Goal: Task Accomplishment & Management: Manage account settings

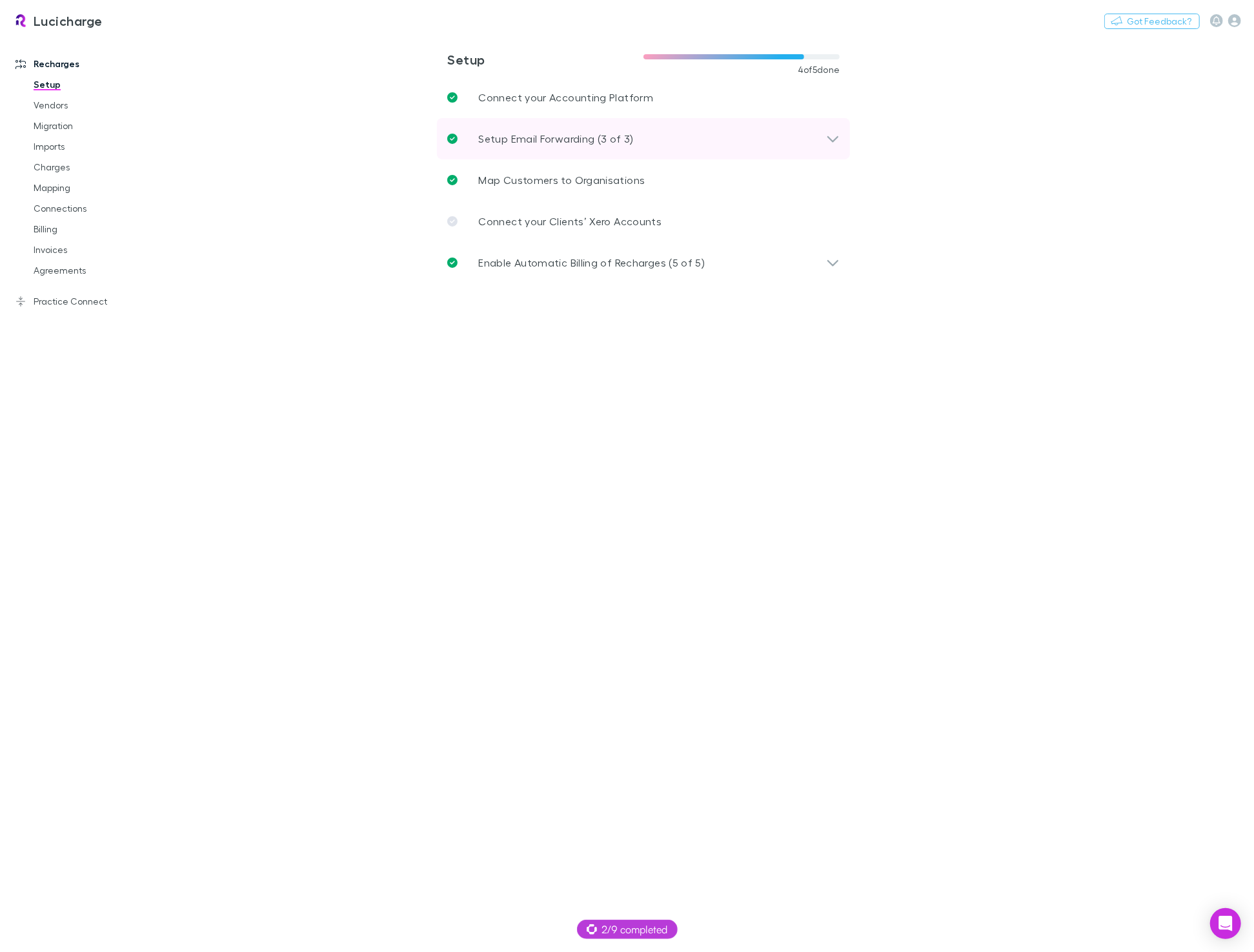
click at [824, 137] on div "Setup Email Forwarding (3 of 3)" at bounding box center [637, 138] width 379 height 16
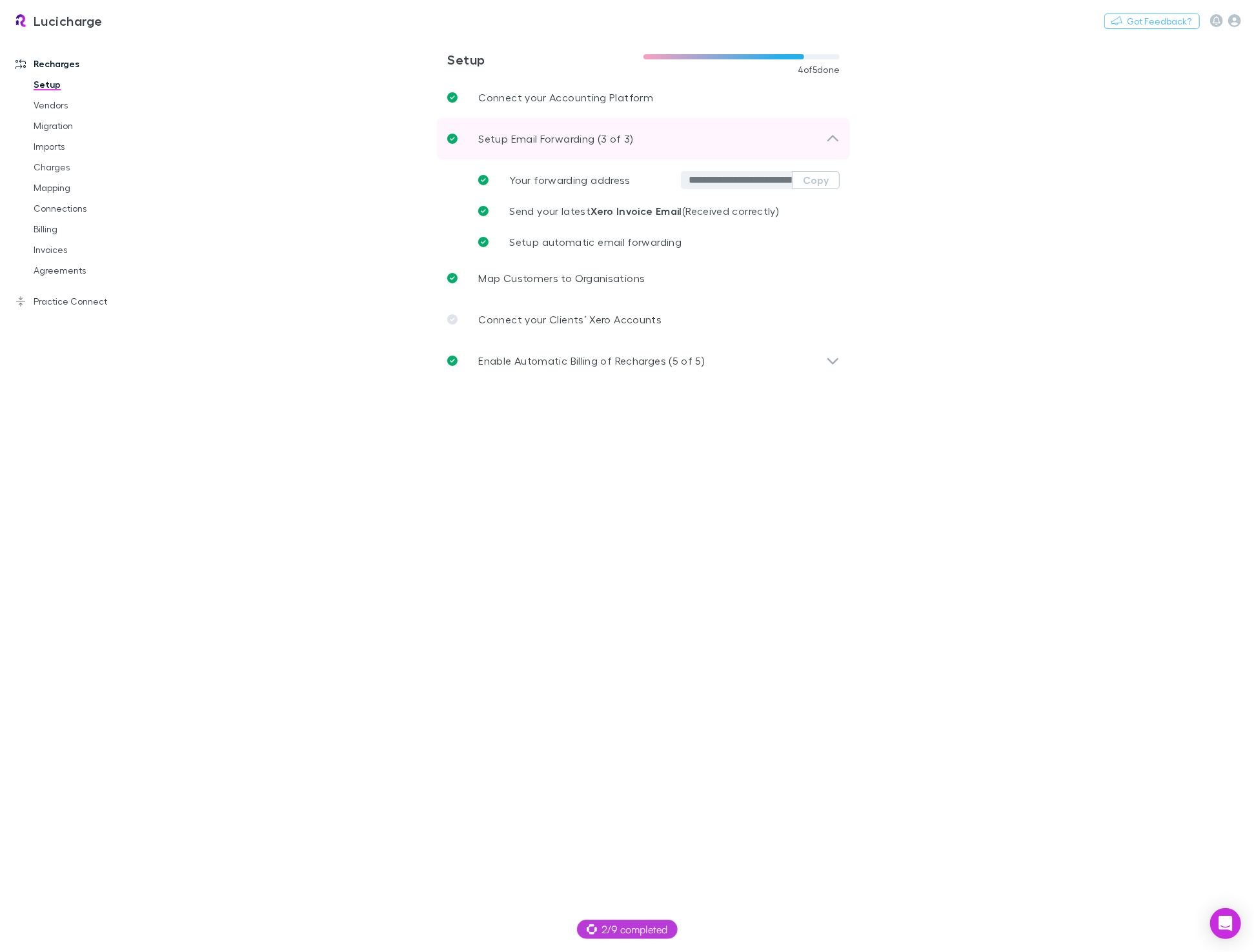
click at [824, 137] on div "Setup Email Forwarding (3 of 3)" at bounding box center [637, 138] width 379 height 16
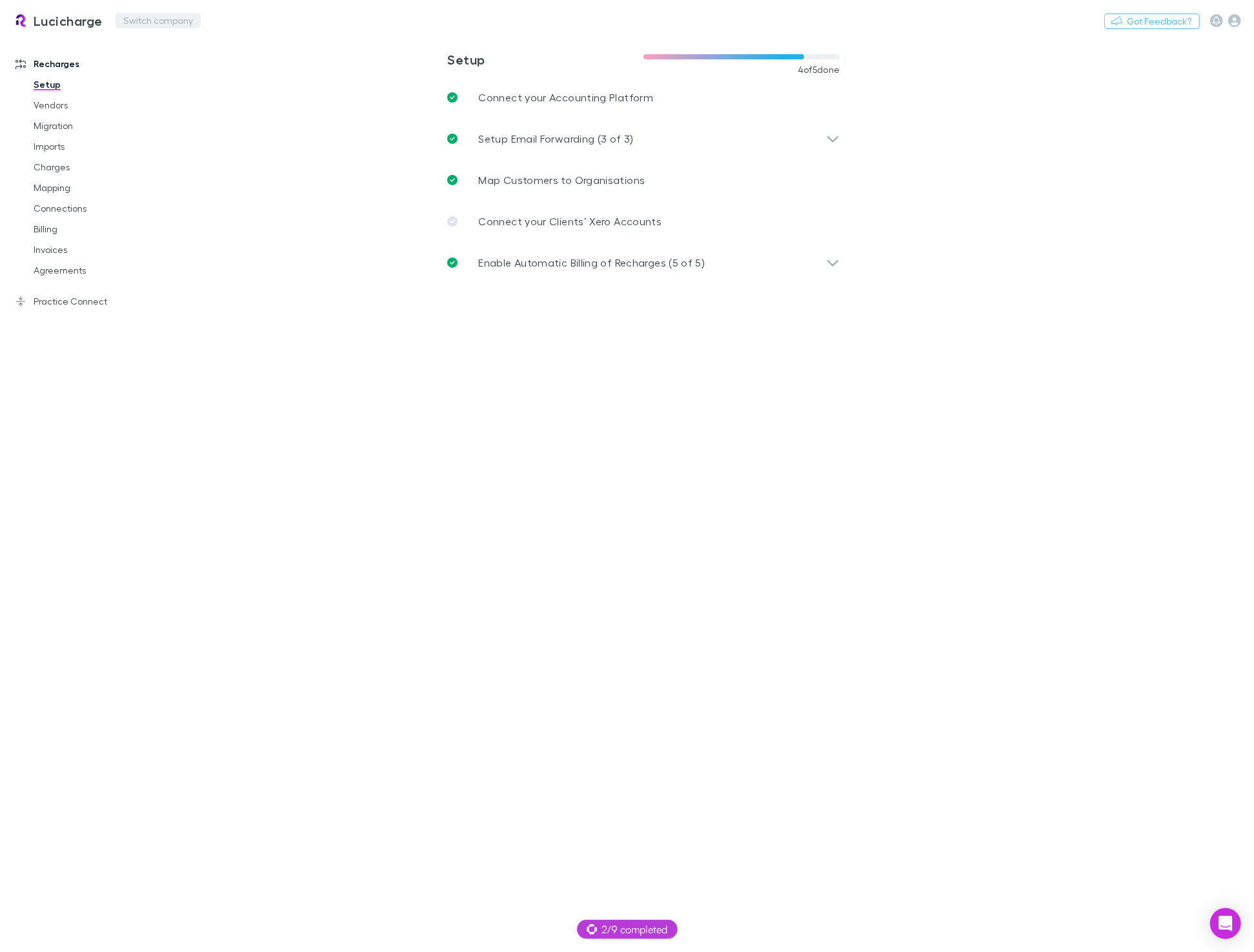
drag, startPoint x: 178, startPoint y: 47, endPoint x: 135, endPoint y: 22, distance: 49.7
click at [178, 47] on main "**********" at bounding box center [712, 494] width 1087 height 916
click at [135, 16] on button "Switch company" at bounding box center [158, 20] width 85 height 16
type input "***"
click at [156, 73] on p "BKB Accountants Ltd" at bounding box center [178, 77] width 104 height 16
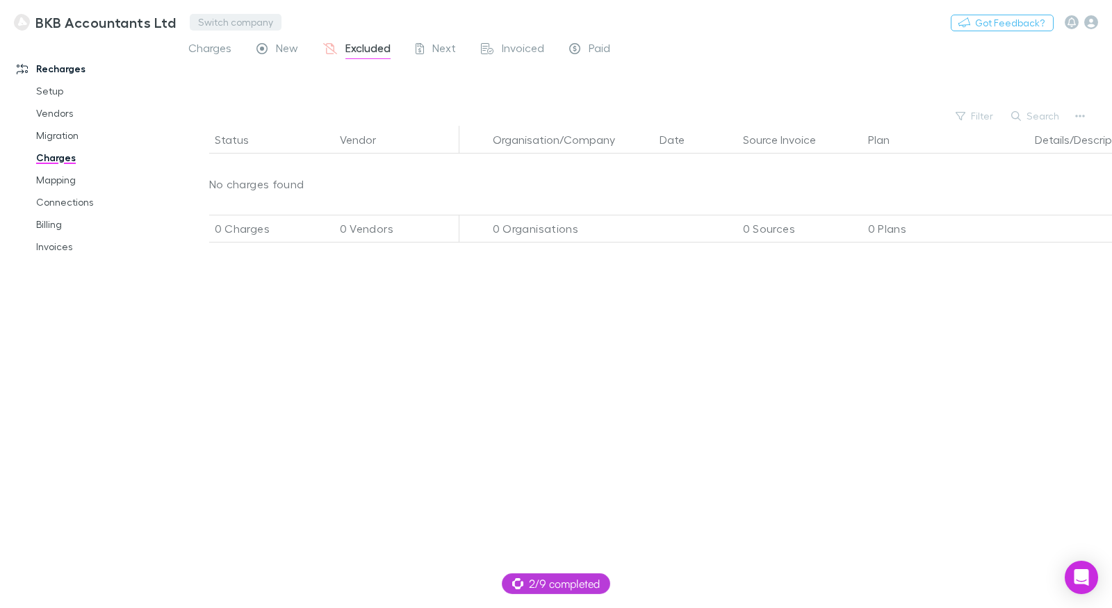
click at [243, 24] on button "Switch company" at bounding box center [236, 22] width 92 height 17
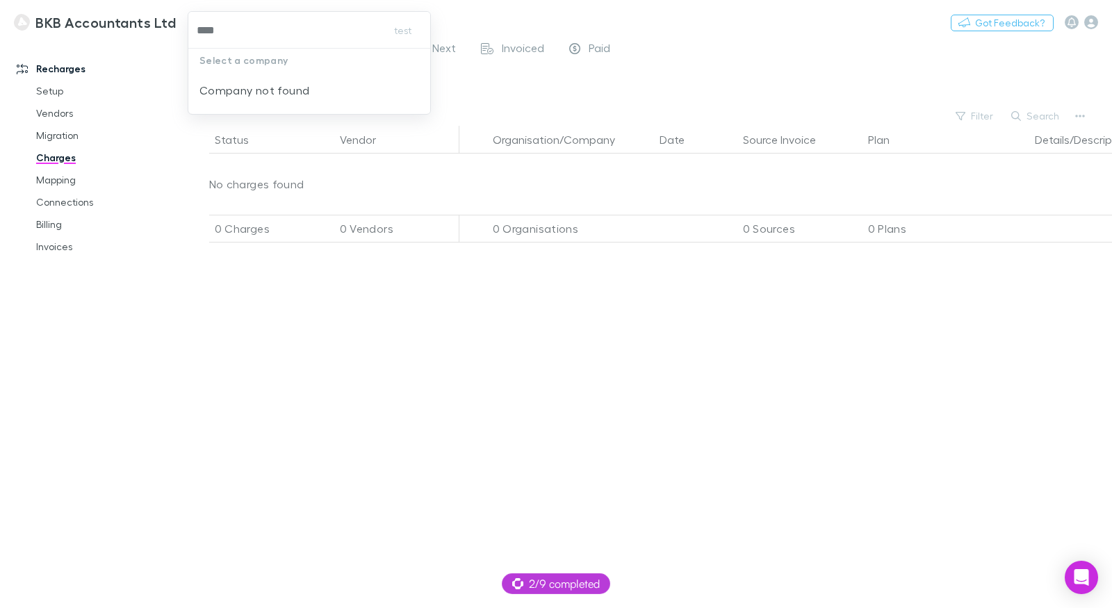
type input "*****"
click at [260, 80] on p "[PERSON_NAME] Partners [GEOGRAPHIC_DATA]" at bounding box center [309, 91] width 220 height 33
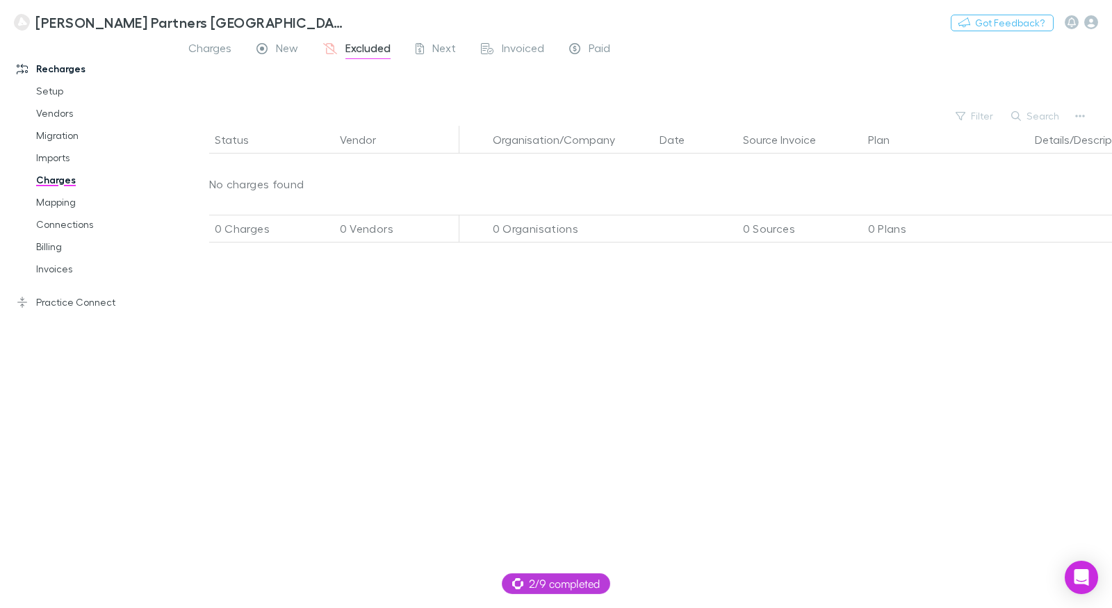
click at [59, 212] on div "Kelly Partners Northern Beaches Switch company Nothing Got Feedback? Recharges …" at bounding box center [556, 304] width 1112 height 608
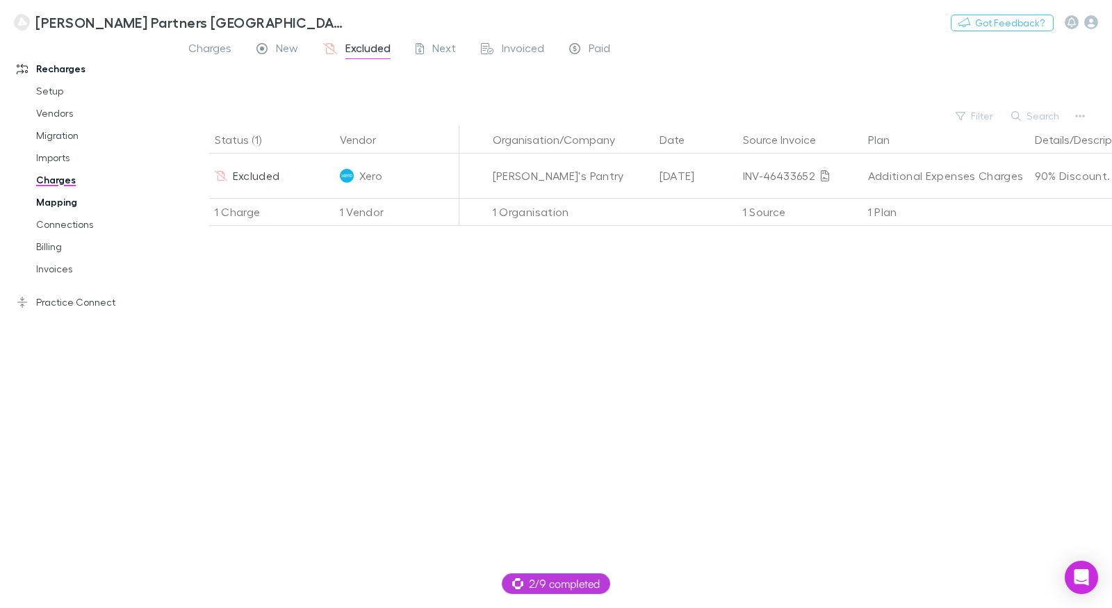
click at [60, 204] on link "Mapping" at bounding box center [97, 202] width 151 height 22
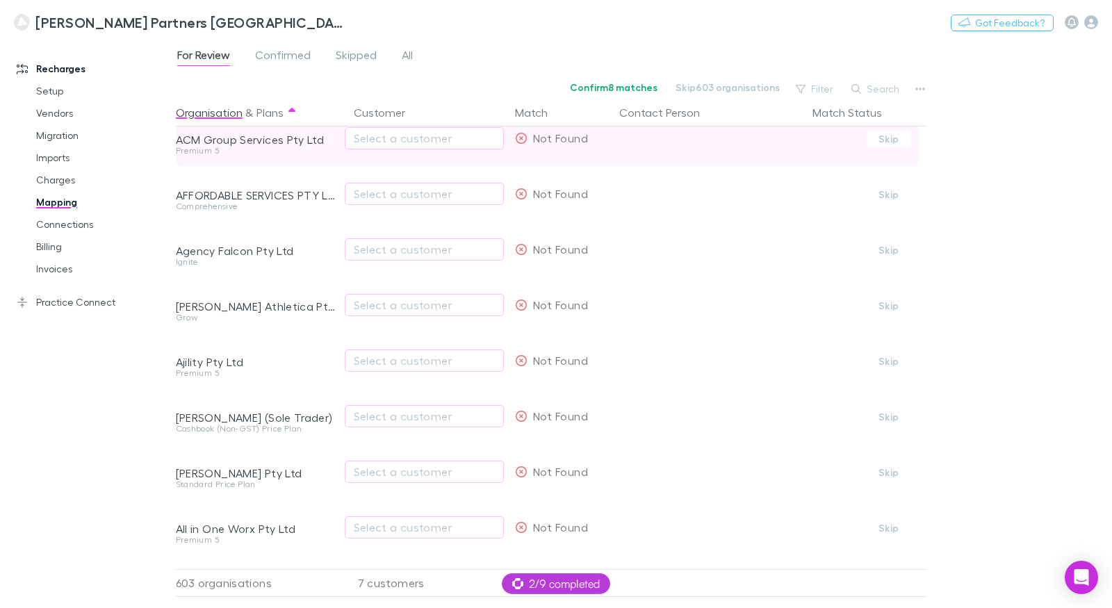
scroll to position [890, 0]
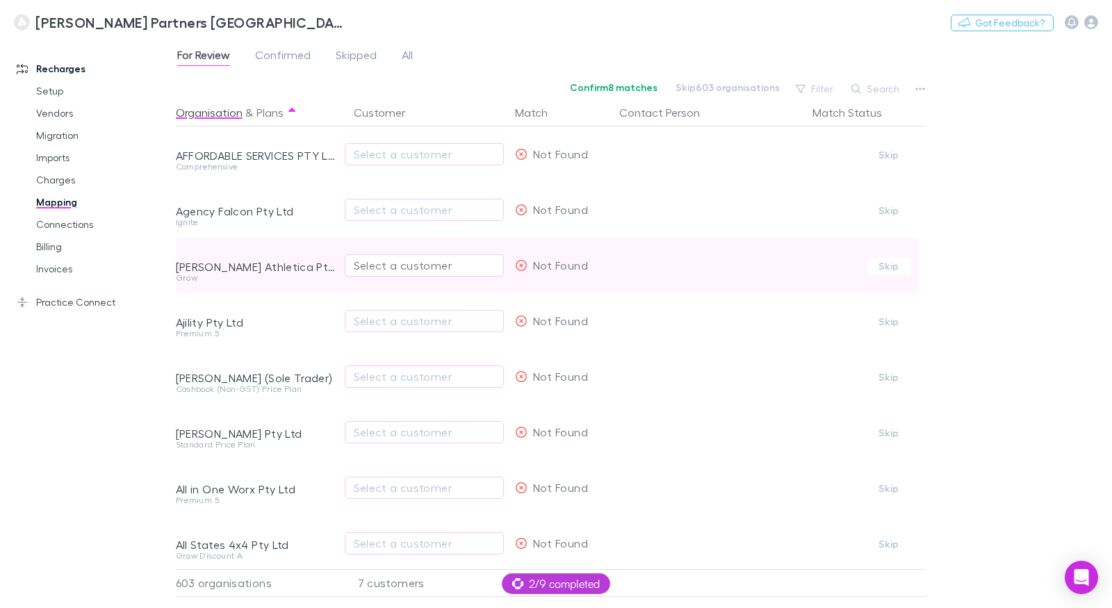
click at [388, 265] on div "Select a customer" at bounding box center [424, 265] width 141 height 17
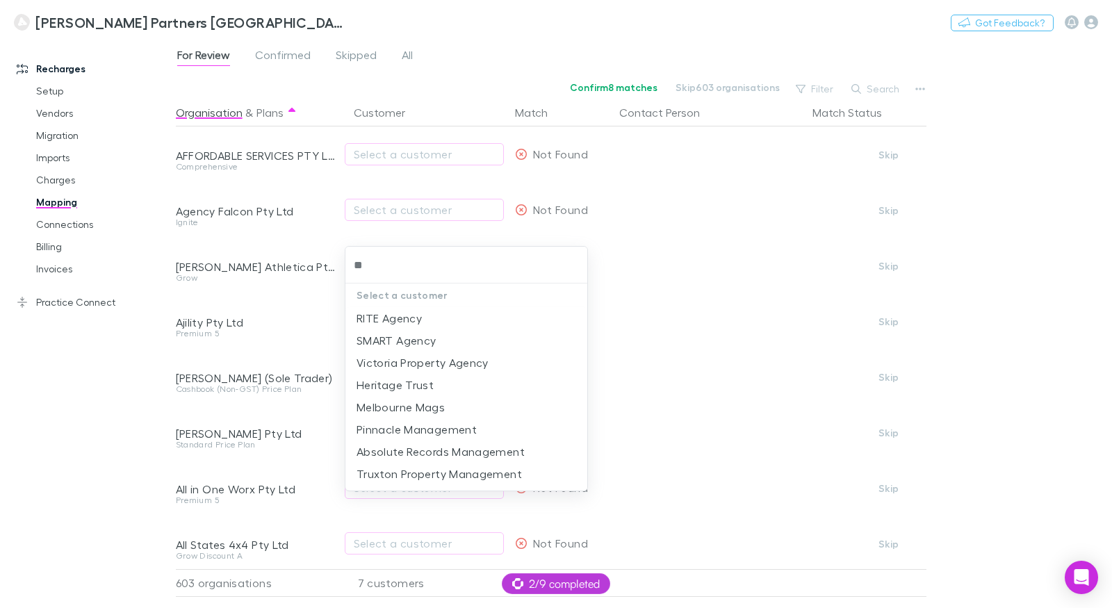
type input "*"
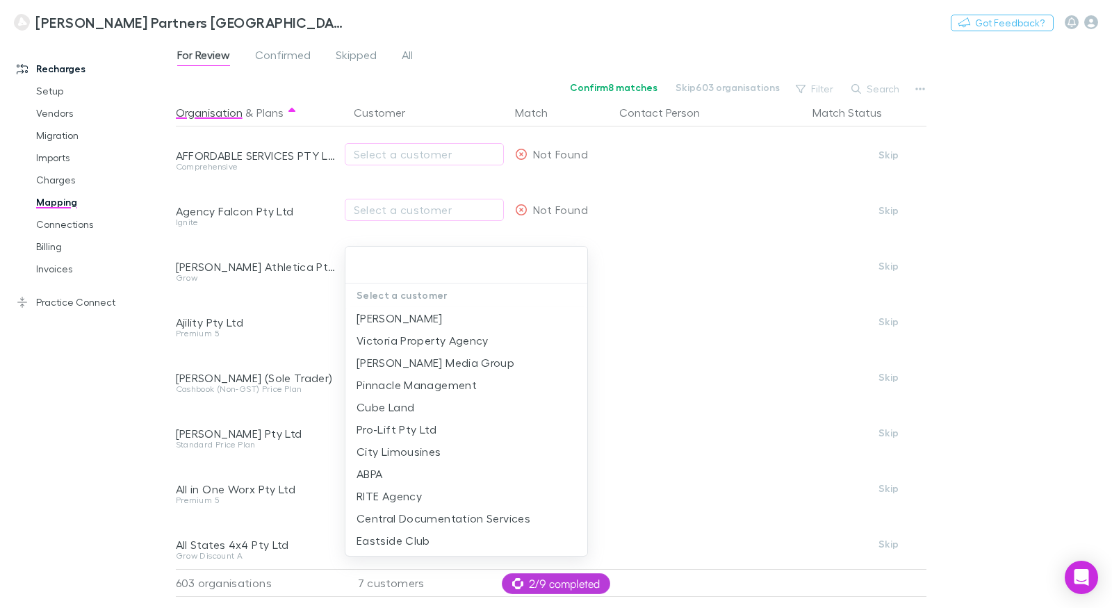
click at [123, 401] on div at bounding box center [556, 304] width 1112 height 608
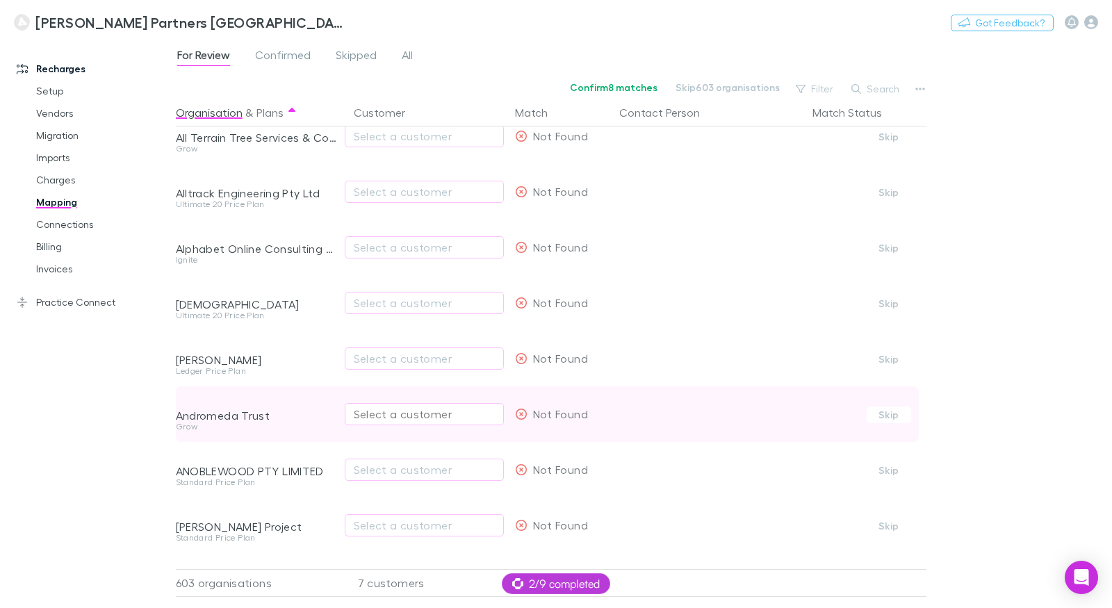
scroll to position [1366, 0]
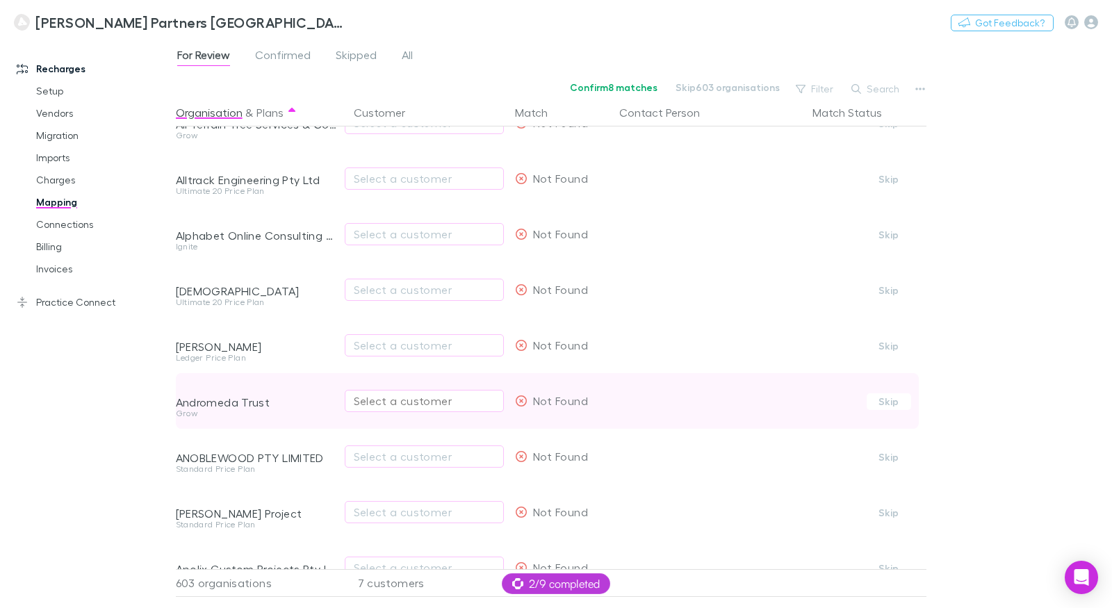
click at [397, 402] on div "Select a customer" at bounding box center [424, 401] width 141 height 17
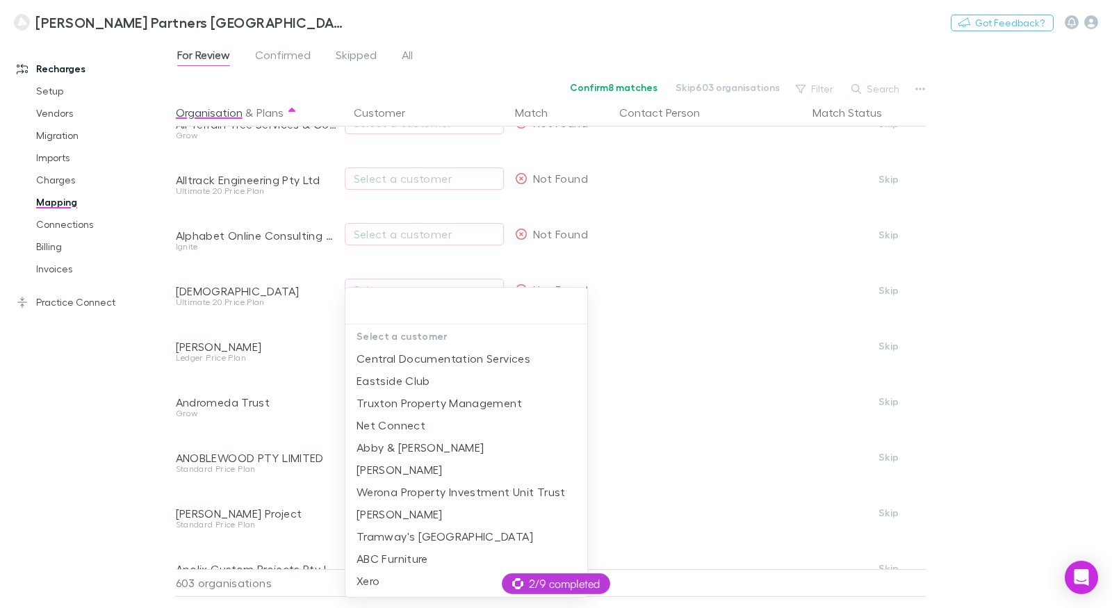
scroll to position [0, 0]
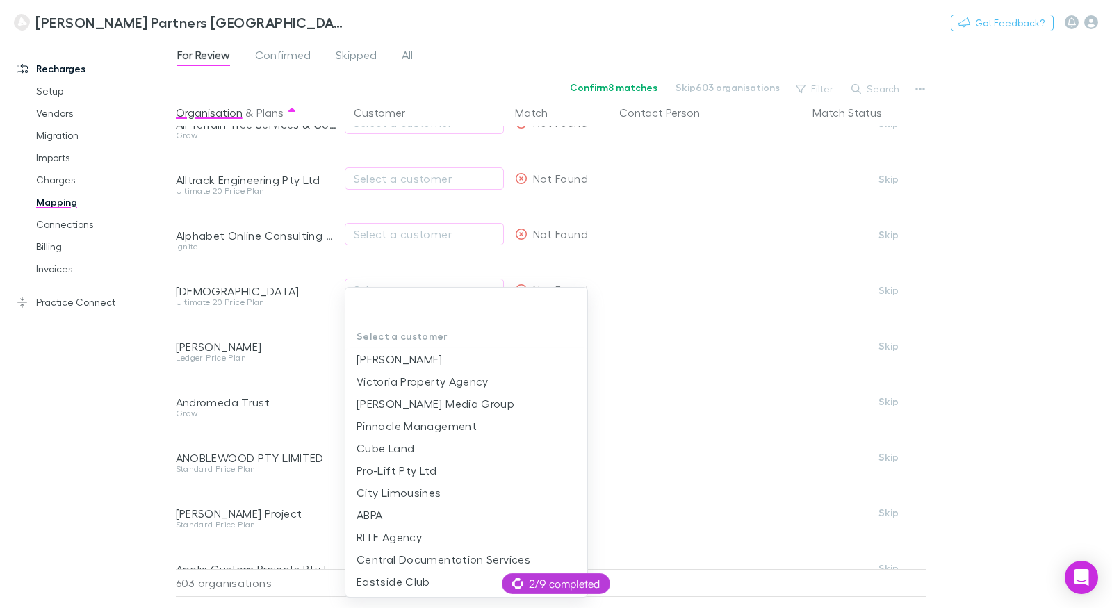
drag, startPoint x: 1035, startPoint y: 81, endPoint x: 1082, endPoint y: 35, distance: 65.9
click at [1039, 76] on div at bounding box center [556, 304] width 1112 height 608
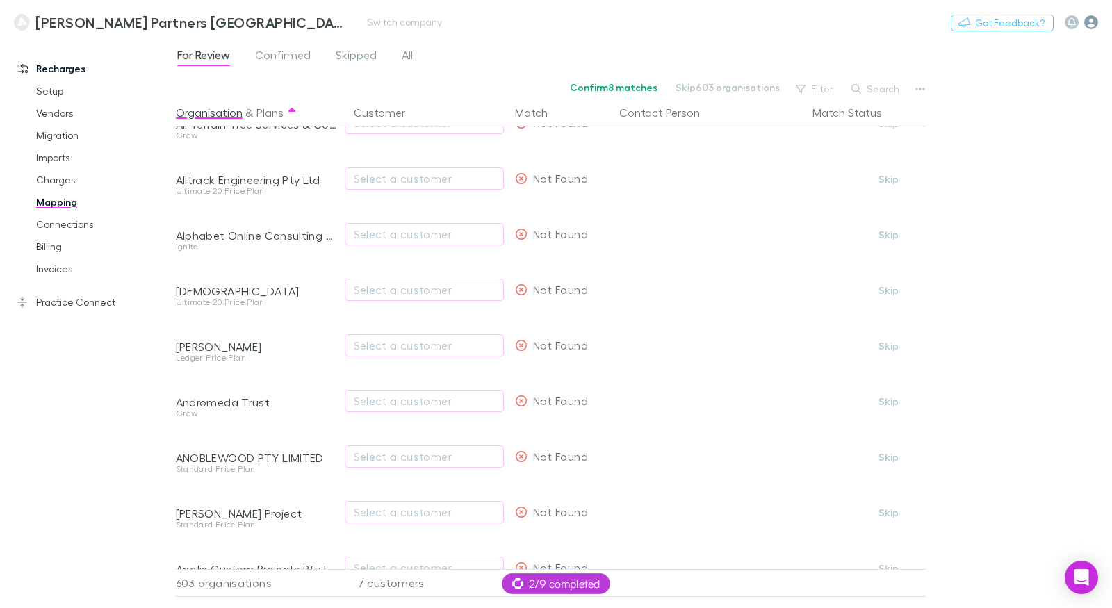
click at [1087, 26] on icon "button" at bounding box center [1091, 22] width 14 height 14
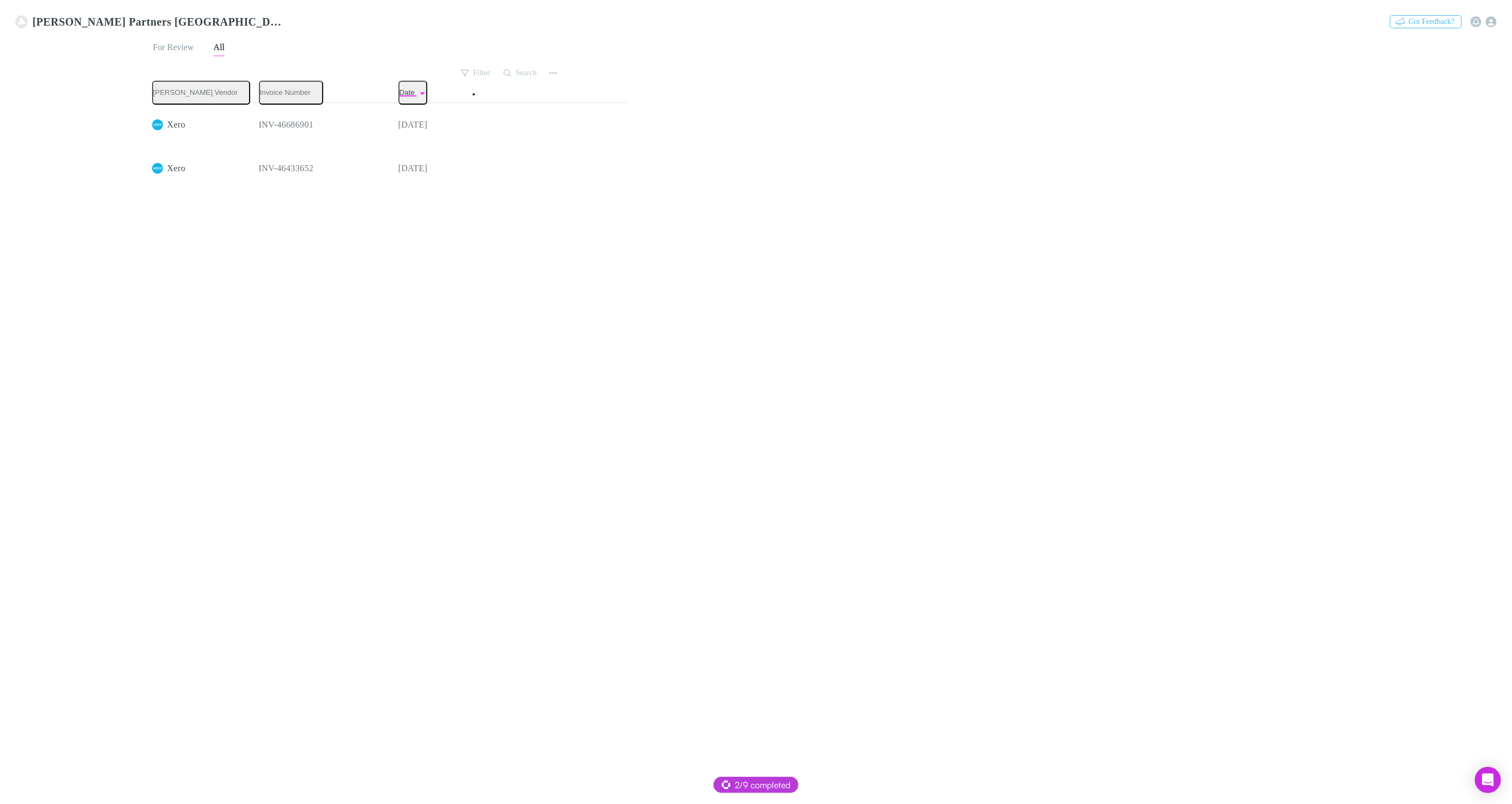
click at [208, 75] on link "Charges" at bounding box center [232, 69] width 49 height 13
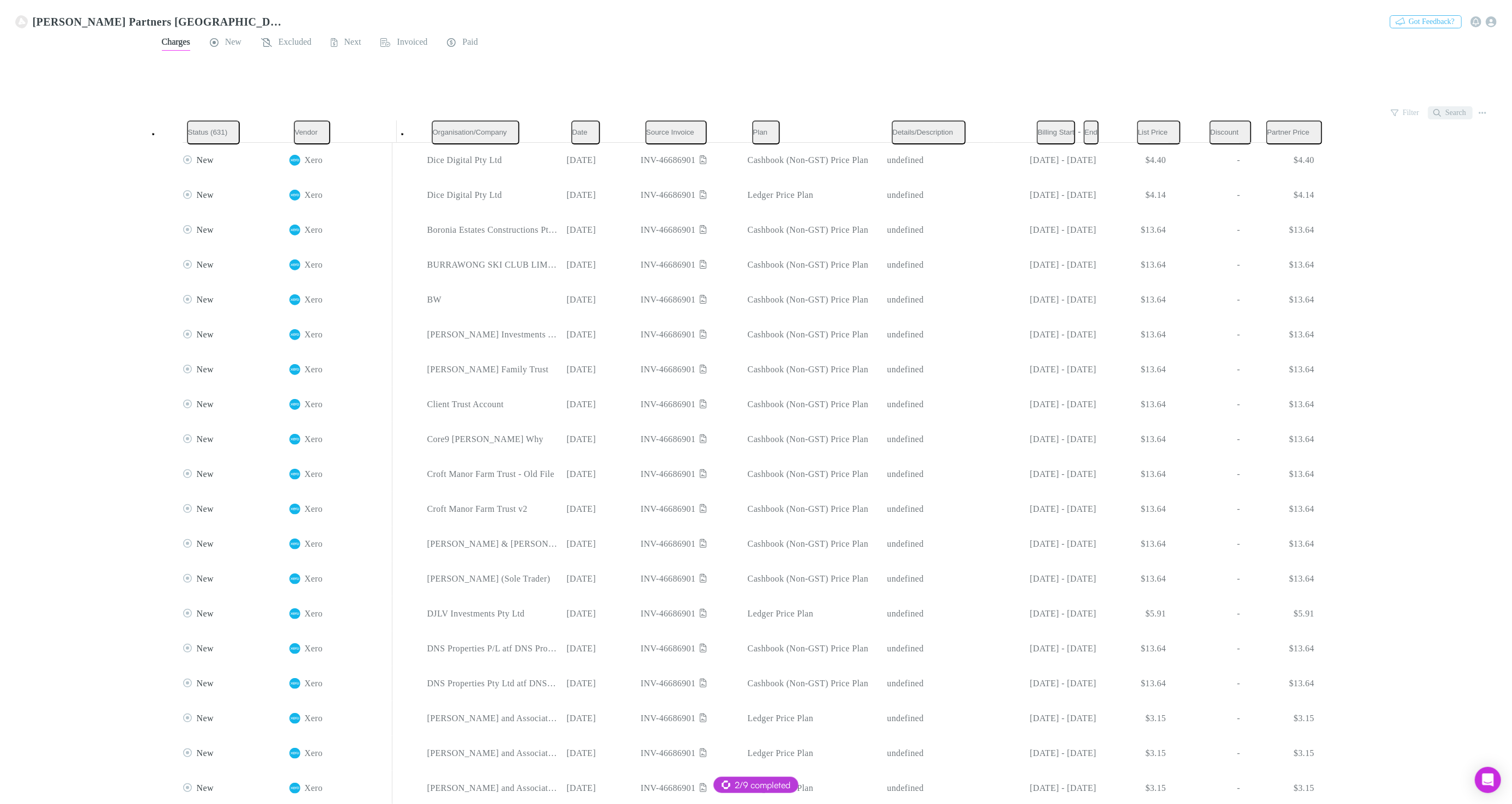
click at [1453, 107] on button "Search" at bounding box center [1450, 113] width 45 height 13
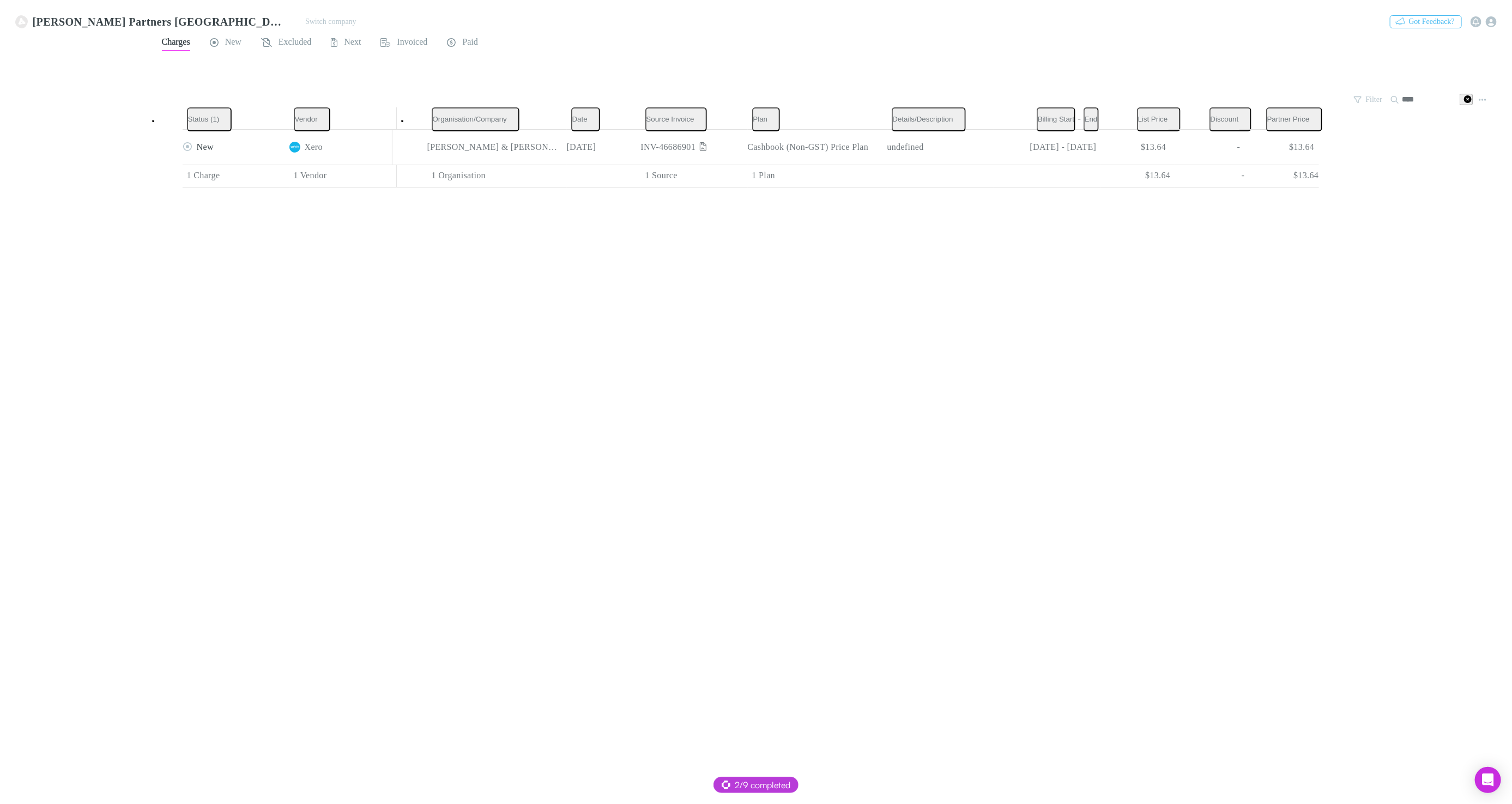
type input "****"
click at [255, 75] on link "Mapping" at bounding box center [280, 69] width 51 height 13
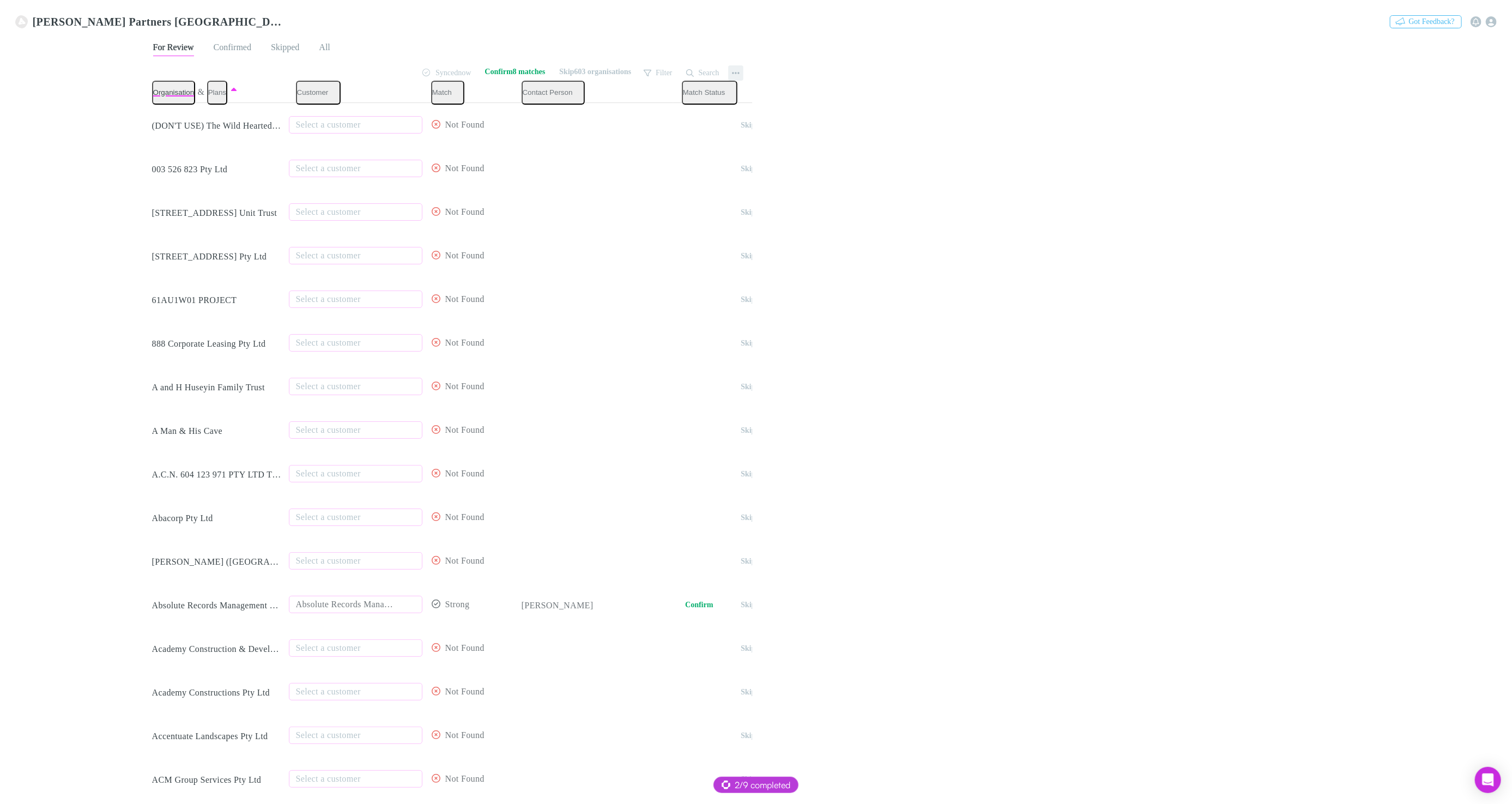
click at [731, 65] on button "button" at bounding box center [735, 72] width 15 height 15
click at [690, 174] on p "Re-sync contacts" at bounding box center [663, 173] width 133 height 13
click at [700, 71] on button "Search" at bounding box center [703, 73] width 45 height 13
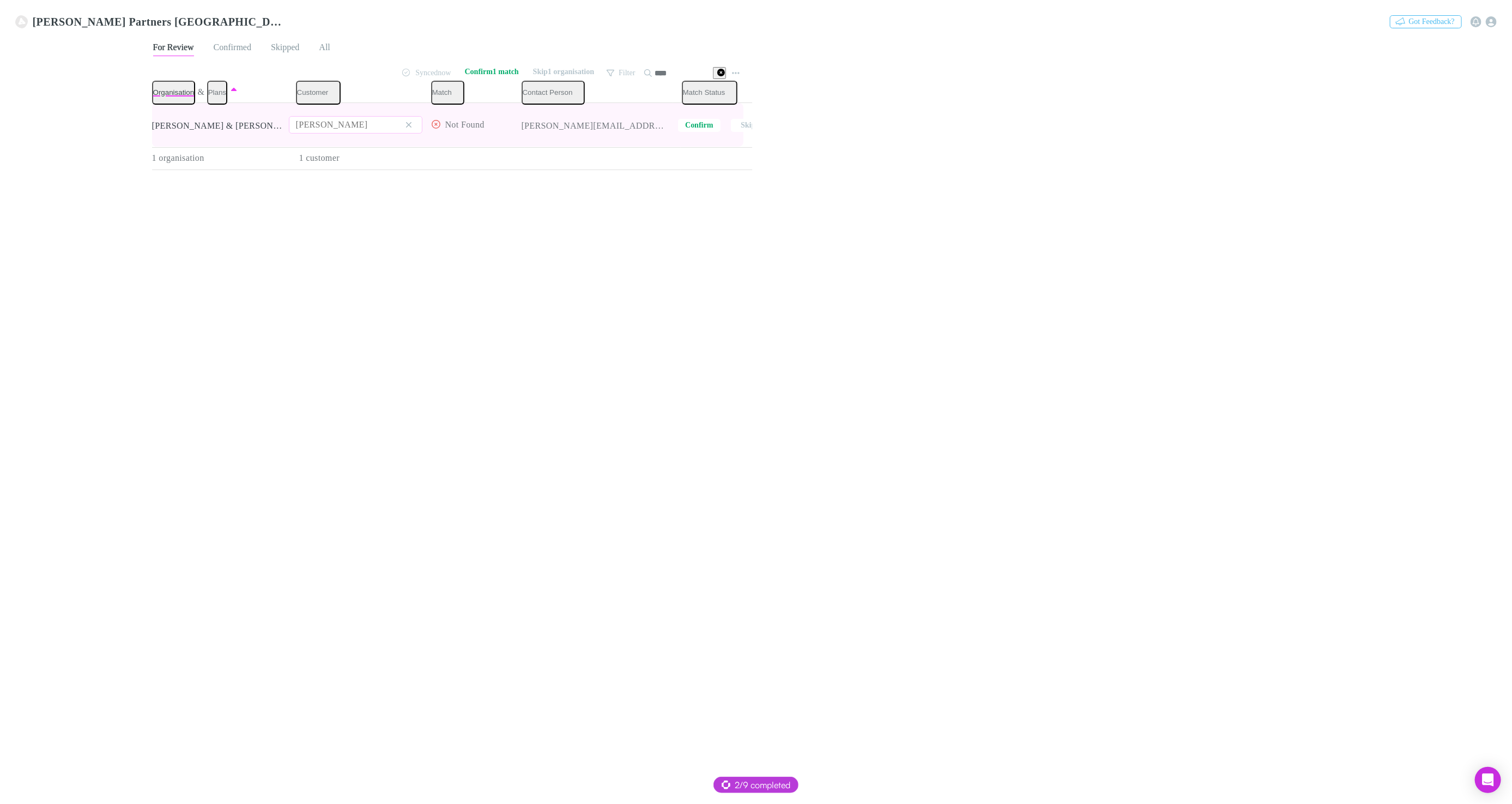
type input "****"
click at [343, 128] on button "Jessica Chiha" at bounding box center [355, 125] width 133 height 17
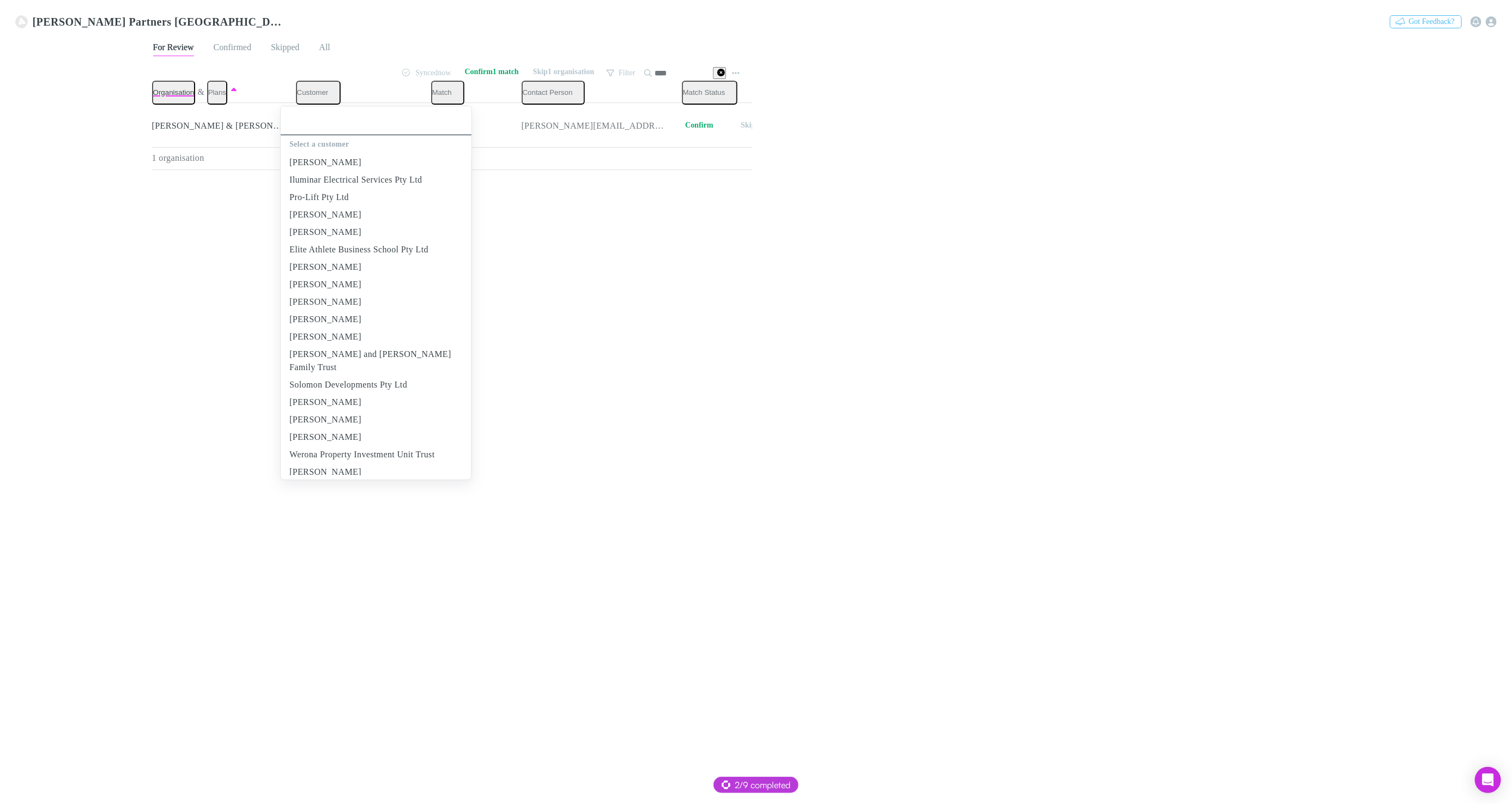
click at [348, 126] on input "text" at bounding box center [376, 121] width 182 height 20
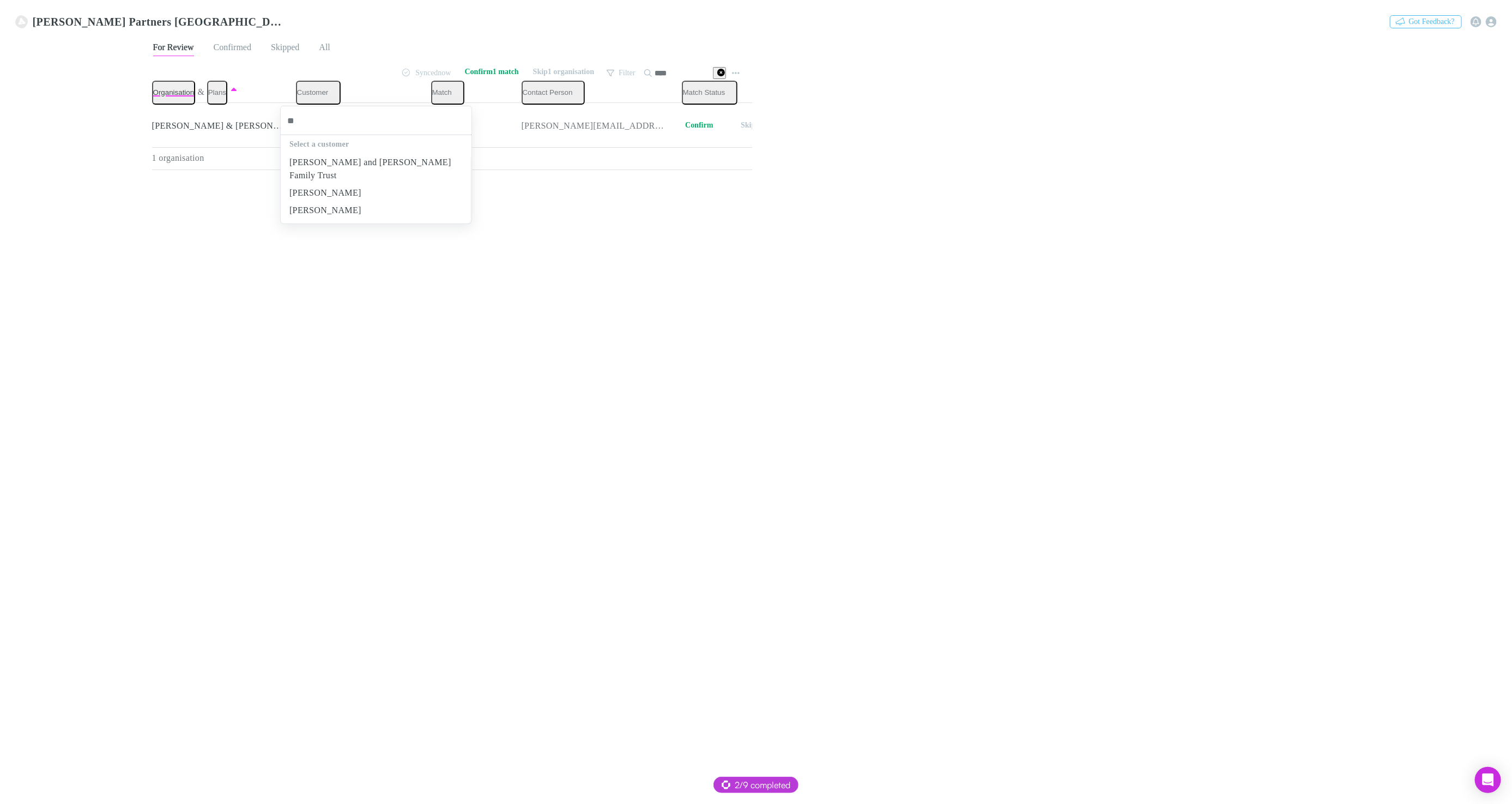
type input "*"
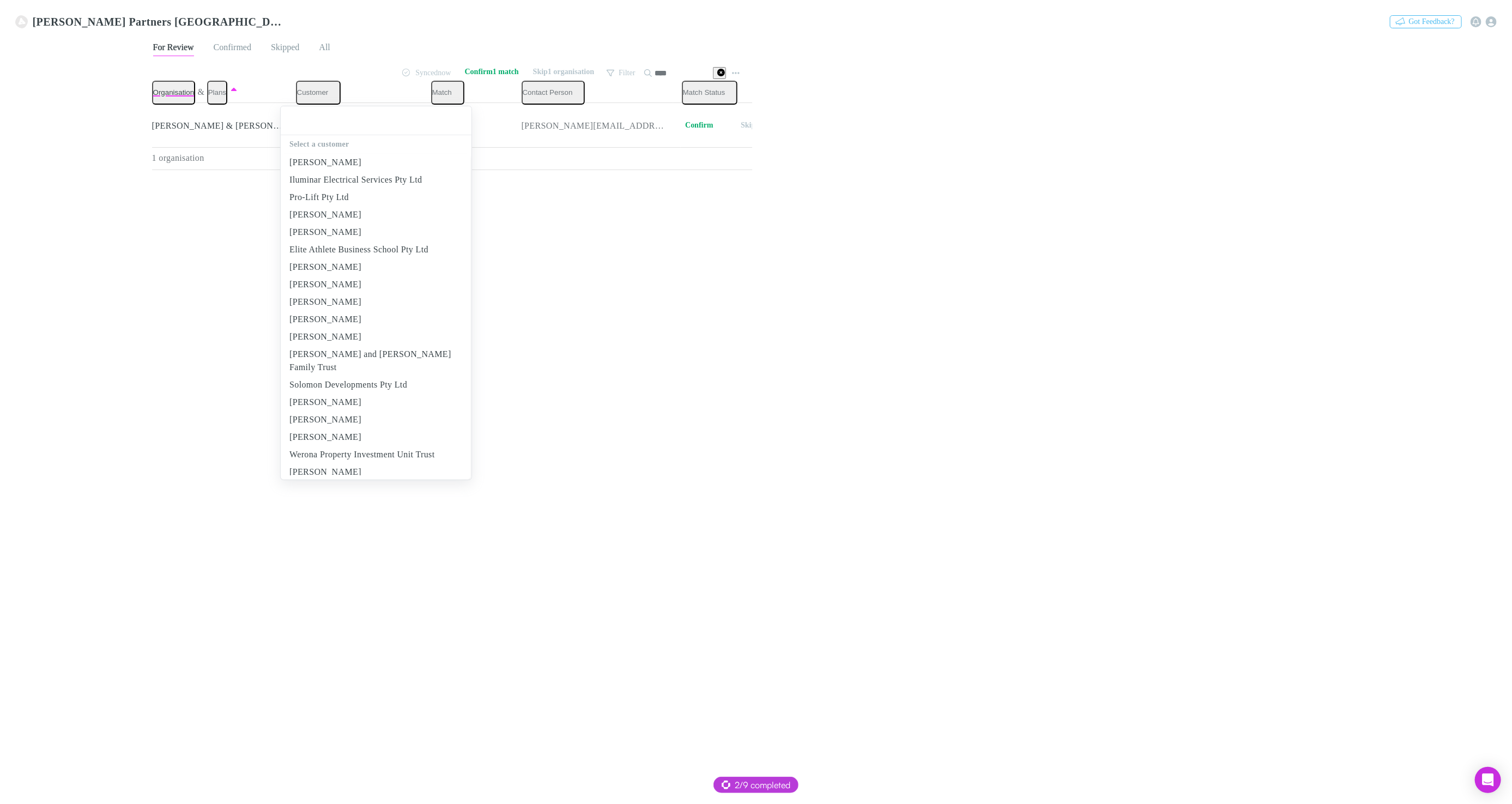
click at [214, 208] on div at bounding box center [756, 402] width 1512 height 804
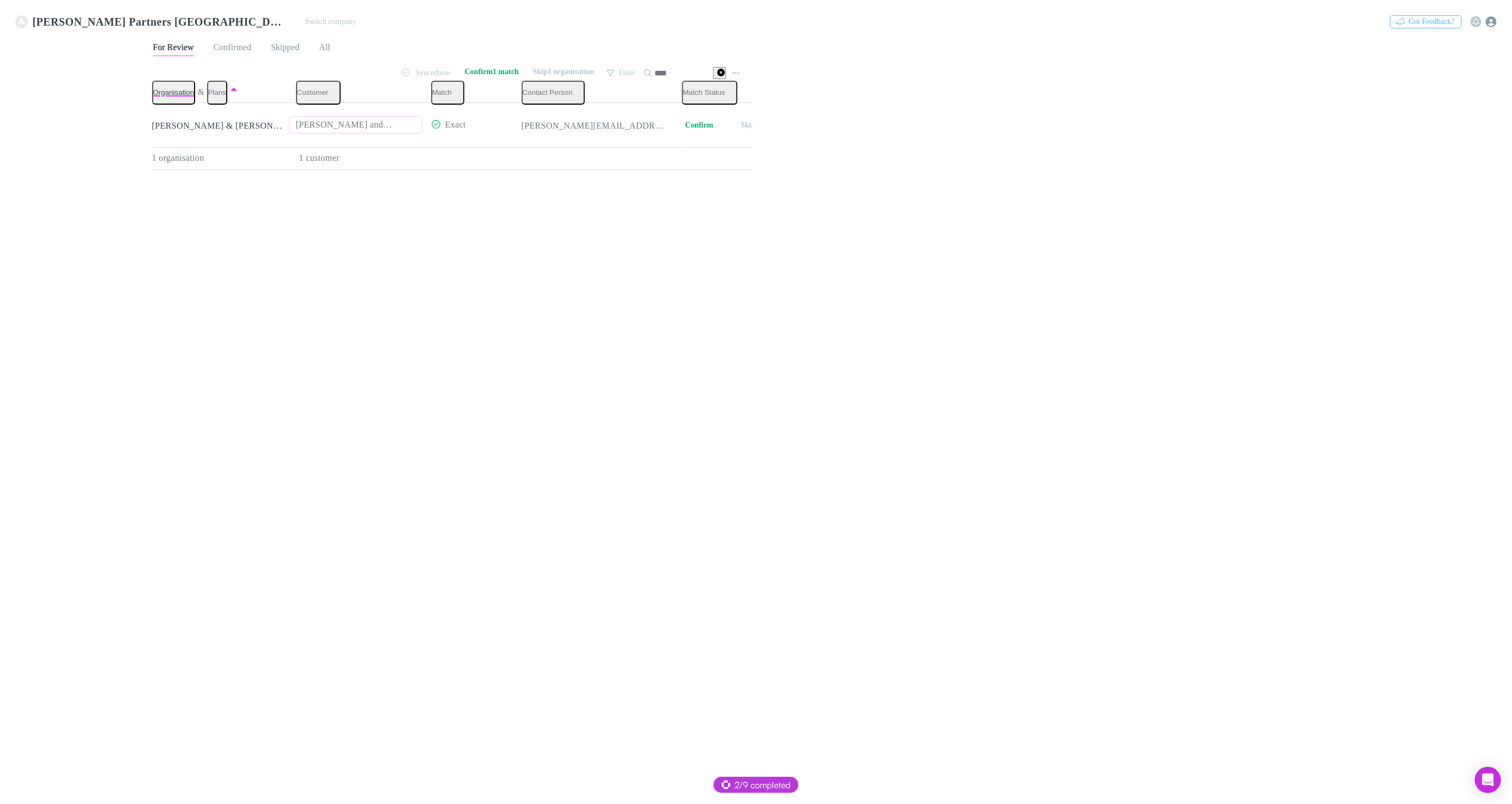
click at [1492, 19] on icon "button" at bounding box center [1491, 22] width 11 height 11
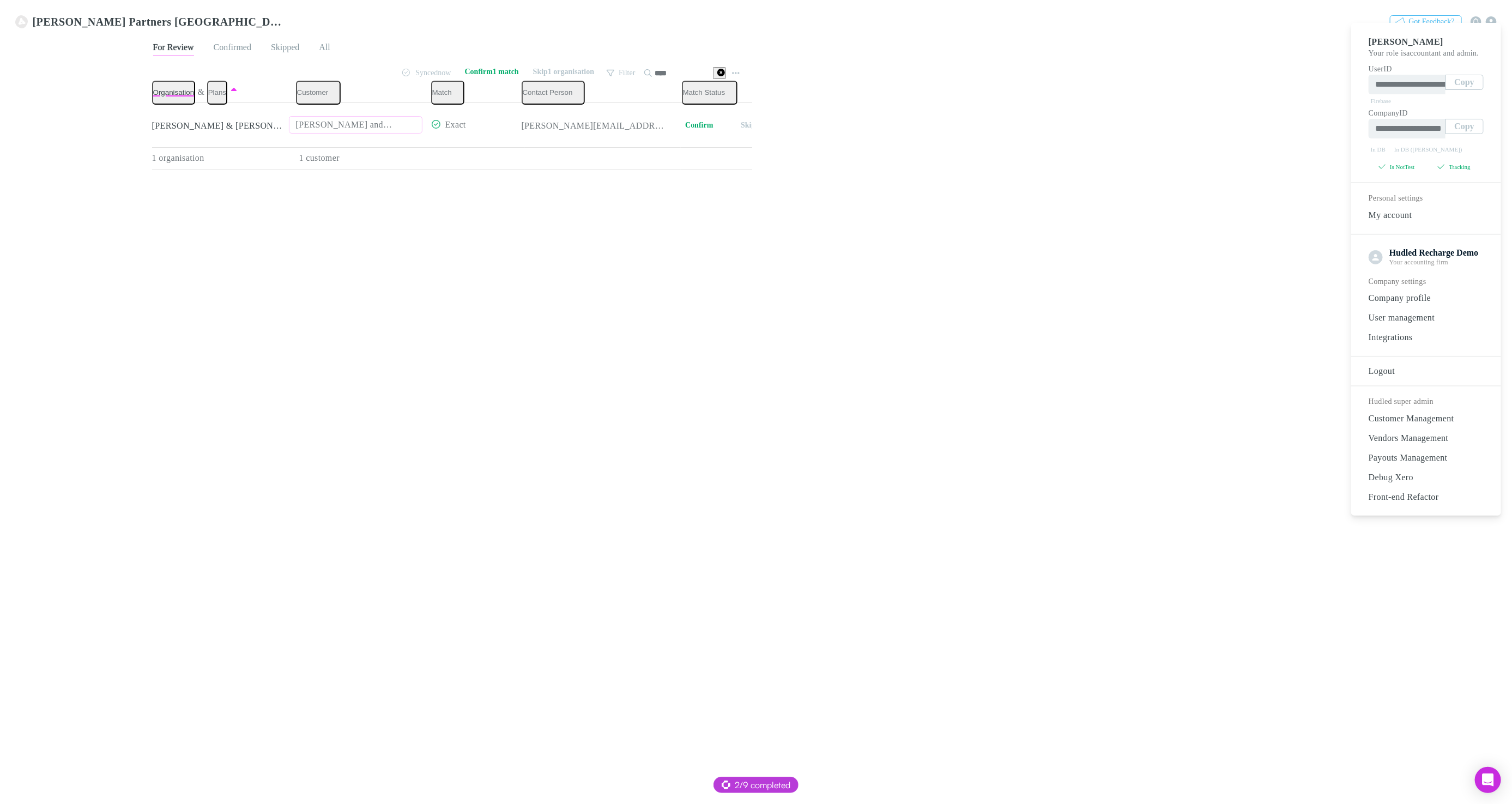
drag, startPoint x: 692, startPoint y: 317, endPoint x: 660, endPoint y: 319, distance: 32.1
click at [691, 317] on div at bounding box center [756, 402] width 1512 height 804
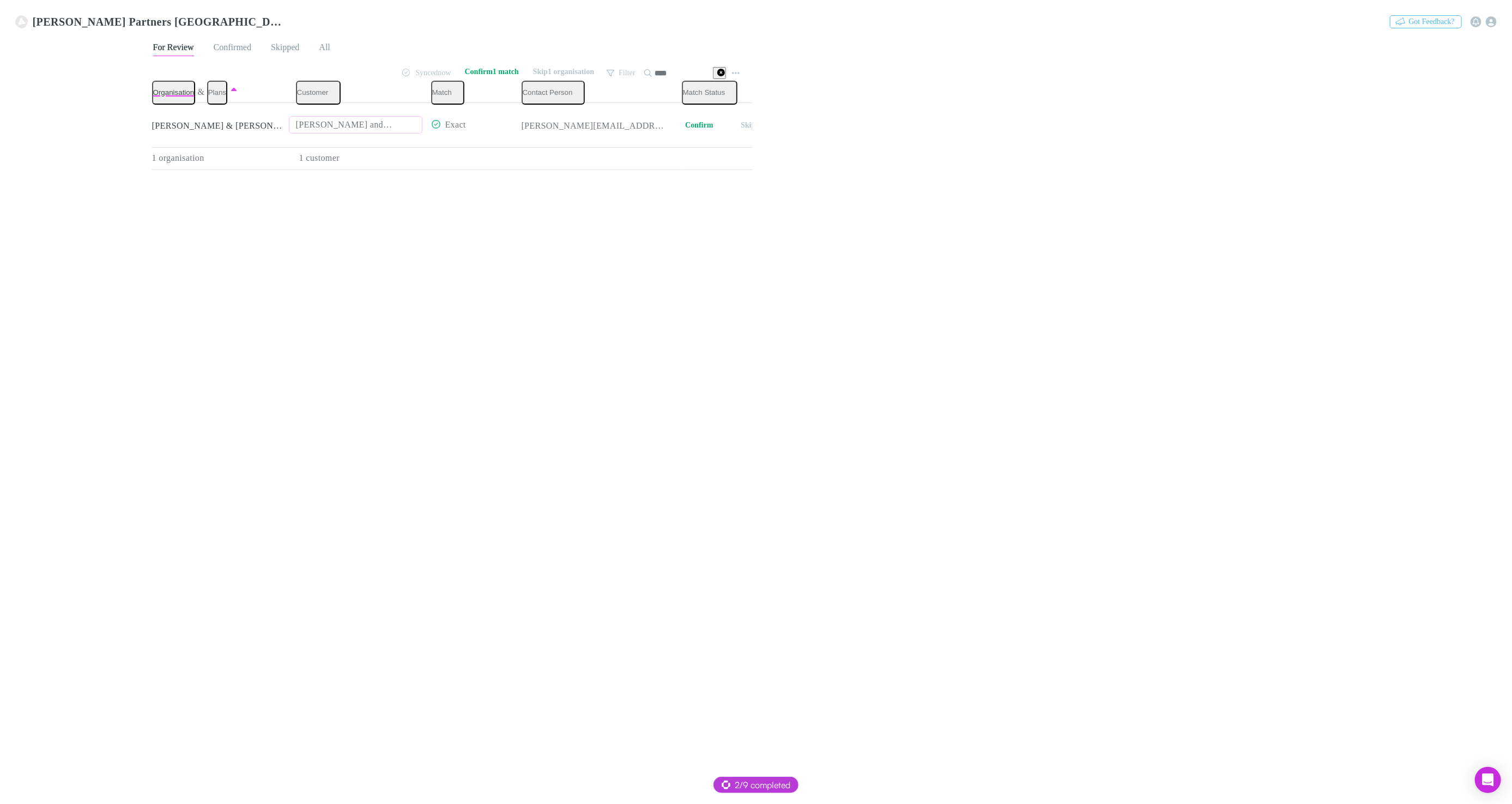
drag, startPoint x: 260, startPoint y: 213, endPoint x: 160, endPoint y: 205, distance: 100.3
click at [256, 170] on div "Organisation & Plans Customer Match Contact Person Match Status Daniel & Jessic…" at bounding box center [452, 126] width 600 height 89
drag, startPoint x: 51, startPoint y: 142, endPoint x: 51, endPoint y: 156, distance: 14.0
click at [205, 75] on link "Charges" at bounding box center [229, 69] width 47 height 13
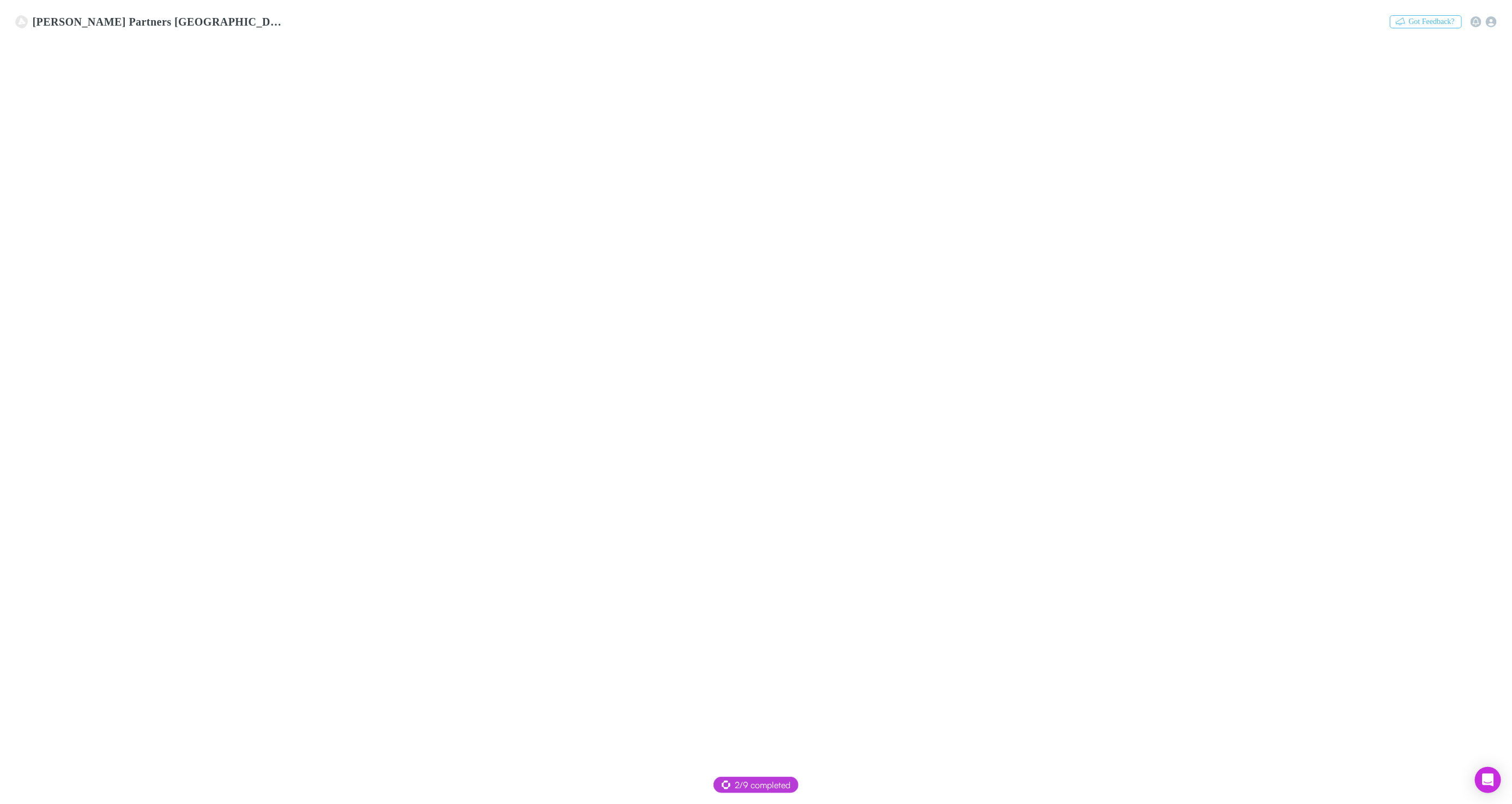
click at [255, 75] on link "Mapping" at bounding box center [280, 69] width 51 height 13
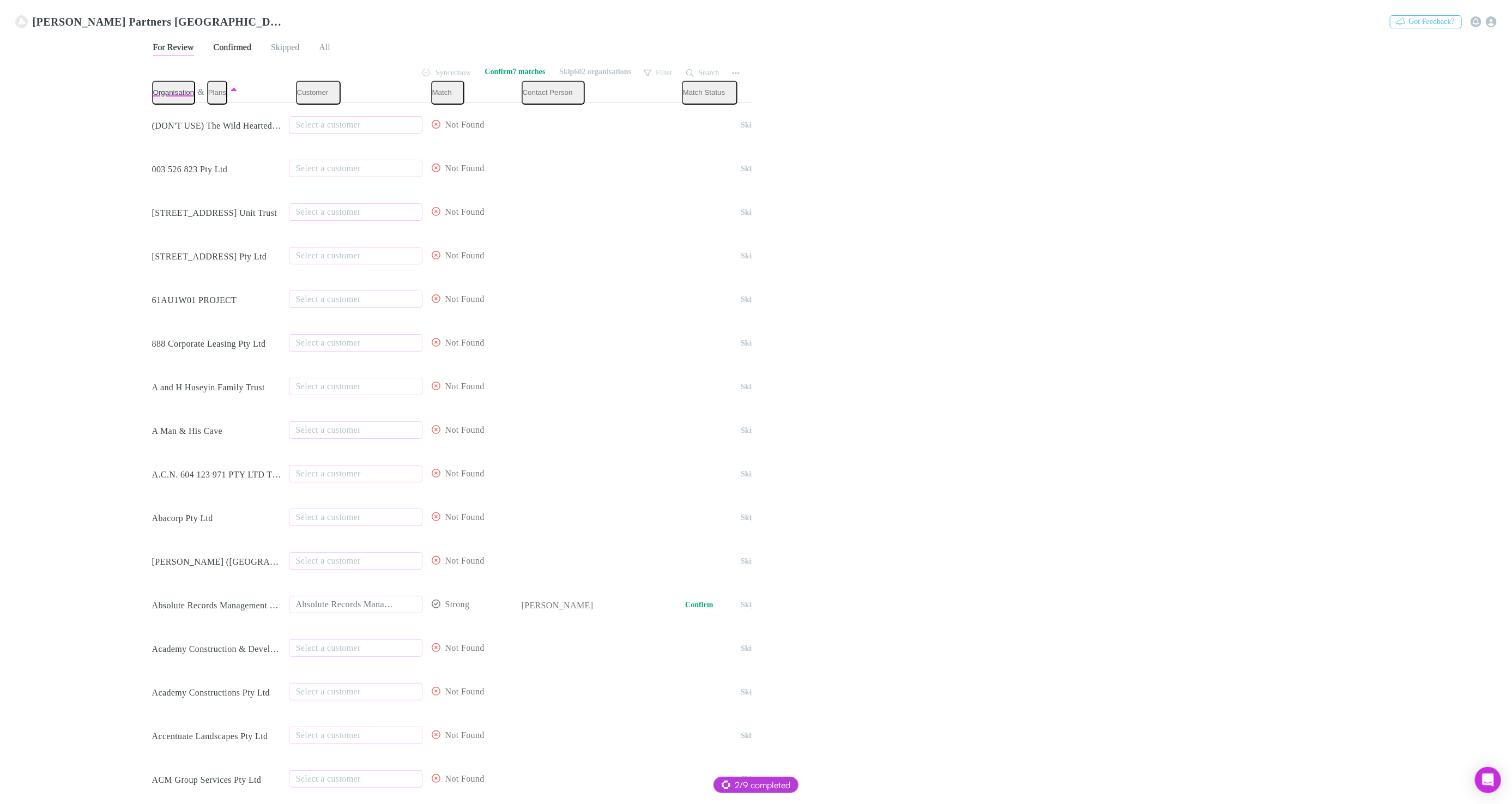
click at [220, 46] on span "Confirmed" at bounding box center [232, 49] width 38 height 14
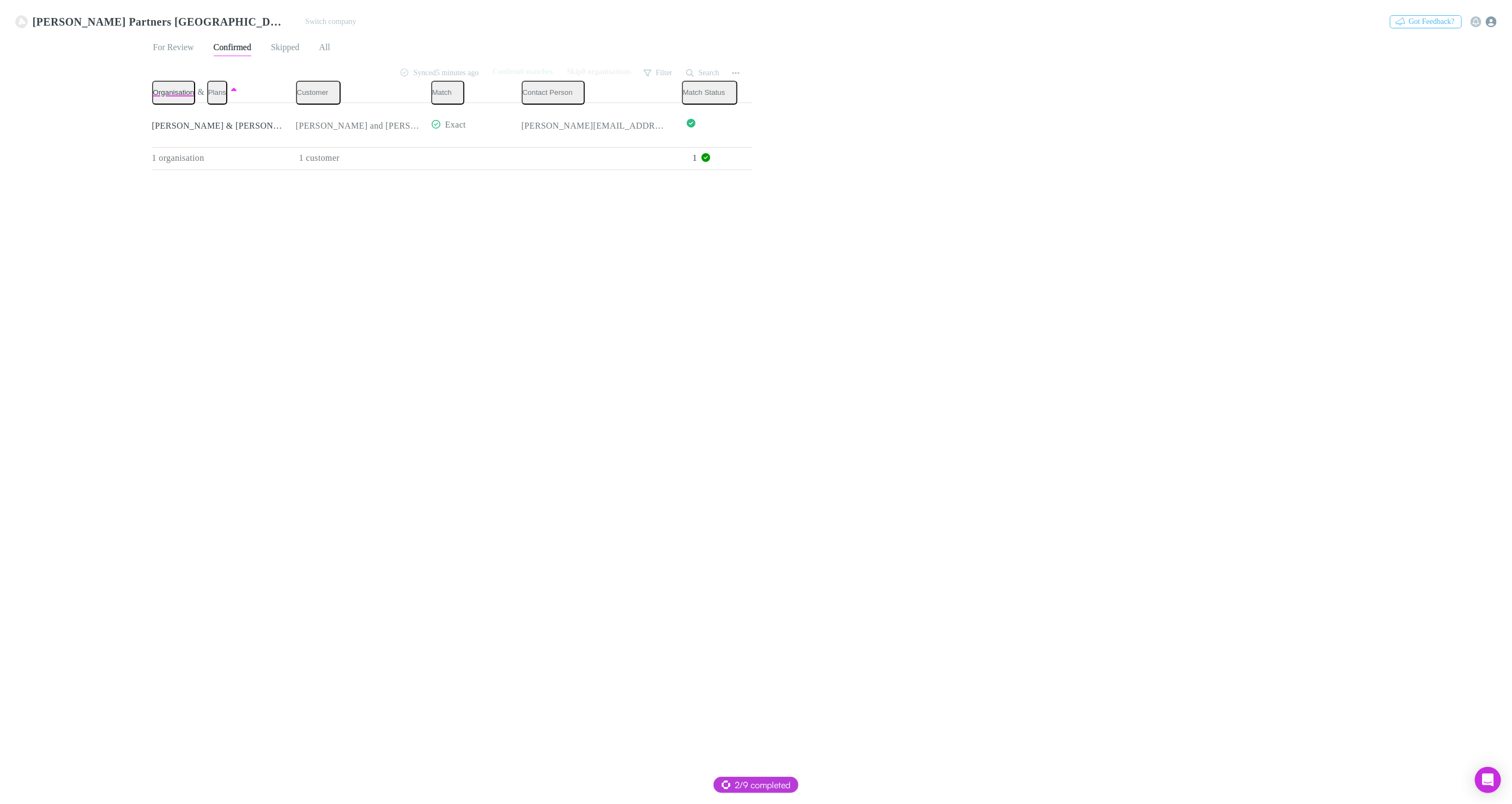
click at [1496, 19] on icon "button" at bounding box center [1491, 22] width 11 height 11
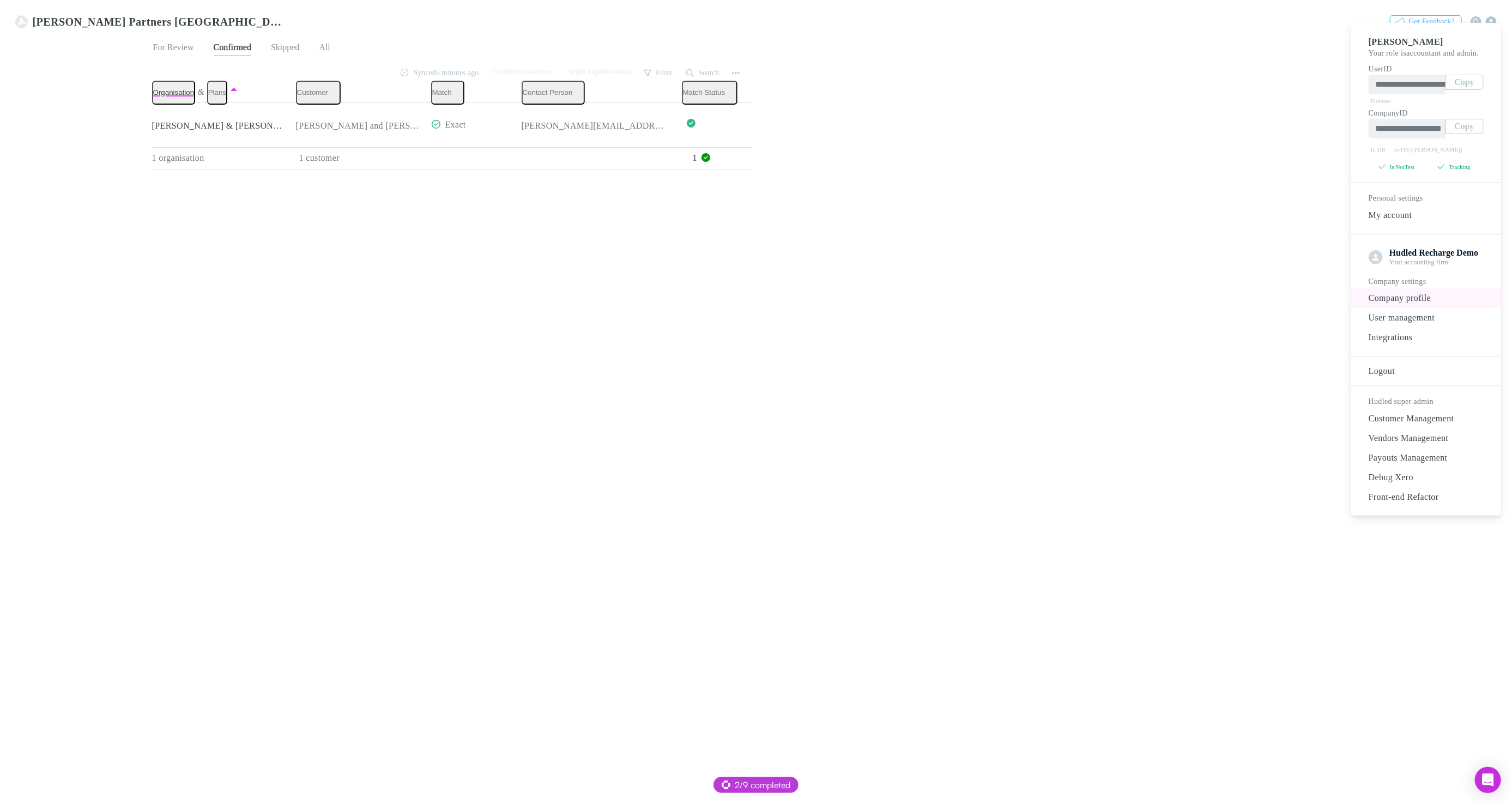
click at [1399, 297] on li "Company profile" at bounding box center [1426, 298] width 150 height 20
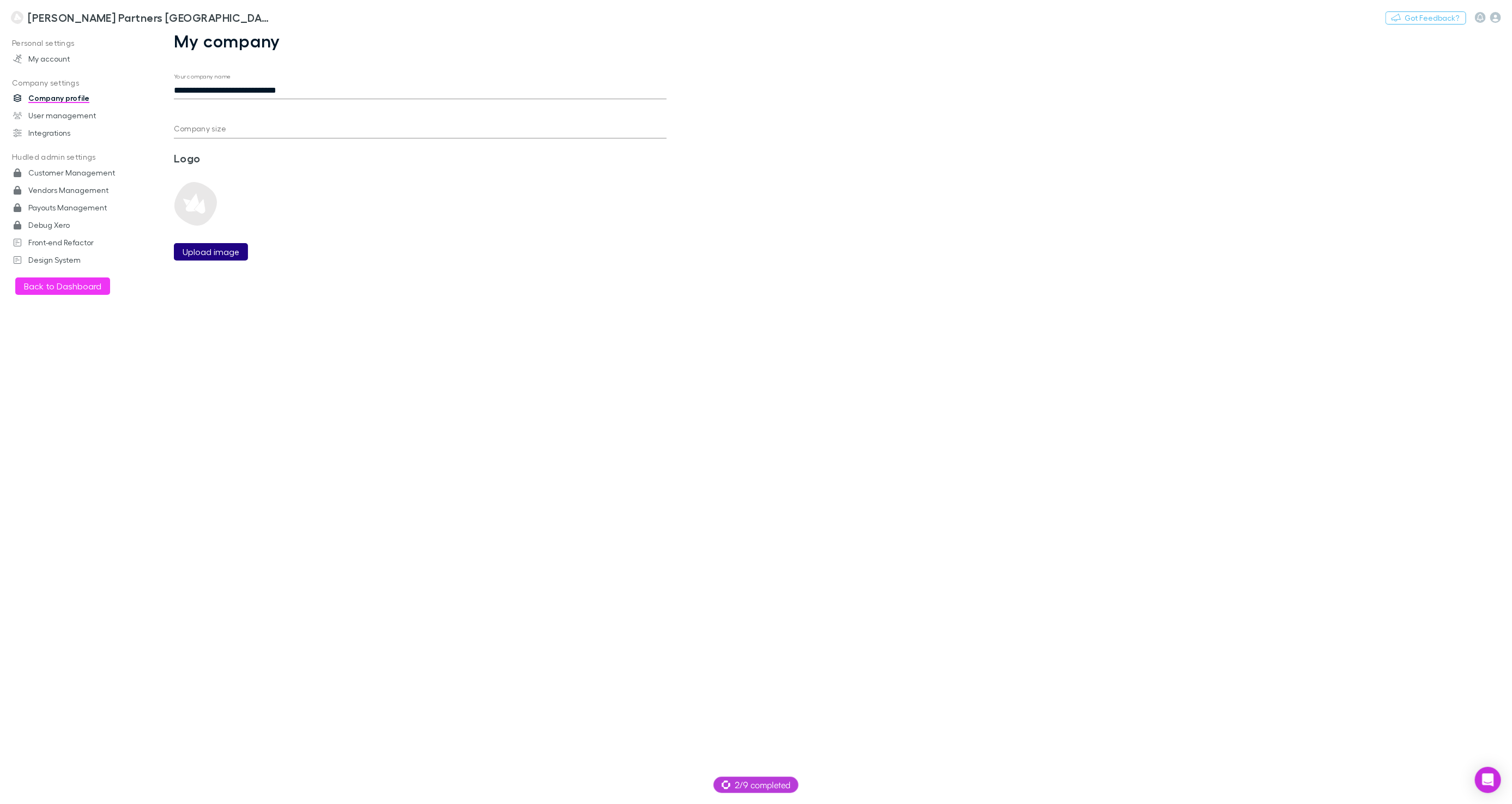
click at [226, 249] on label "Upload image" at bounding box center [211, 252] width 56 height 13
click at [0, 0] on input "Upload image" at bounding box center [0, 0] width 0 height 0
click at [308, 130] on input "Company size" at bounding box center [420, 129] width 492 height 17
type input "**"
click at [212, 778] on button "Save changes" at bounding box center [211, 778] width 75 height 17
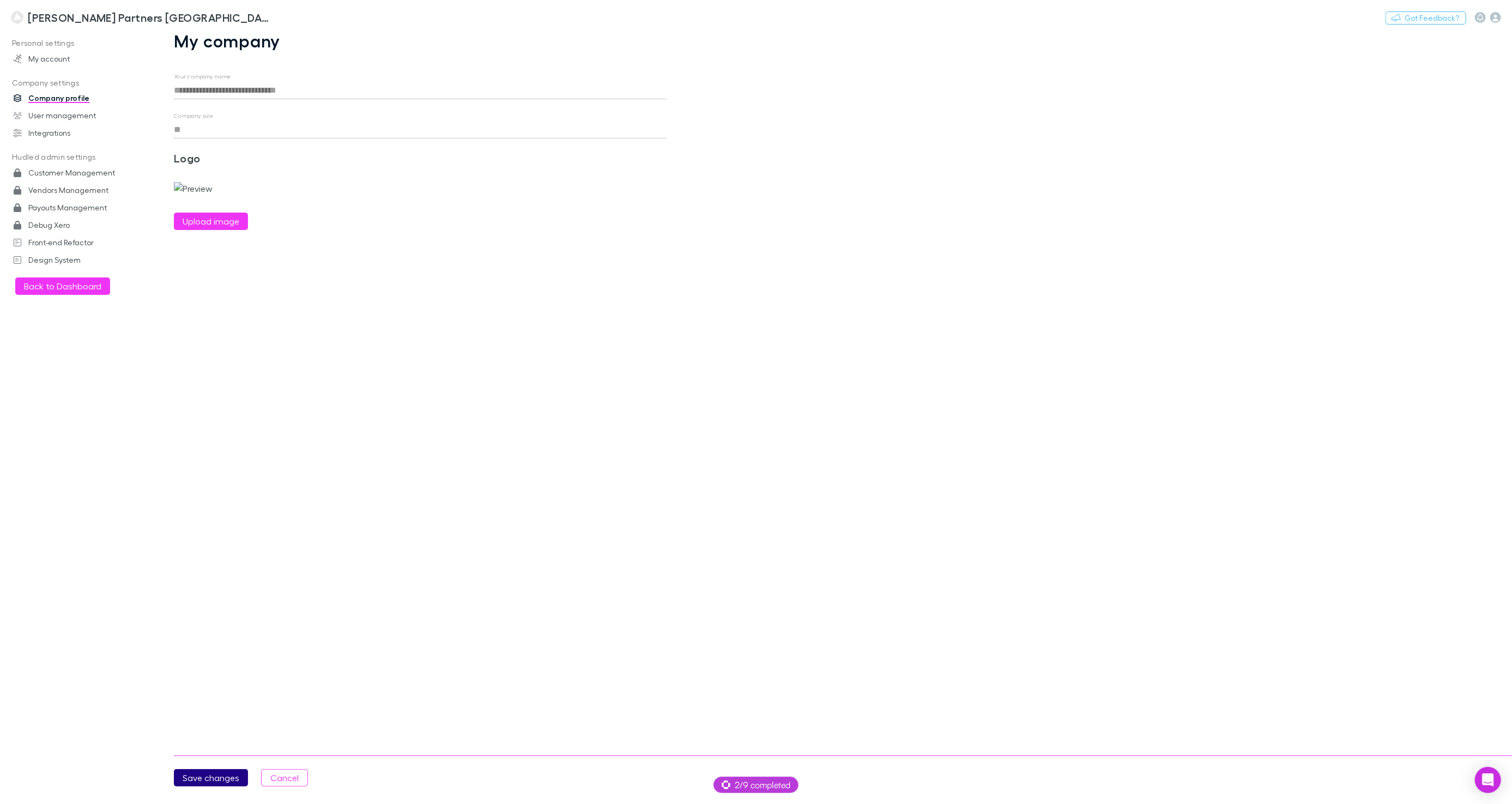
click at [199, 780] on button "Save changes" at bounding box center [211, 778] width 75 height 17
click at [104, 27] on link "[PERSON_NAME] Partners [GEOGRAPHIC_DATA]" at bounding box center [140, 17] width 272 height 26
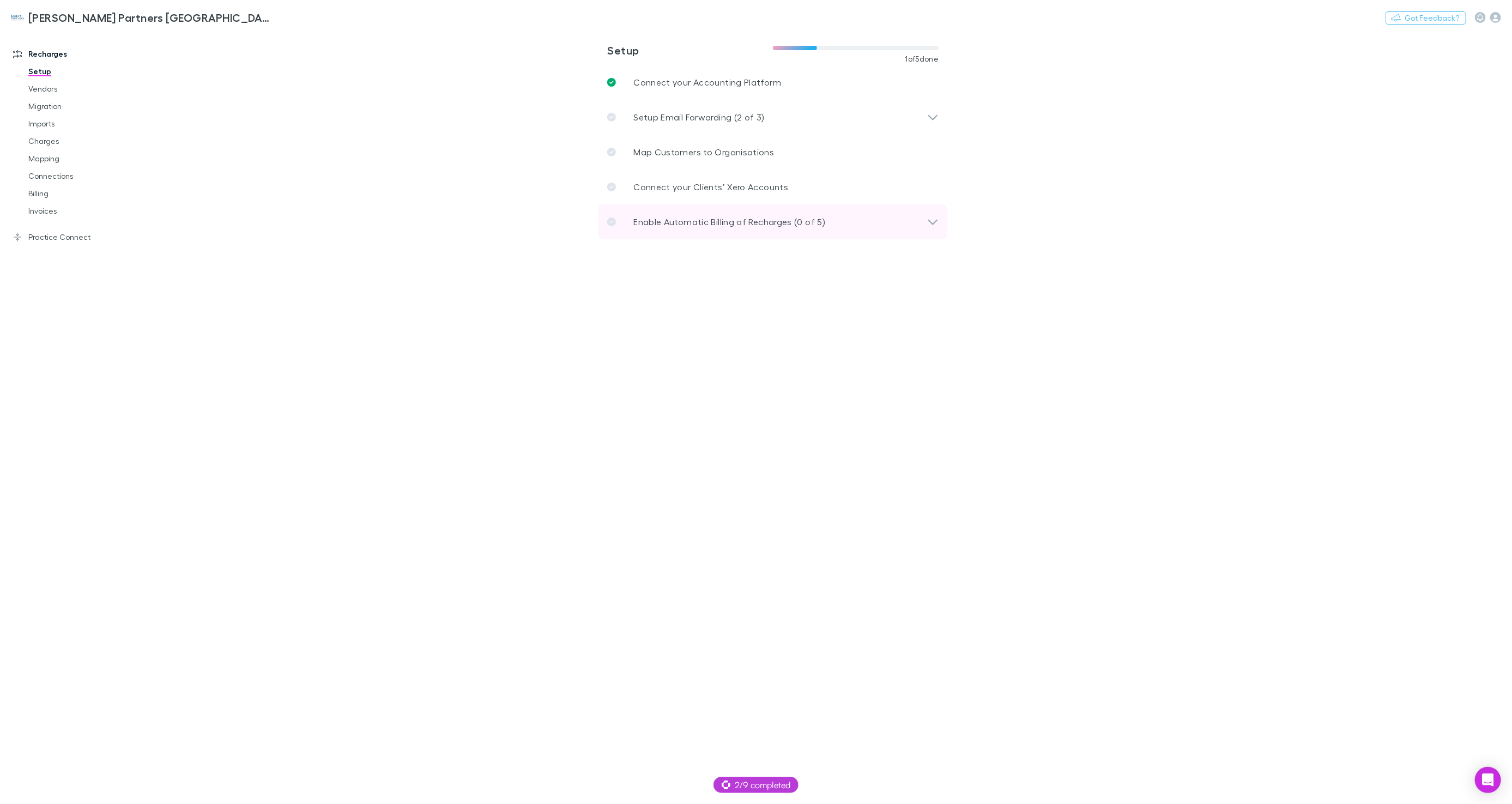
click at [668, 216] on p "Enable Automatic Billing of Recharges (0 of 5)" at bounding box center [729, 221] width 192 height 13
click at [922, 258] on div "Select code" at bounding box center [900, 256] width 50 height 13
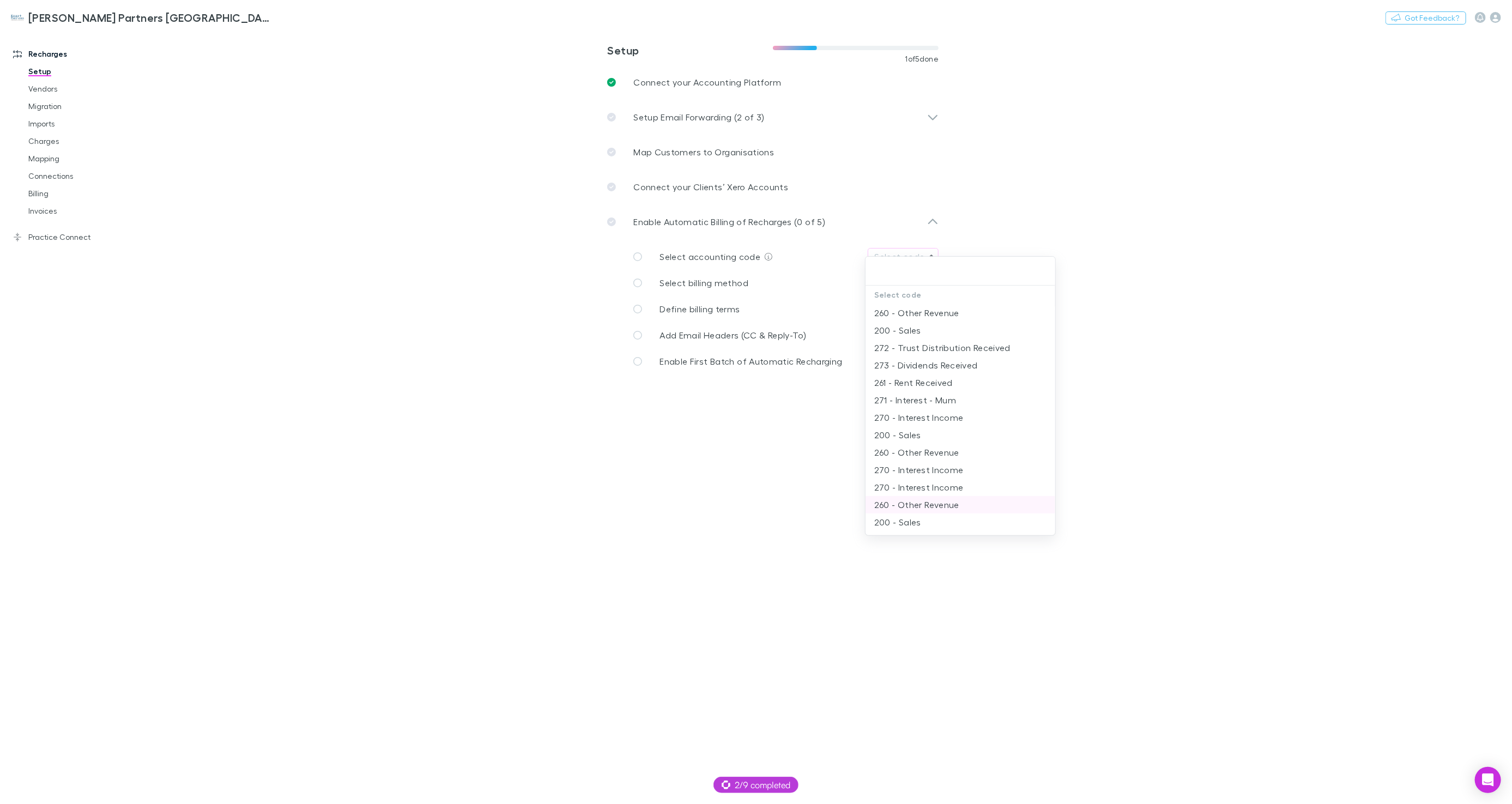
click at [943, 502] on li "260 - Other Revenue" at bounding box center [961, 504] width 190 height 17
type input "**********"
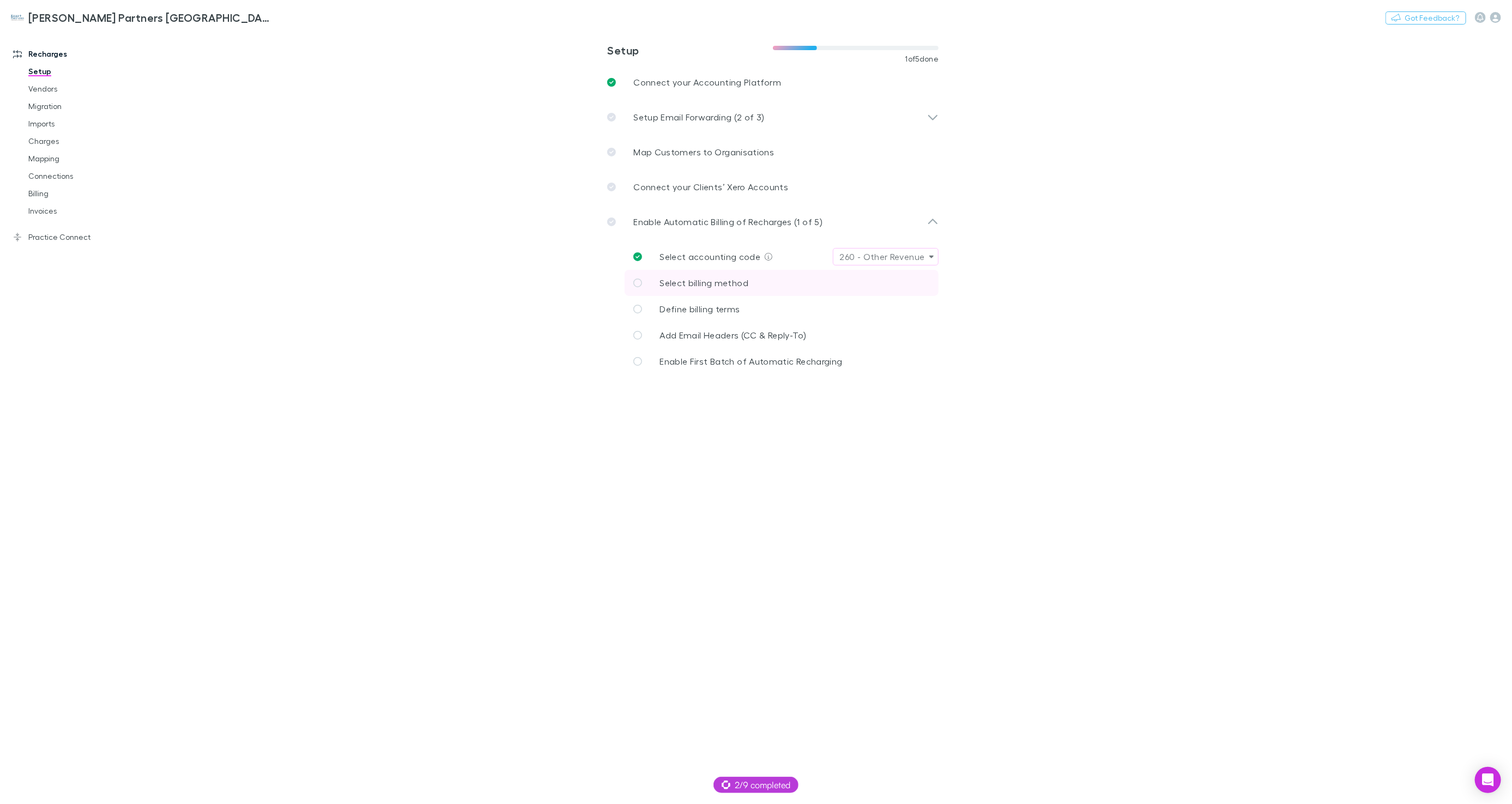
click at [741, 287] on span "Select billing method" at bounding box center [703, 282] width 89 height 10
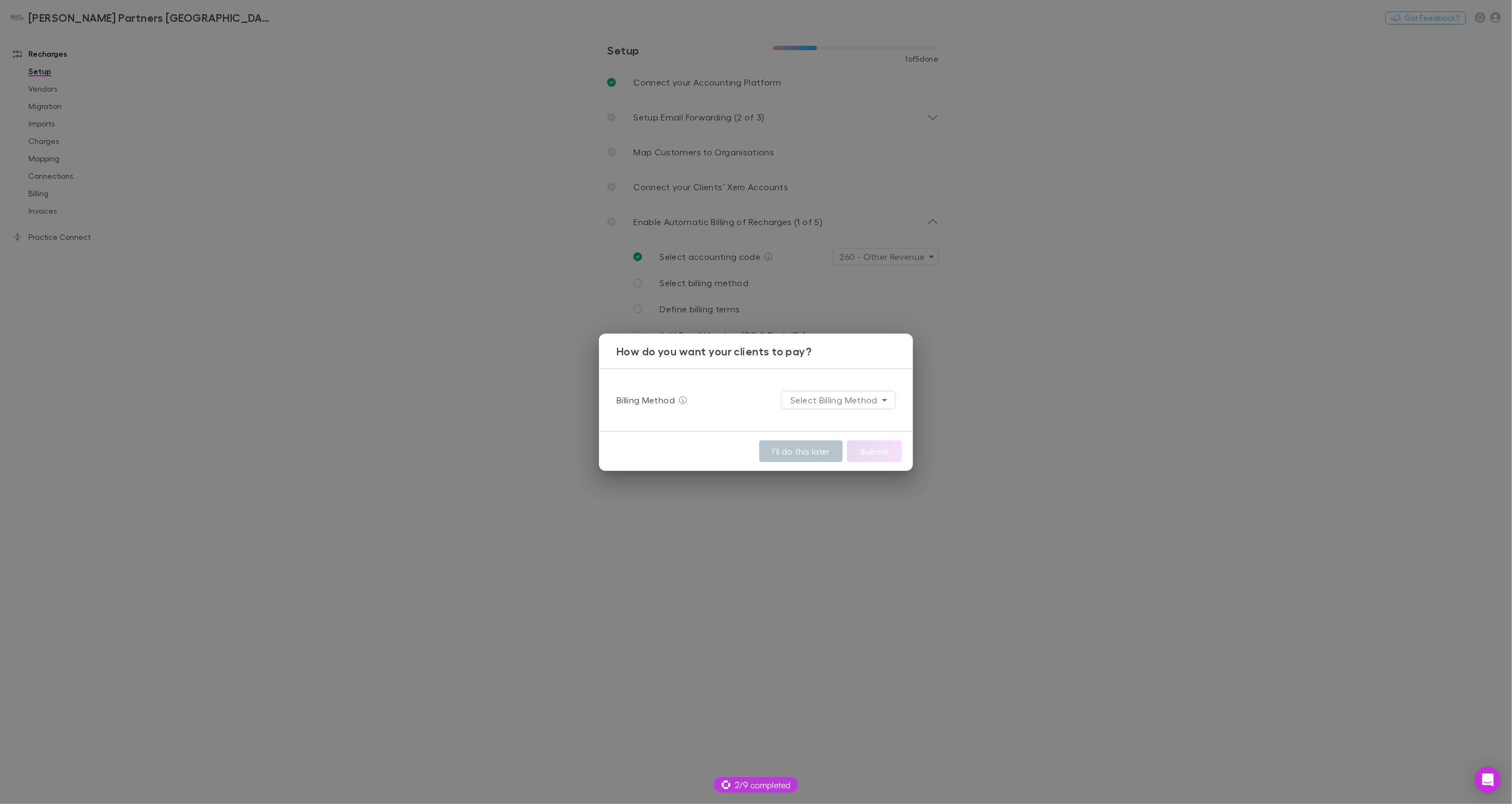
click at [860, 399] on body "**********" at bounding box center [756, 402] width 1512 height 804
click at [830, 430] on li "Stripe" at bounding box center [838, 423] width 131 height 20
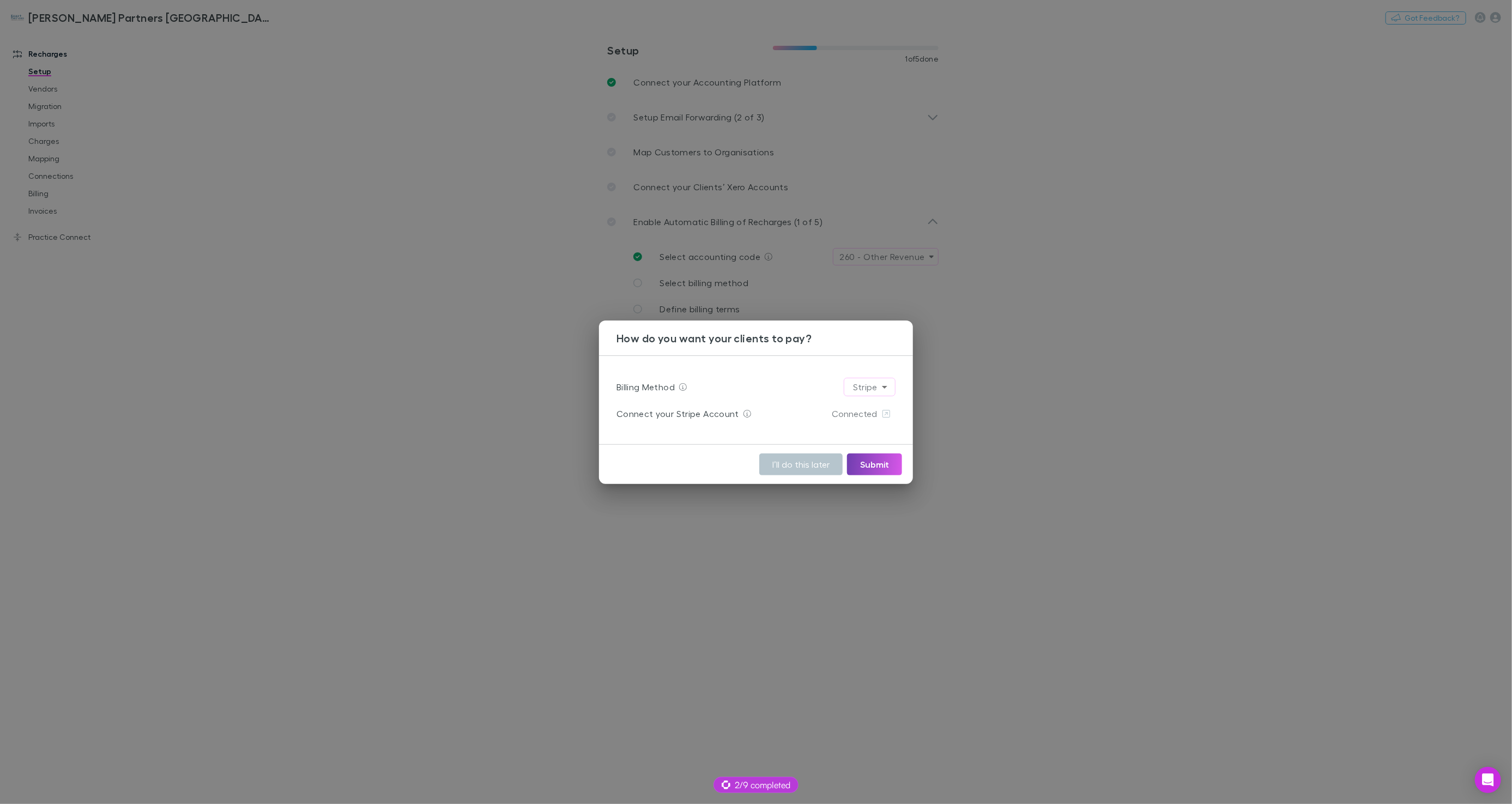
click at [865, 457] on button "Submit" at bounding box center [874, 464] width 55 height 22
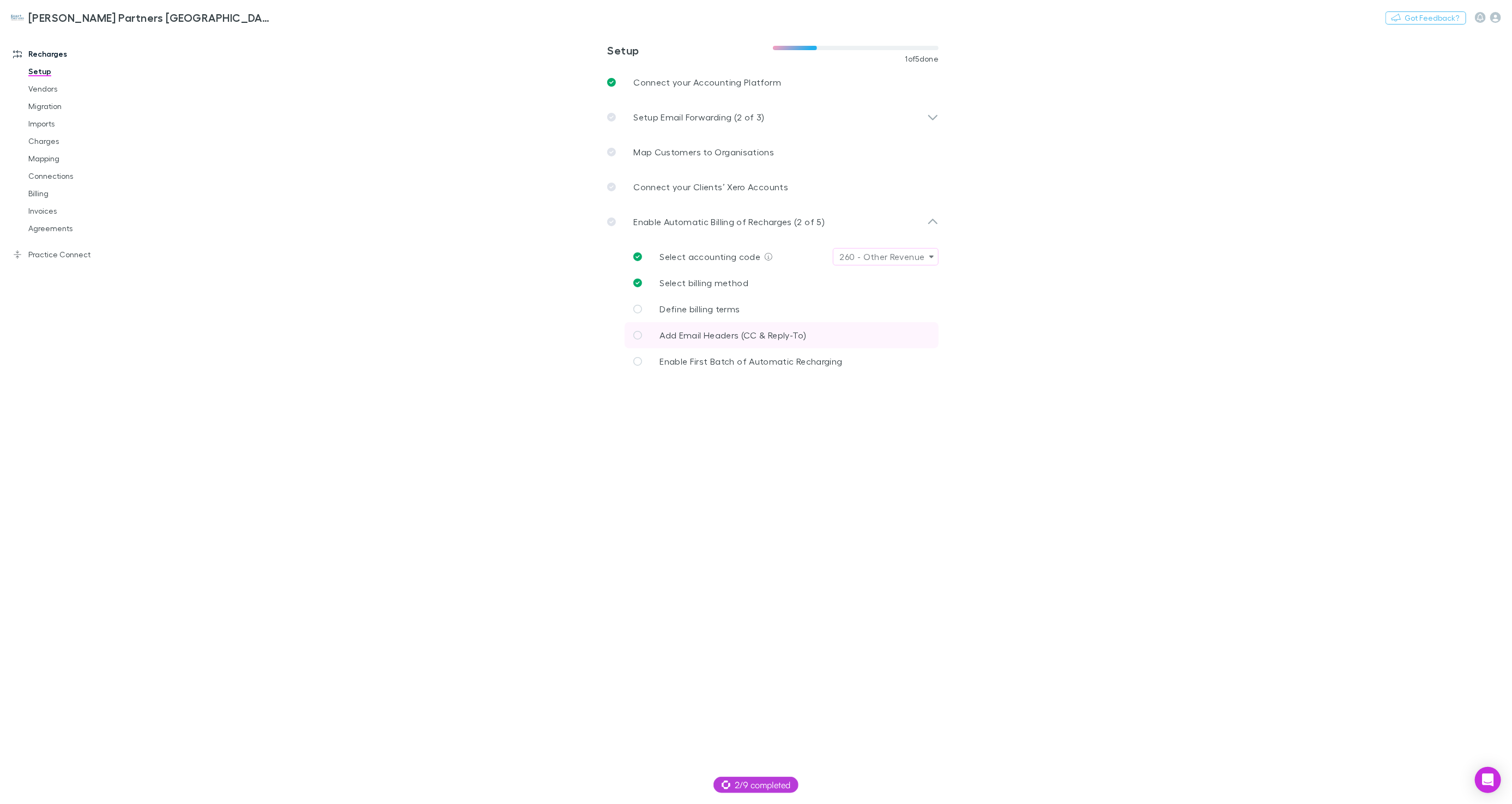
click at [797, 322] on link "Add Email Headers (CC & Reply-To)" at bounding box center [781, 335] width 314 height 26
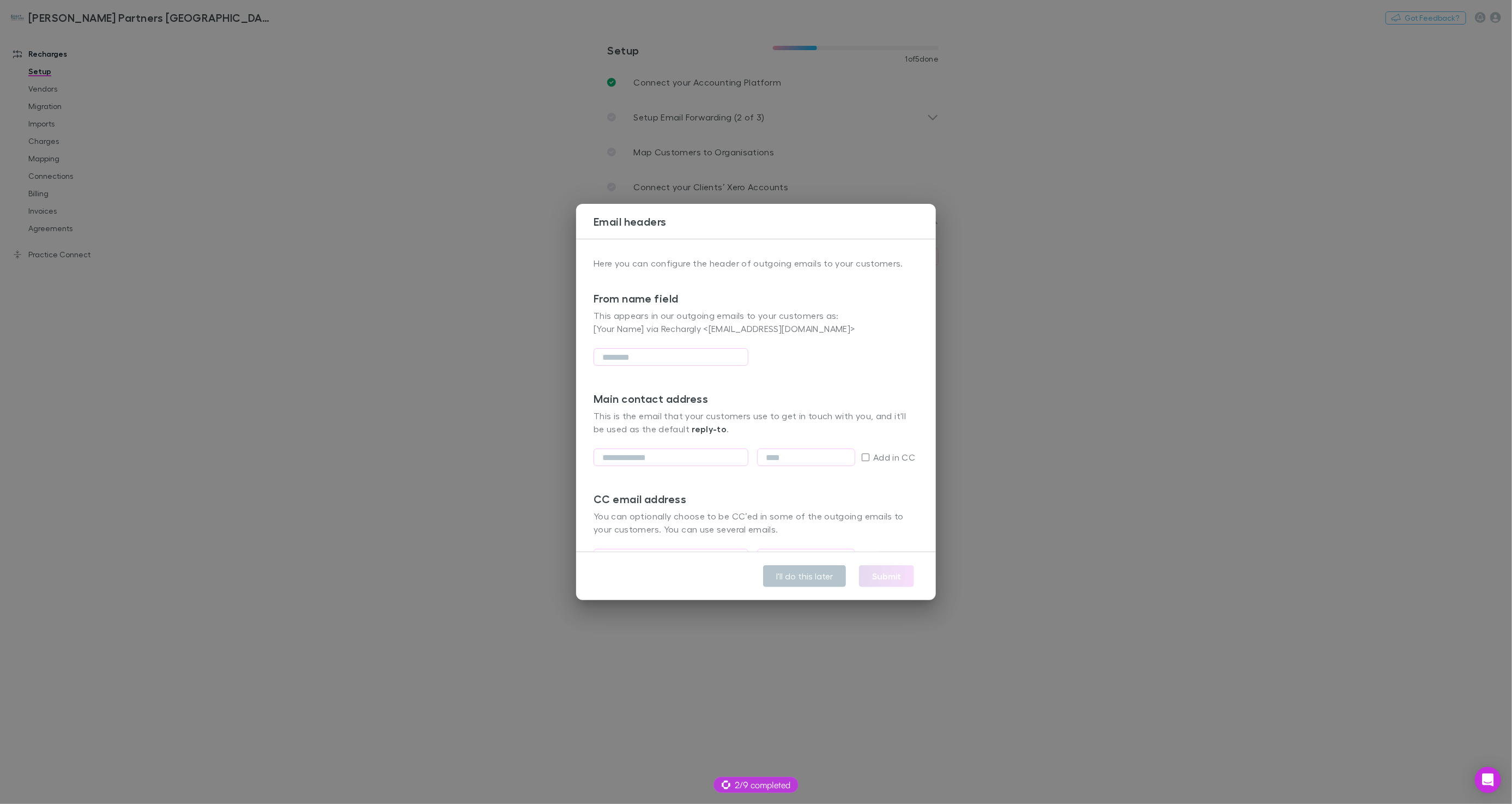
click at [790, 314] on p "This appears in our outgoing emails to your customers as:" at bounding box center [756, 315] width 325 height 13
drag, startPoint x: 1081, startPoint y: 322, endPoint x: 848, endPoint y: 325, distance: 233.0
click at [1081, 322] on div "Email headers Here you can configure the header of outgoing emails to your cust…" at bounding box center [756, 402] width 1512 height 804
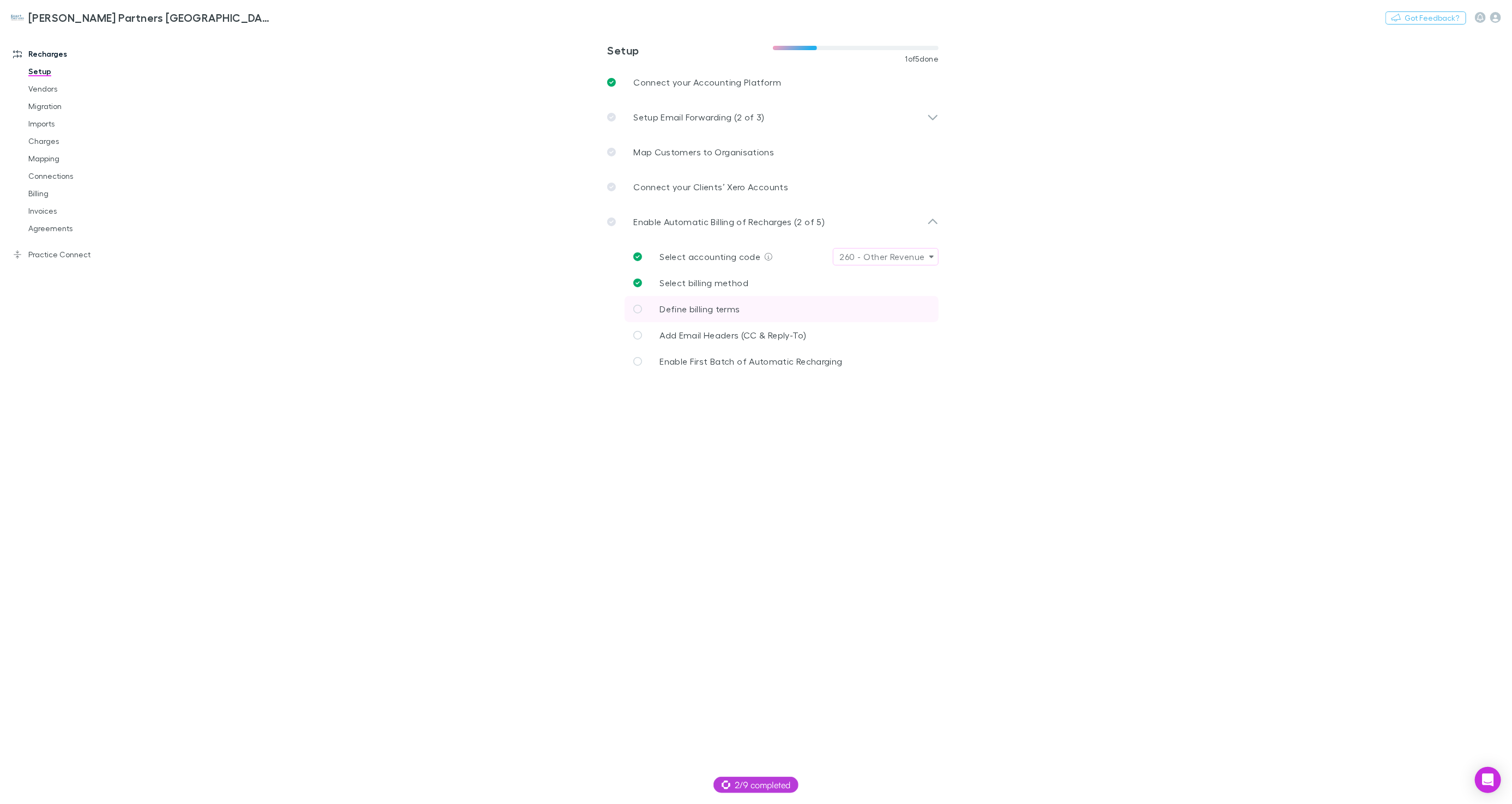
click at [740, 304] on link "Define billing terms" at bounding box center [781, 308] width 314 height 26
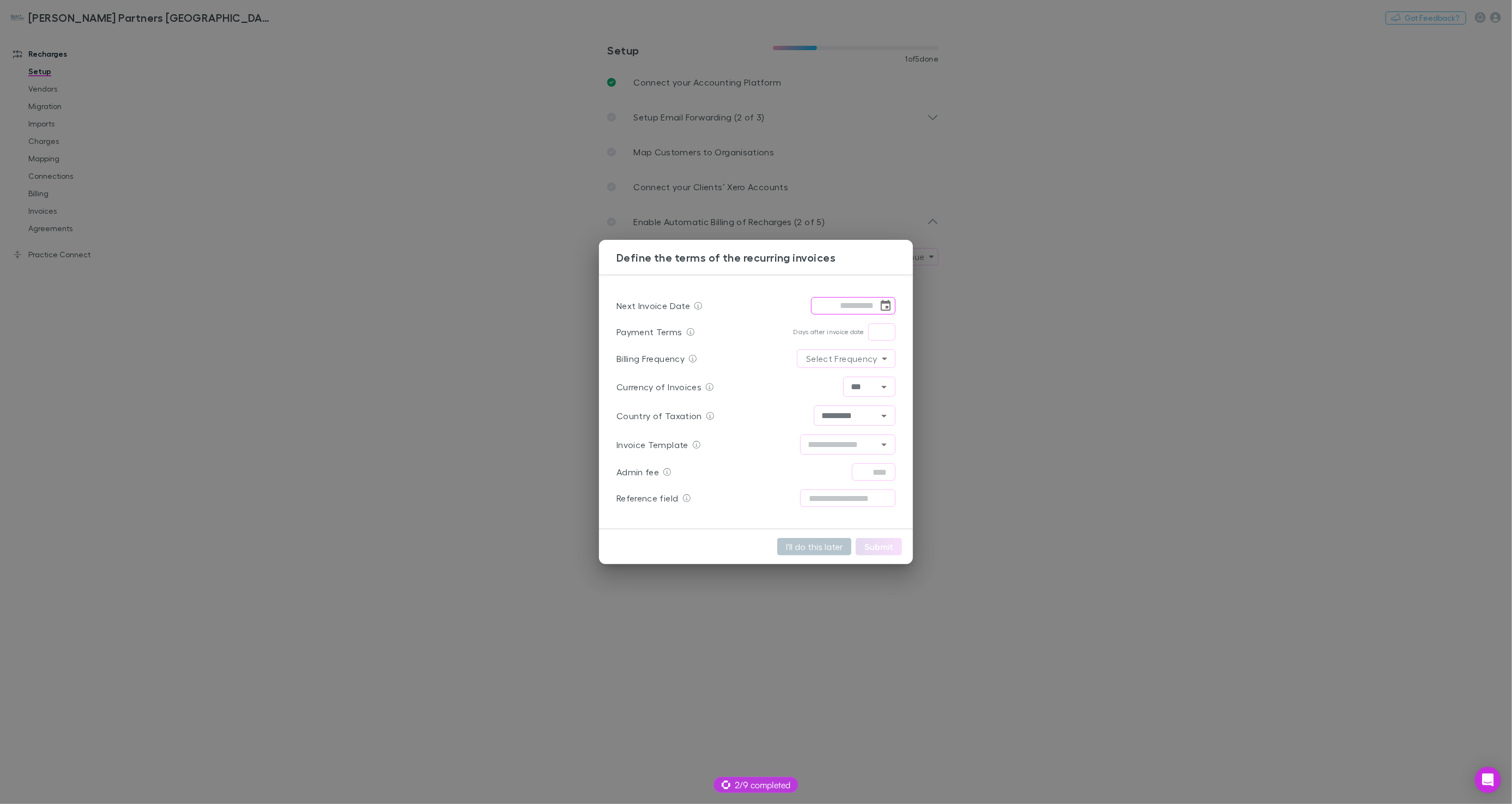
click at [882, 304] on icon "Choose date" at bounding box center [885, 306] width 13 height 13
click at [845, 374] on button "1" at bounding box center [845, 377] width 20 height 20
type input "**********"
drag, startPoint x: 1078, startPoint y: 362, endPoint x: 999, endPoint y: 357, distance: 79.2
click at [1078, 362] on div "**********" at bounding box center [756, 402] width 1512 height 804
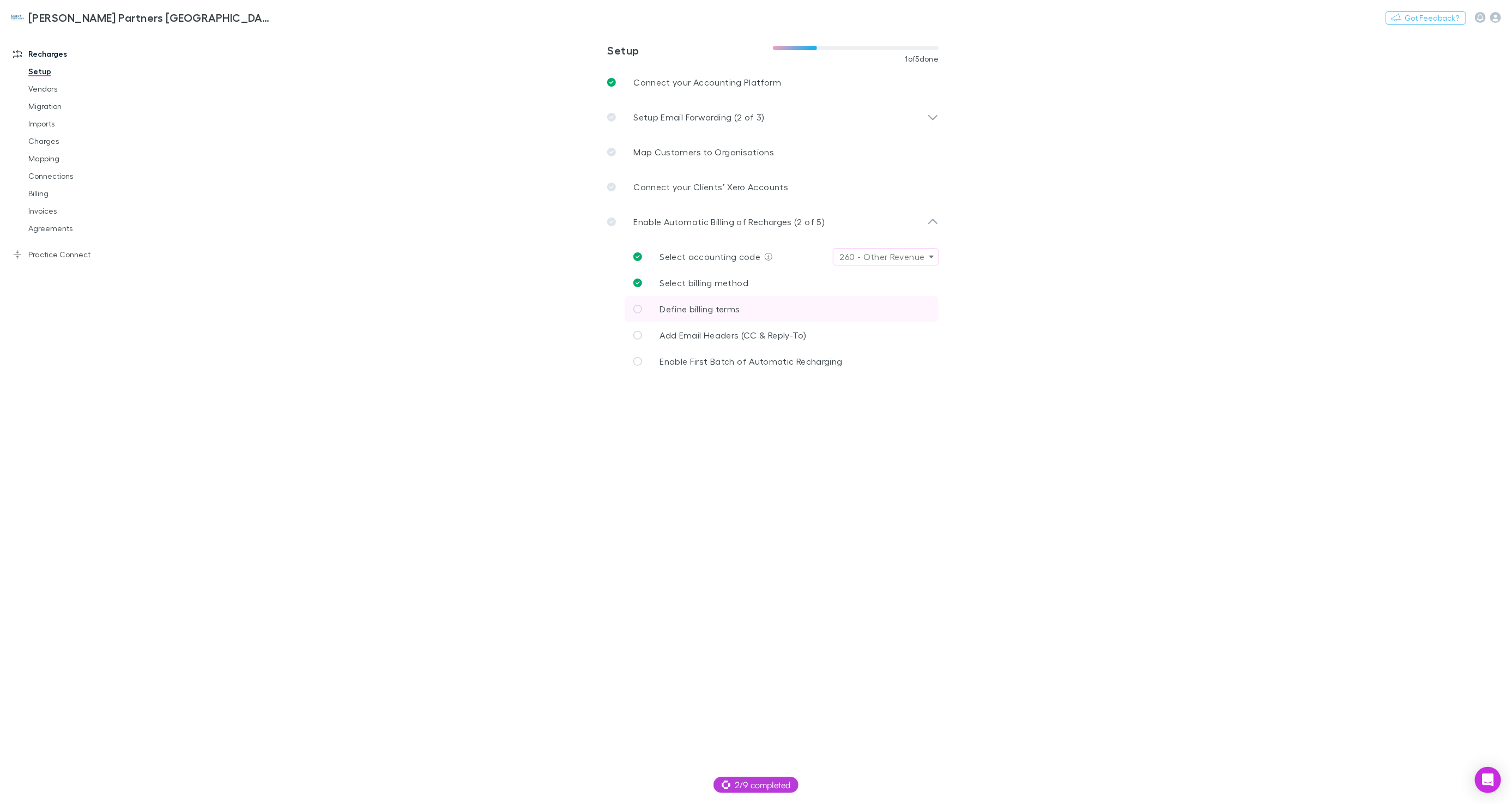
click at [798, 299] on link "Define billing terms" at bounding box center [781, 308] width 314 height 26
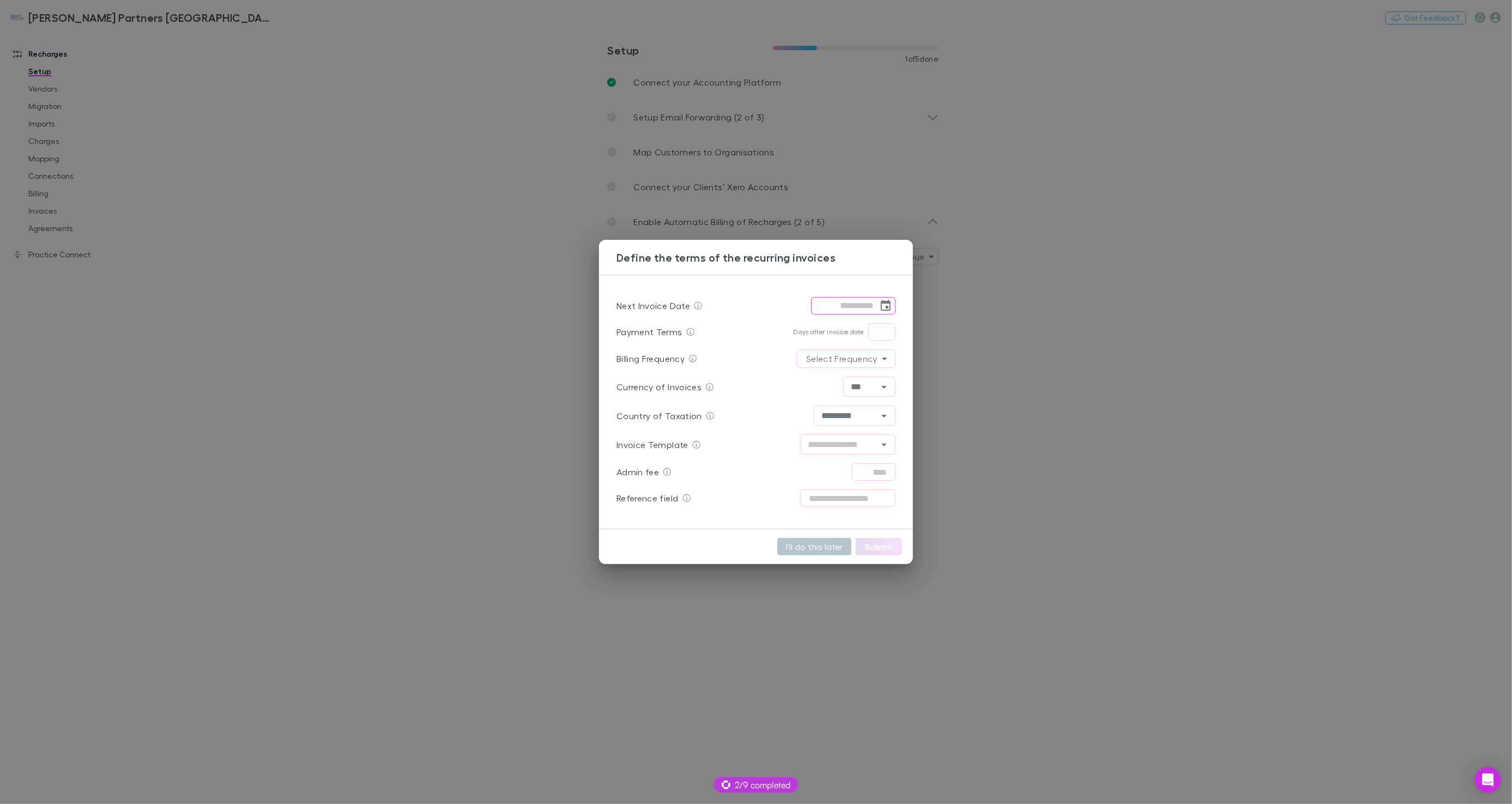
click at [889, 303] on icon "Choose date" at bounding box center [885, 305] width 10 height 11
click at [845, 373] on button "1" at bounding box center [845, 377] width 20 height 20
type input "**********"
click at [845, 448] on input "text" at bounding box center [838, 444] width 71 height 13
click at [830, 505] on li "Standard" at bounding box center [848, 508] width 96 height 20
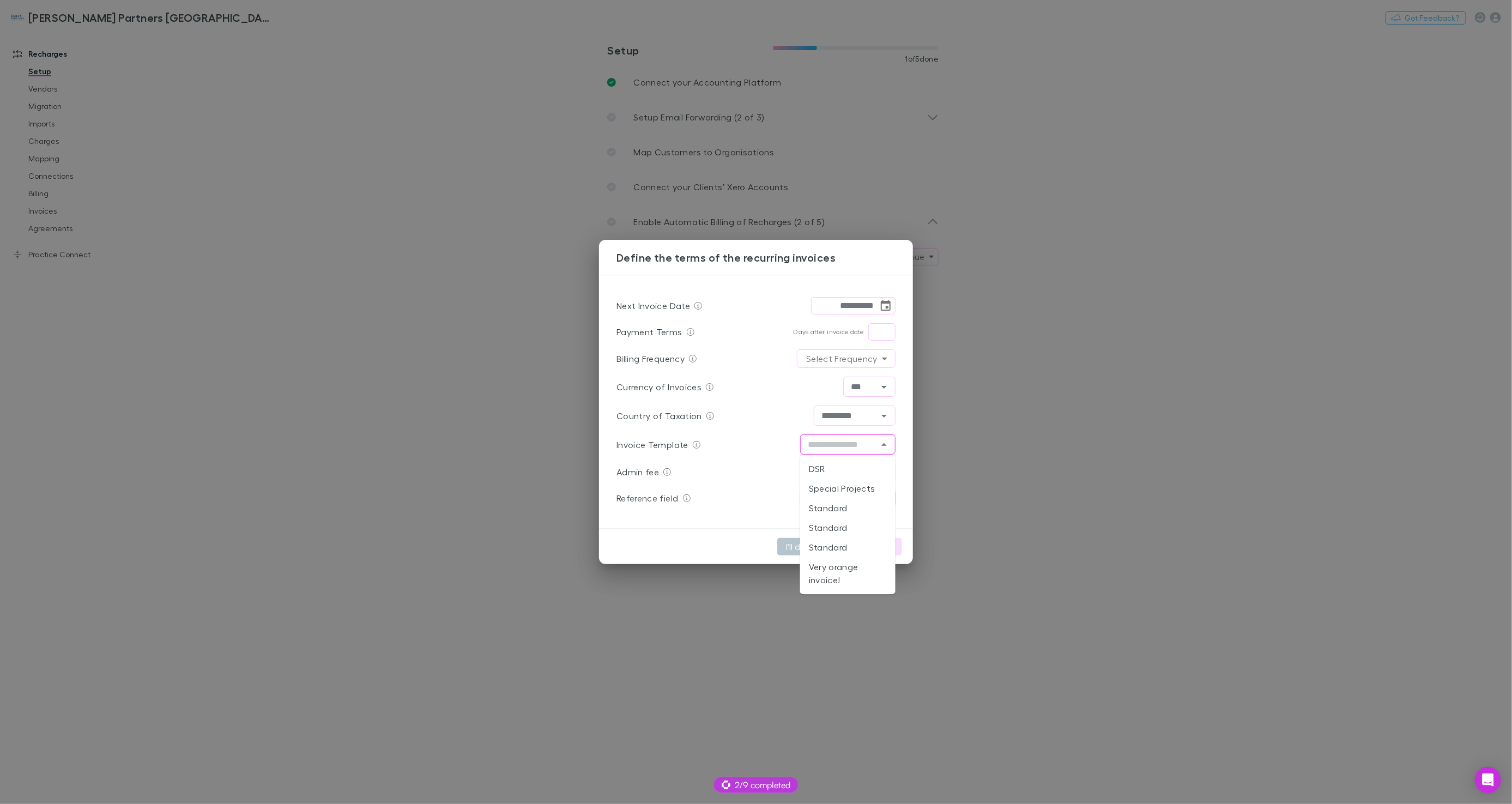
type input "********"
click at [870, 358] on body "**********" at bounding box center [756, 402] width 1512 height 804
drag, startPoint x: 859, startPoint y: 377, endPoint x: 853, endPoint y: 384, distance: 9.2
click at [859, 377] on li "Monthly" at bounding box center [846, 382] width 56 height 20
click at [875, 330] on input "text" at bounding box center [881, 332] width 27 height 17
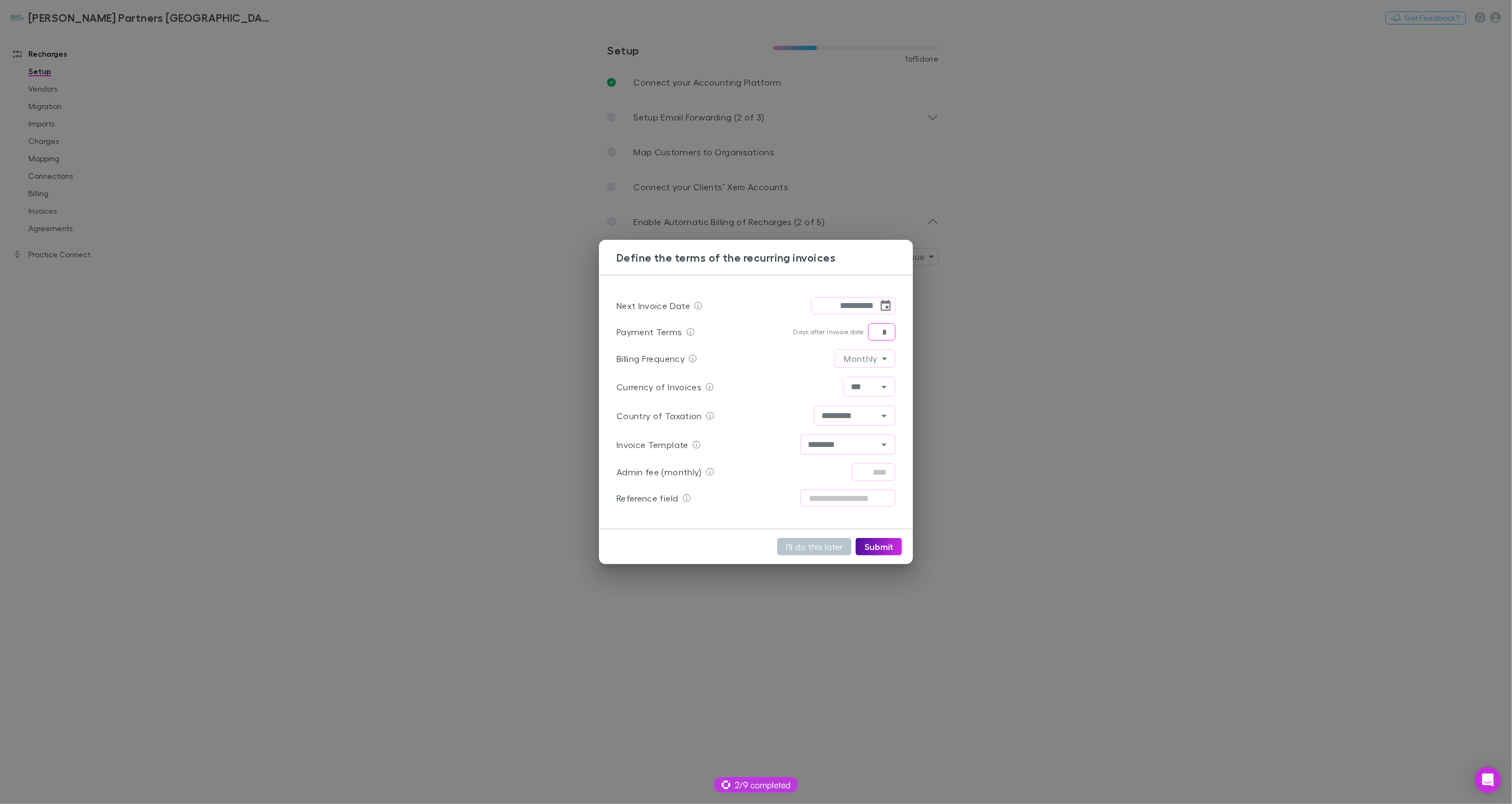
type input "*"
click at [874, 541] on button "Submit" at bounding box center [878, 547] width 46 height 17
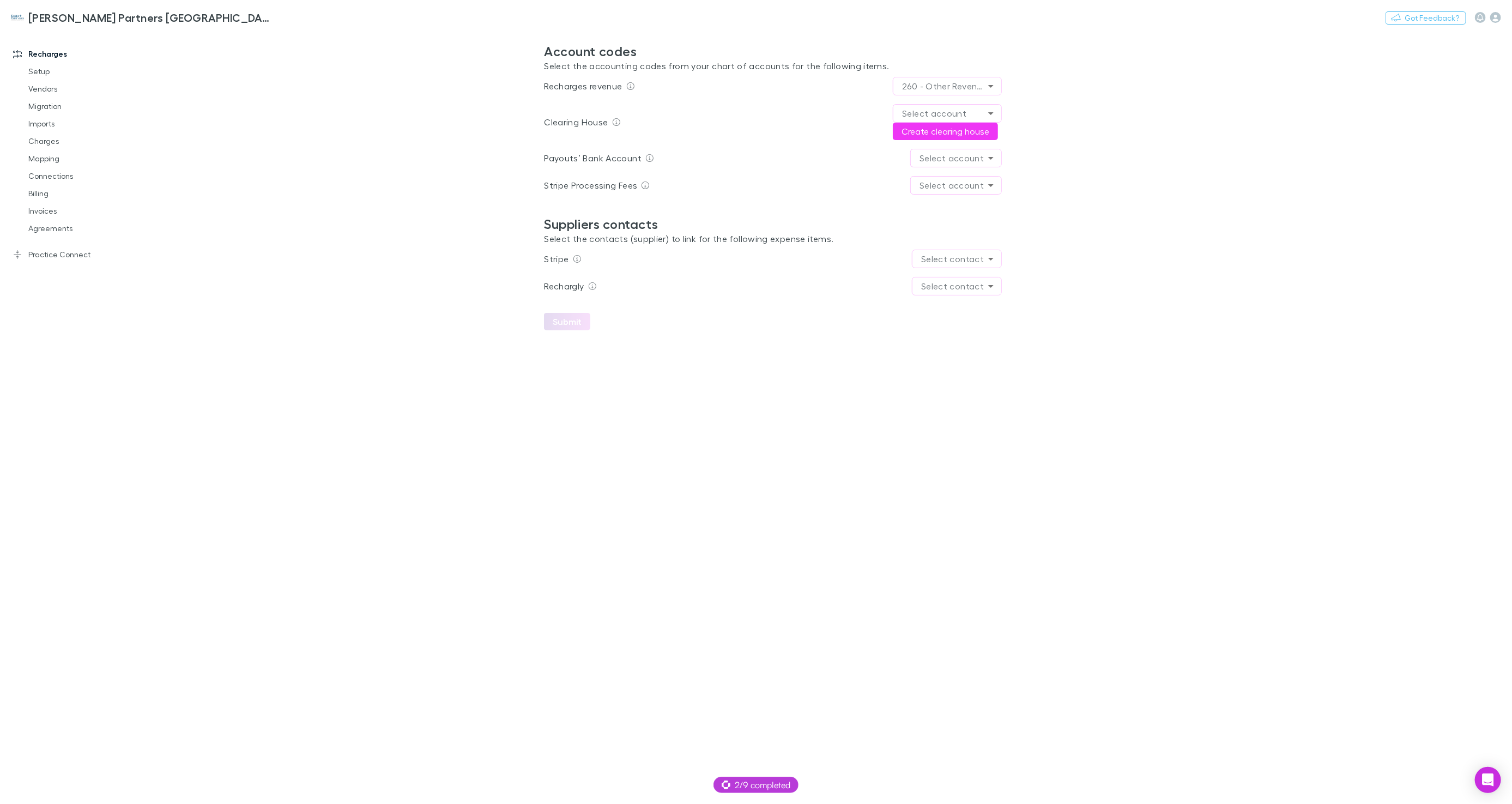
click at [927, 111] on body "**********" at bounding box center [756, 402] width 1512 height 804
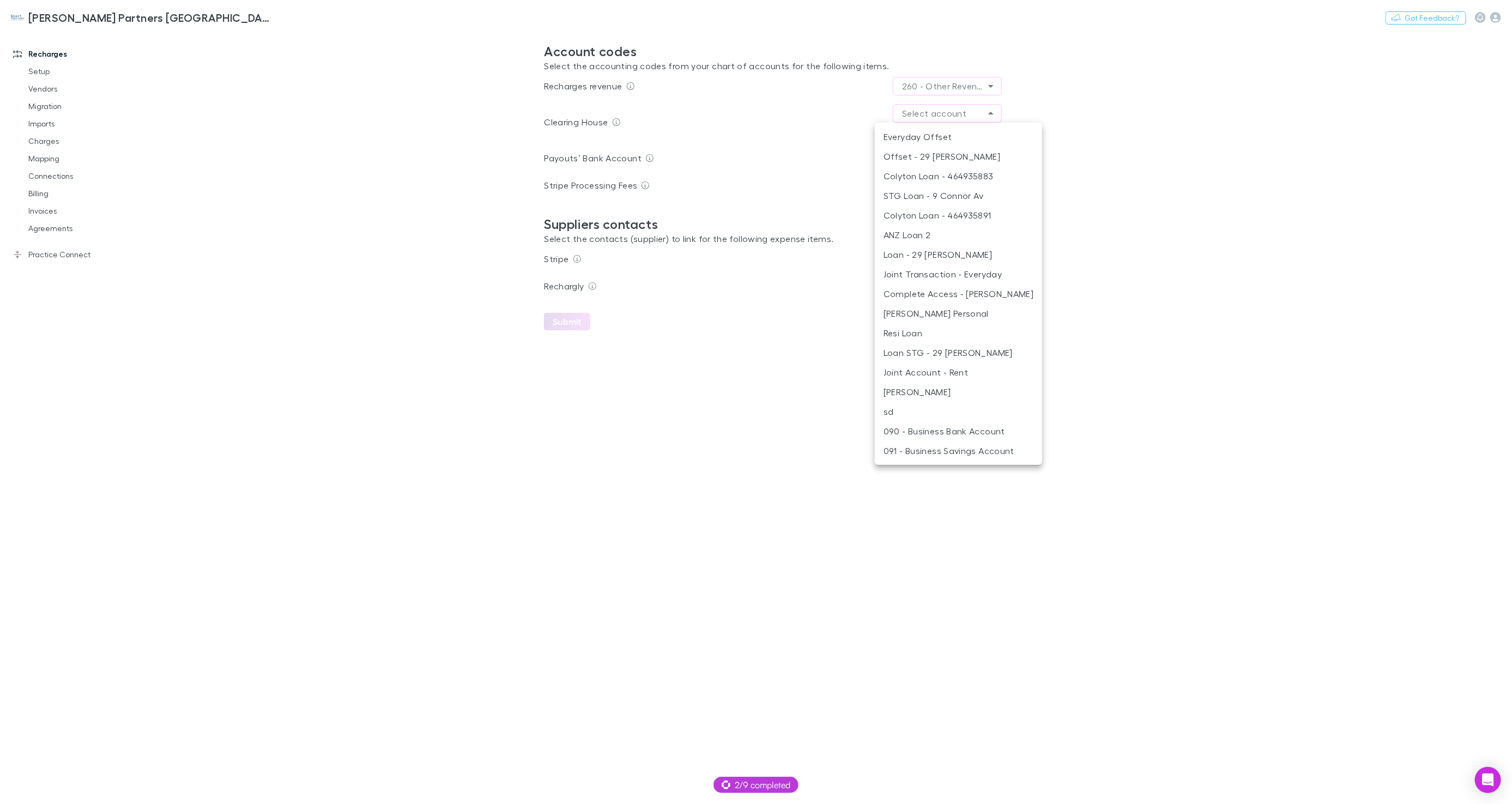
click at [1098, 111] on div at bounding box center [756, 402] width 1512 height 804
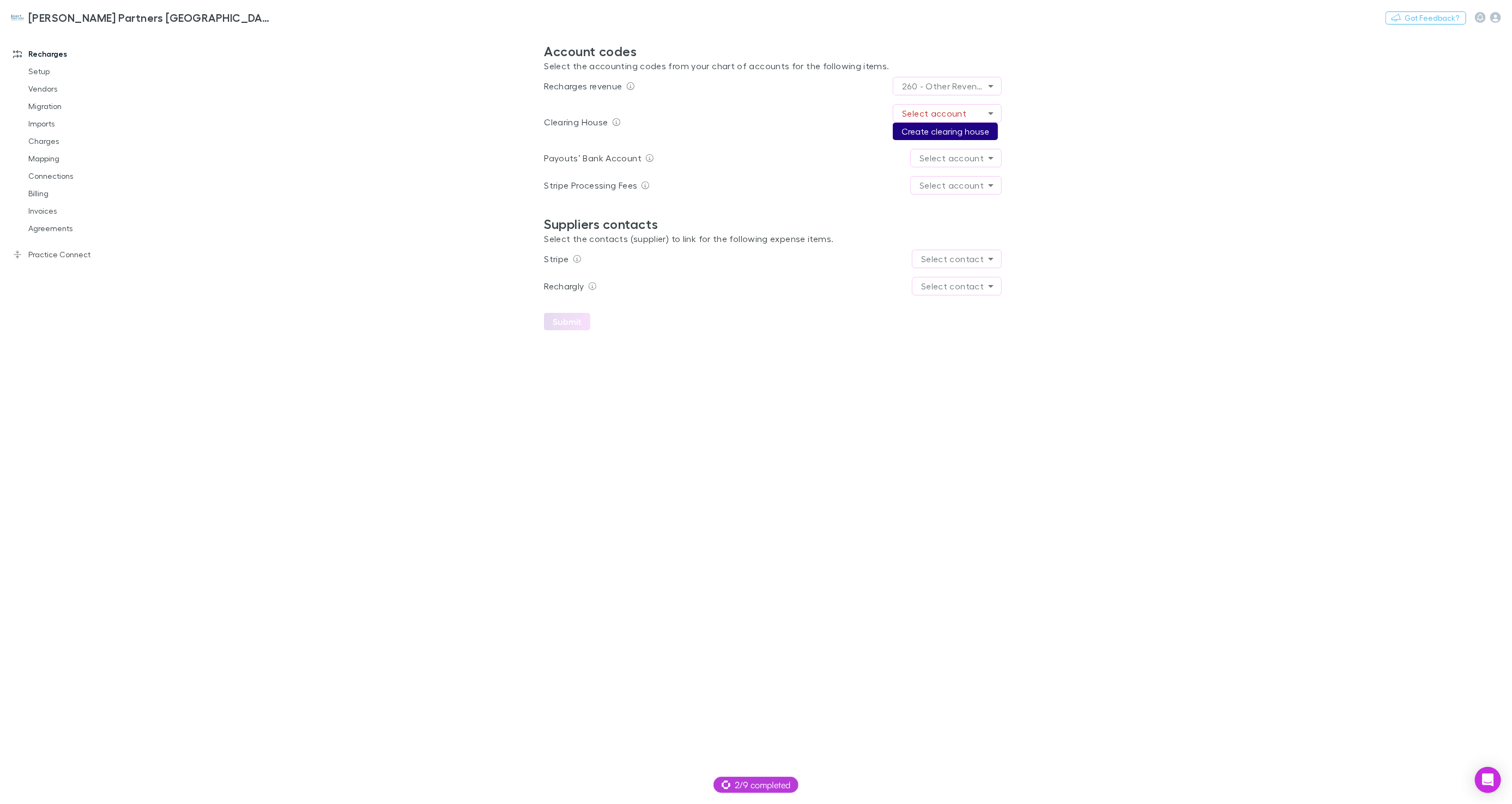
click at [965, 132] on button "Create clearing house" at bounding box center [945, 131] width 105 height 17
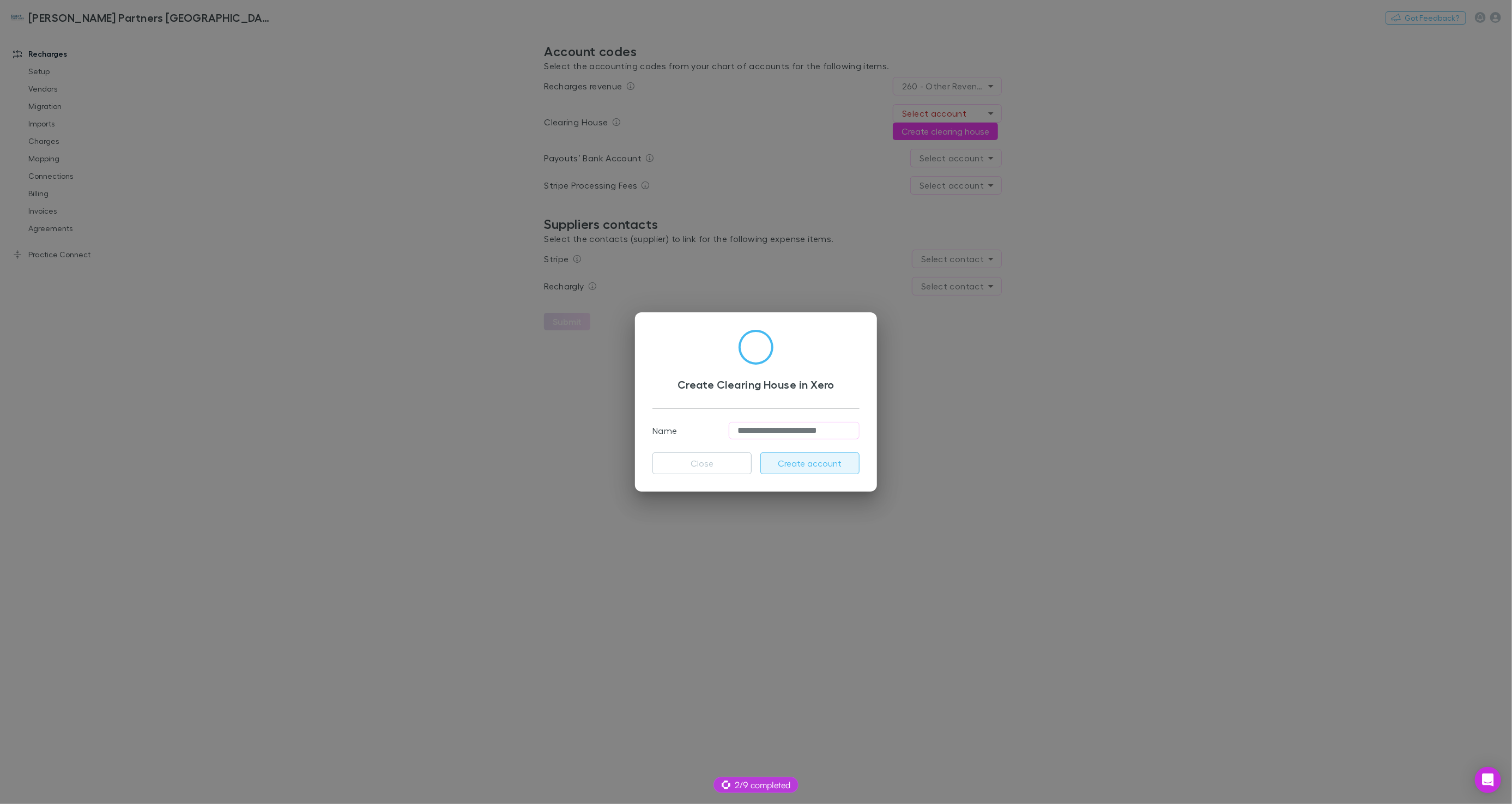
click at [794, 460] on button "Create account" at bounding box center [809, 464] width 99 height 22
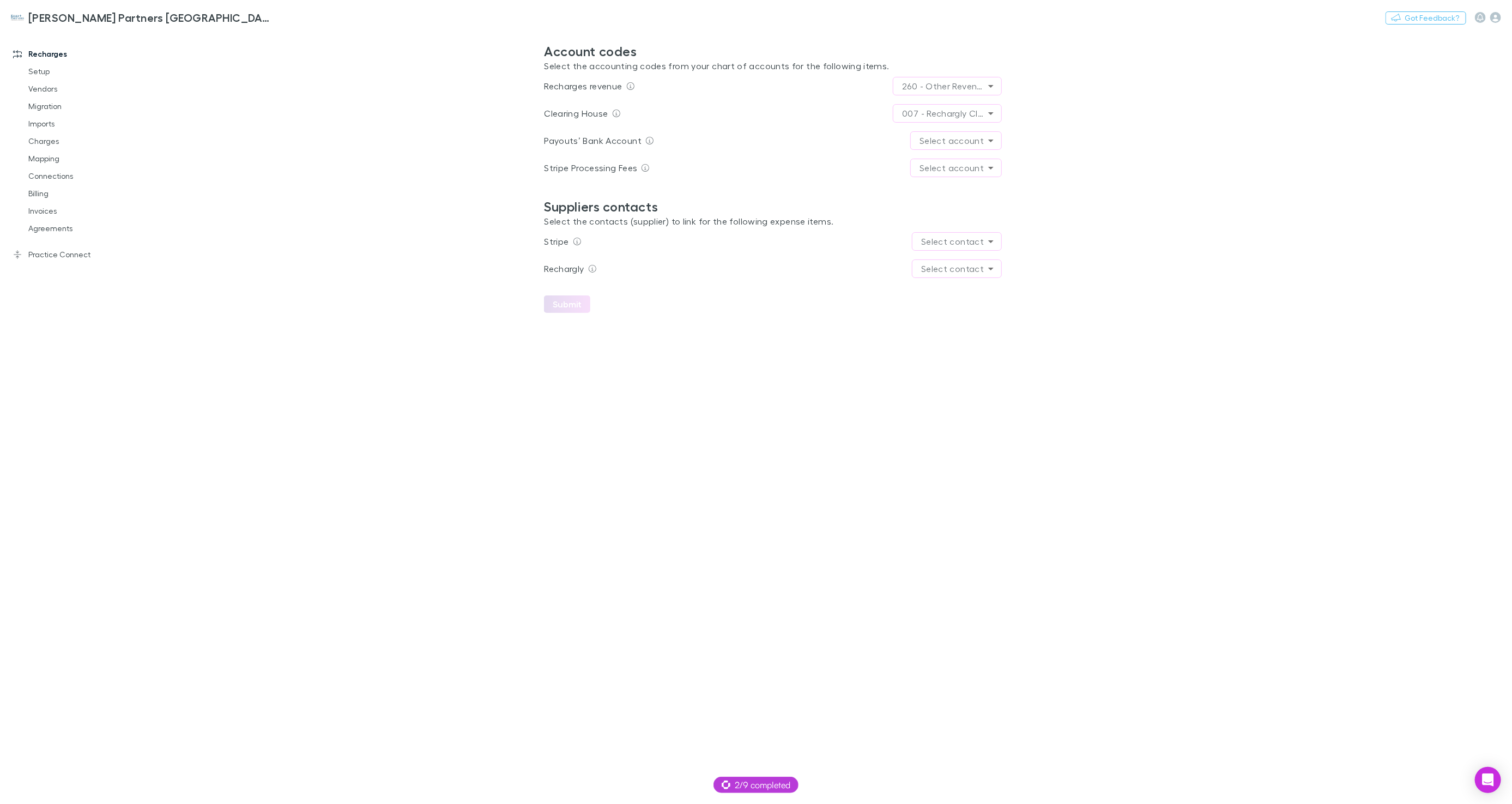
click at [954, 144] on body "**********" at bounding box center [756, 402] width 1512 height 804
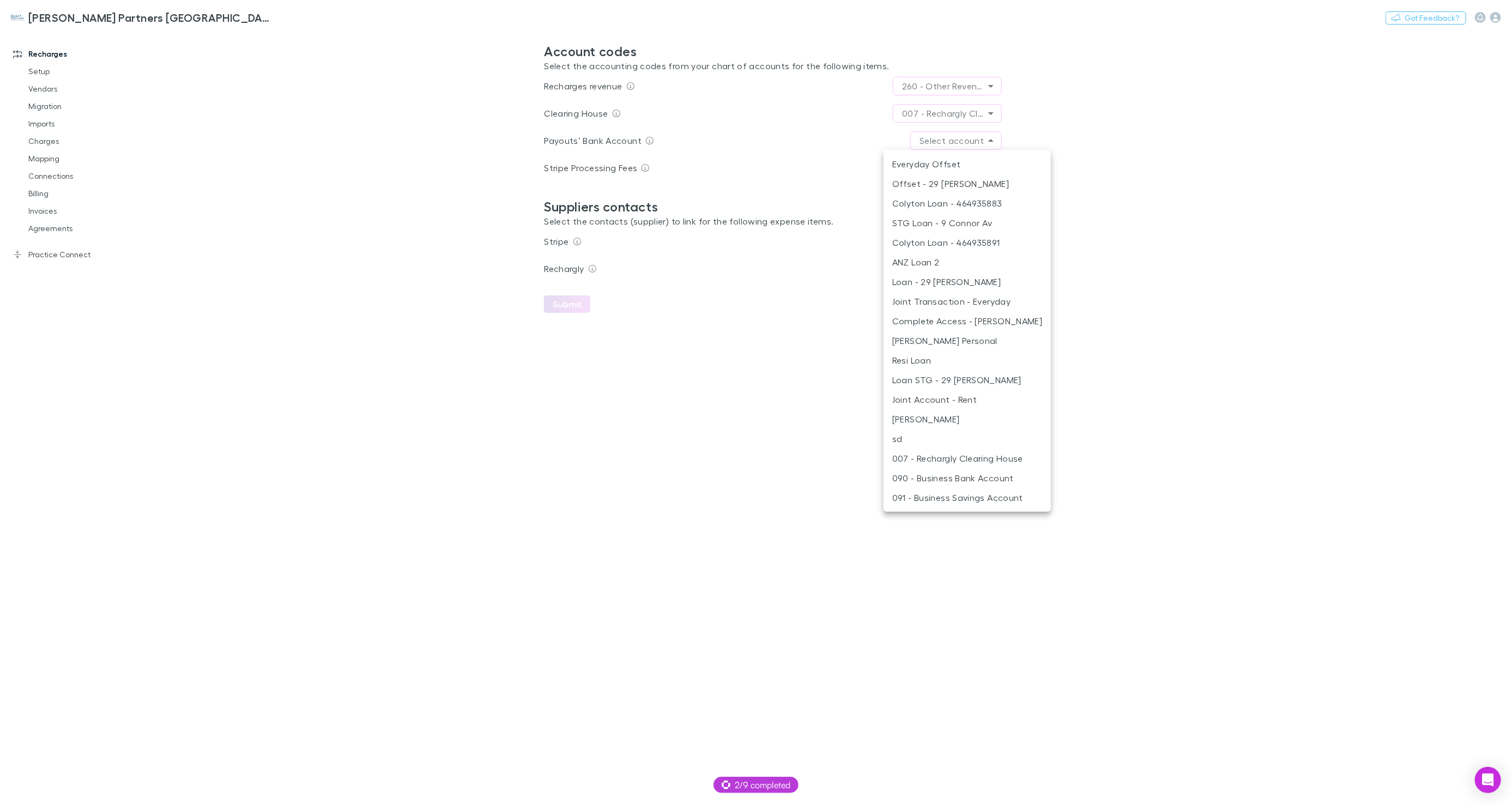
drag, startPoint x: 1150, startPoint y: 300, endPoint x: 1138, endPoint y: 294, distance: 13.4
click at [1150, 300] on div at bounding box center [756, 402] width 1512 height 804
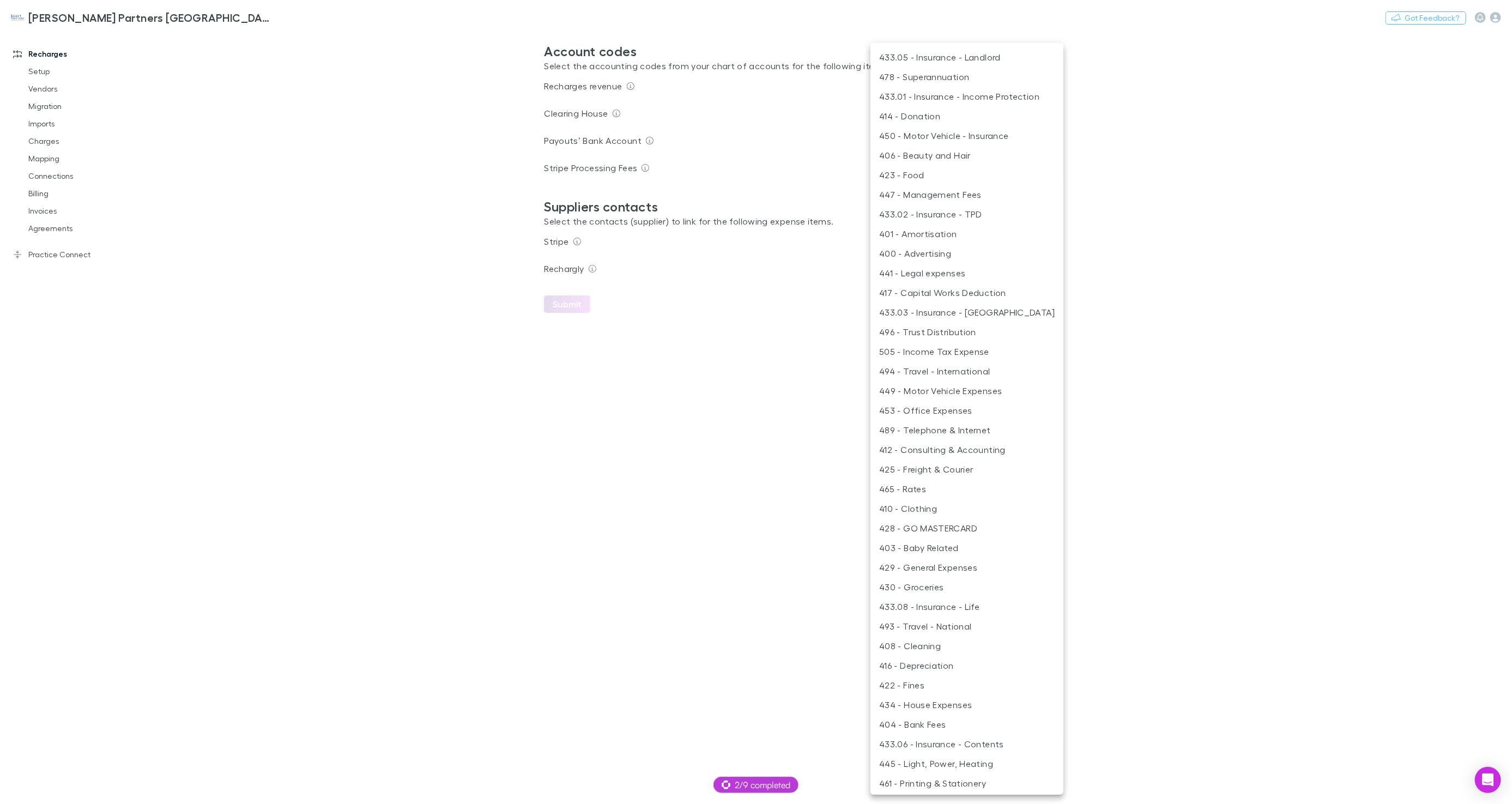
click at [961, 169] on body "**********" at bounding box center [756, 402] width 1512 height 804
click at [1062, 185] on div at bounding box center [756, 402] width 1512 height 804
click at [959, 170] on body "**********" at bounding box center [756, 402] width 1512 height 804
click at [943, 517] on li "404 - Bank Fees" at bounding box center [967, 516] width 193 height 20
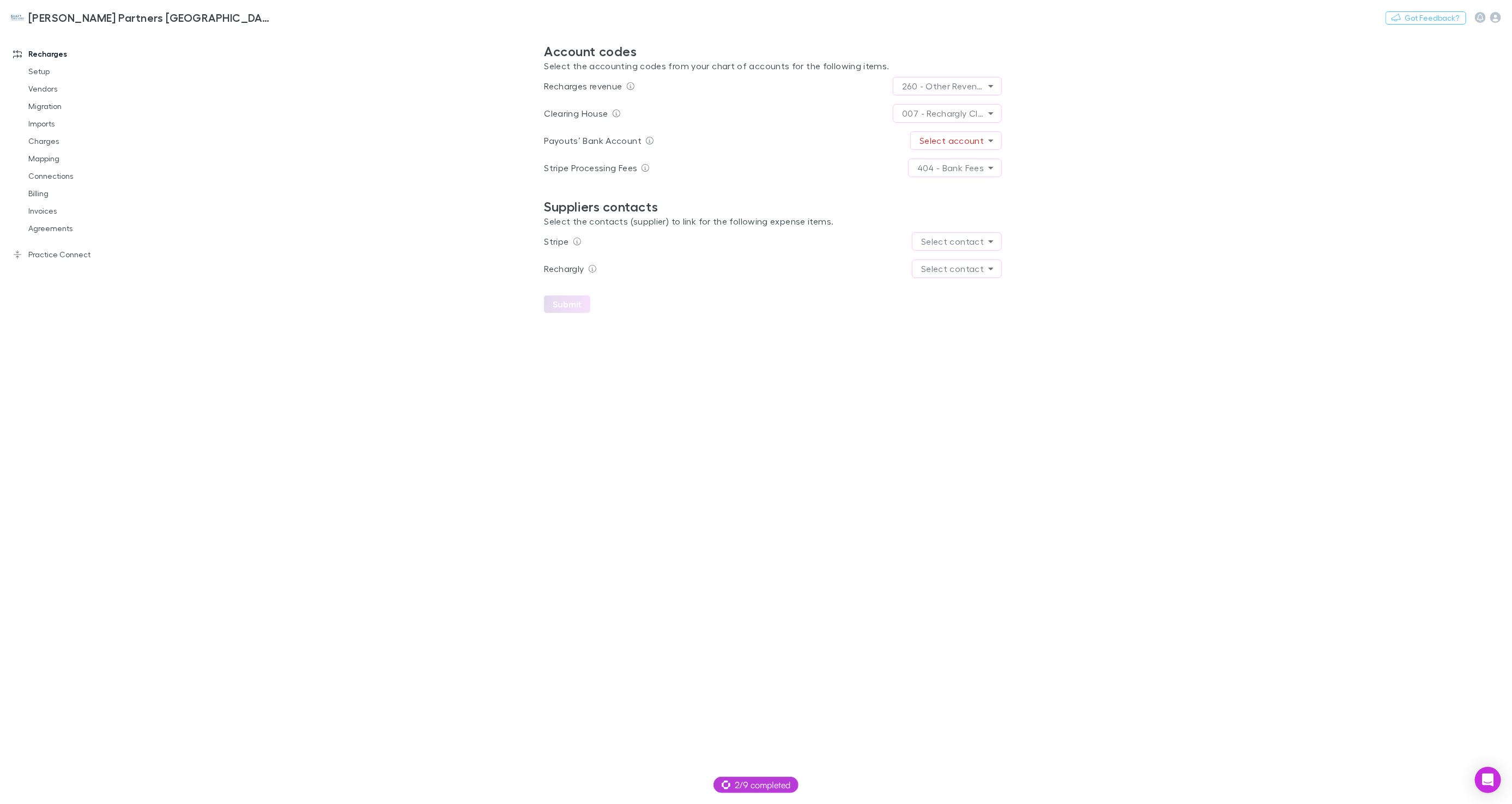
scroll to position [1434, 0]
click at [841, 318] on div "**********" at bounding box center [773, 187] width 458 height 287
click at [951, 146] on body "**********" at bounding box center [756, 402] width 1512 height 804
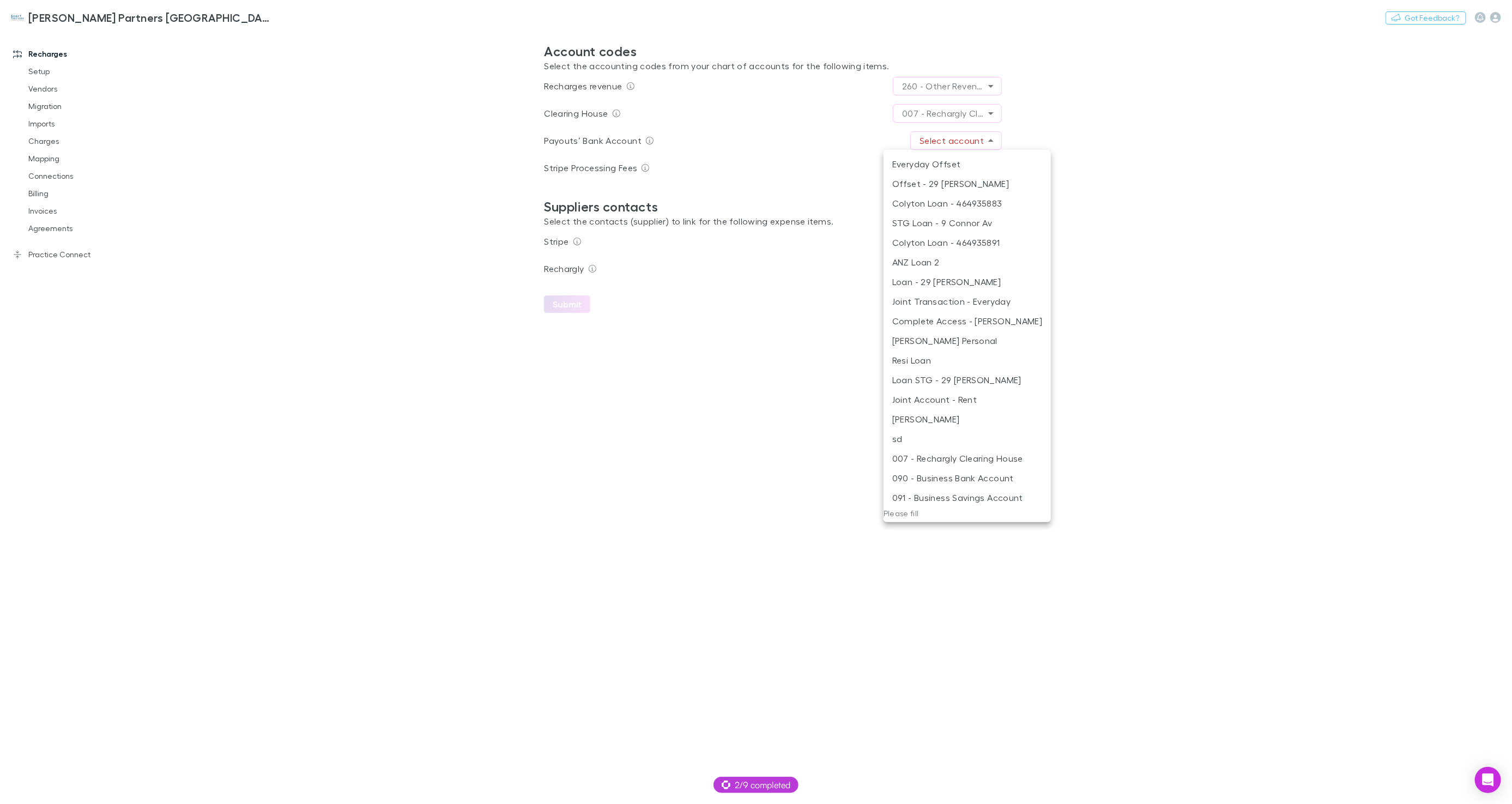
click at [814, 363] on div at bounding box center [756, 402] width 1512 height 804
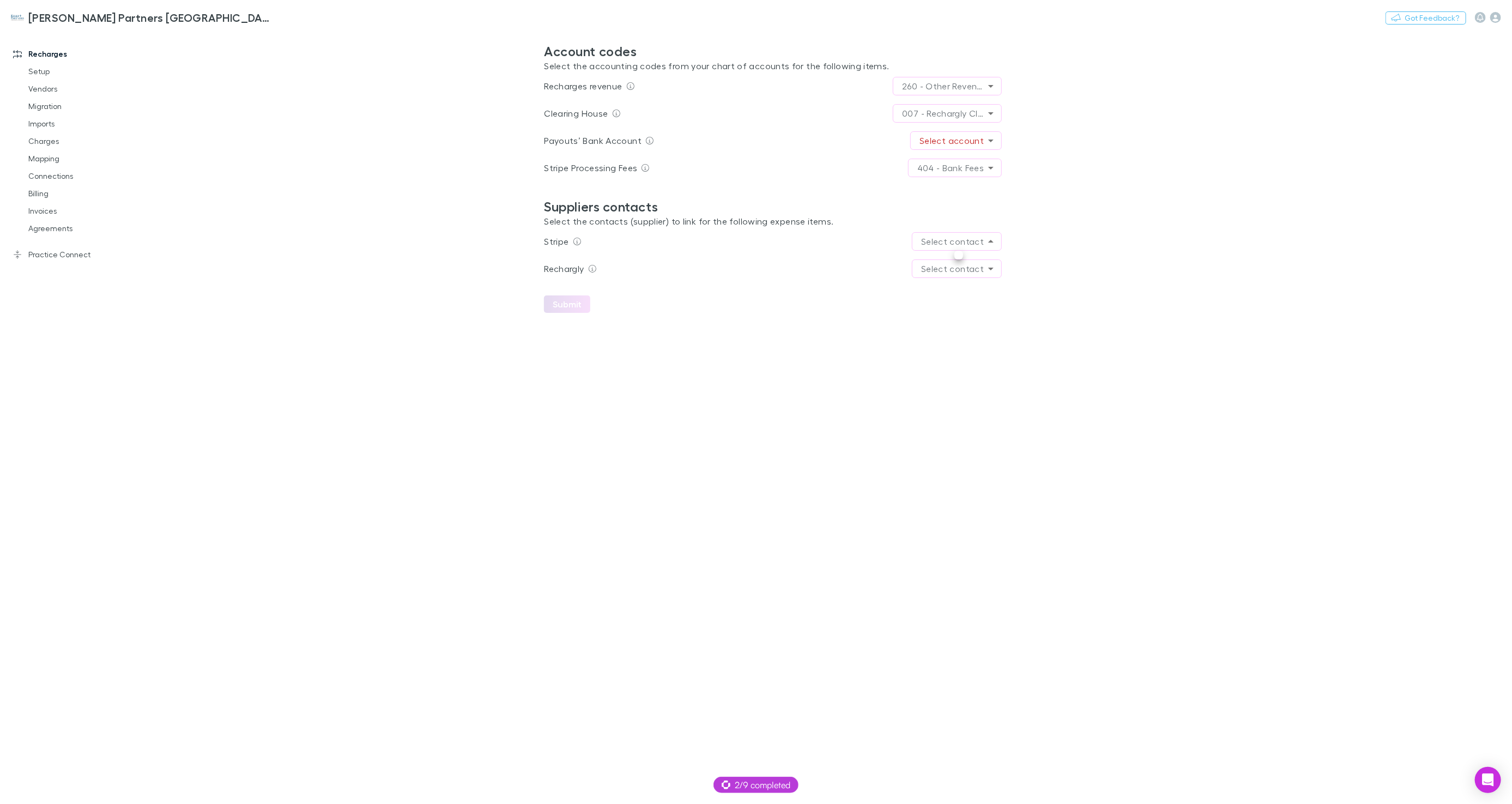
click at [958, 244] on body "**********" at bounding box center [756, 402] width 1512 height 804
click at [975, 242] on div at bounding box center [756, 402] width 1512 height 804
drag, startPoint x: 194, startPoint y: 180, endPoint x: 173, endPoint y: 118, distance: 65.5
click at [194, 177] on main "**********" at bounding box center [829, 417] width 1364 height 773
click at [55, 214] on link "Invoices" at bounding box center [81, 211] width 128 height 17
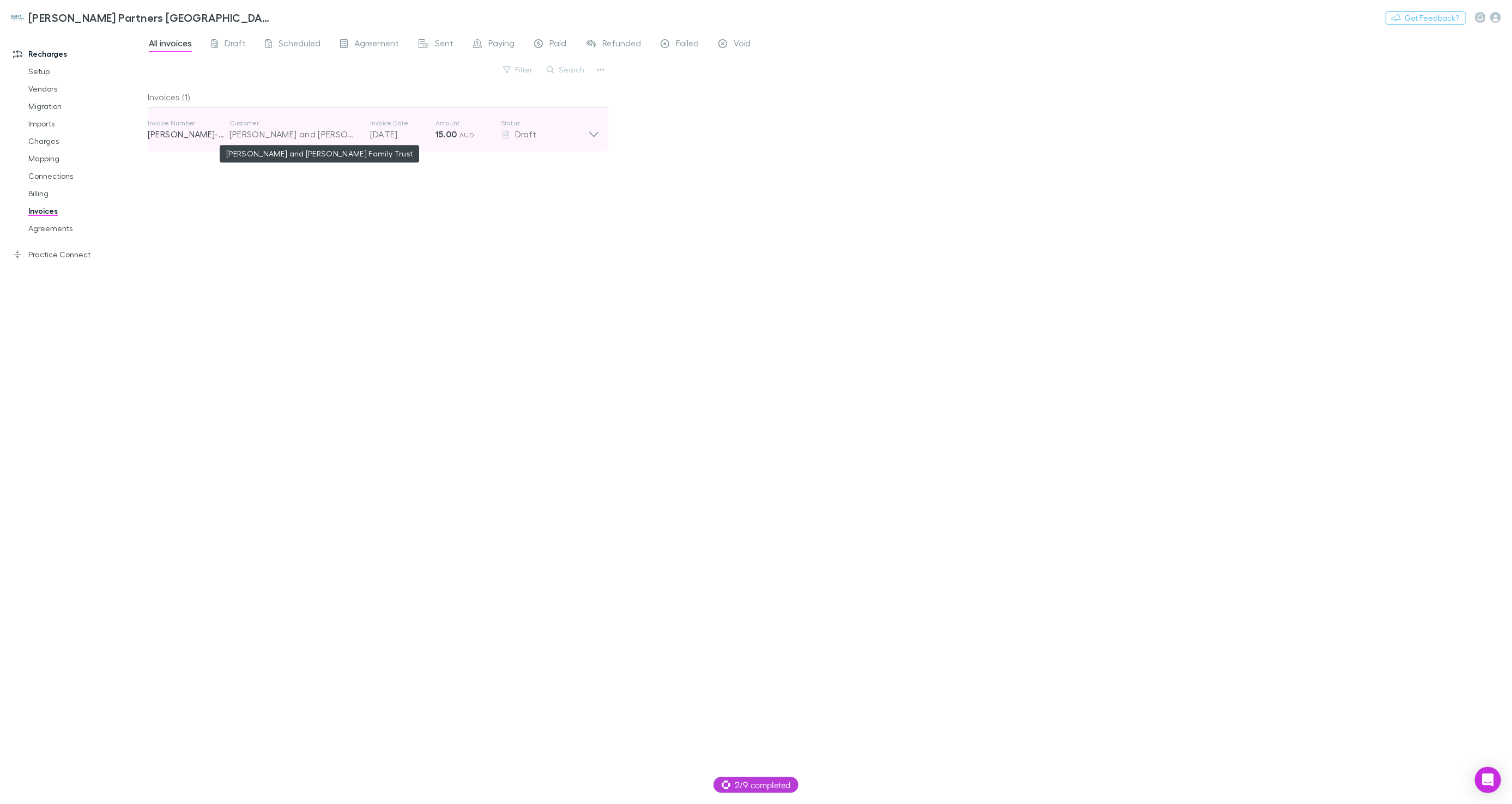
click at [346, 138] on div "Daniel and Jessica Chiha Family Trust" at bounding box center [294, 134] width 129 height 13
drag, startPoint x: 358, startPoint y: 133, endPoint x: 297, endPoint y: 139, distance: 61.3
click at [358, 133] on div "Daniel and Jessica Chiha Family Trust" at bounding box center [294, 134] width 129 height 13
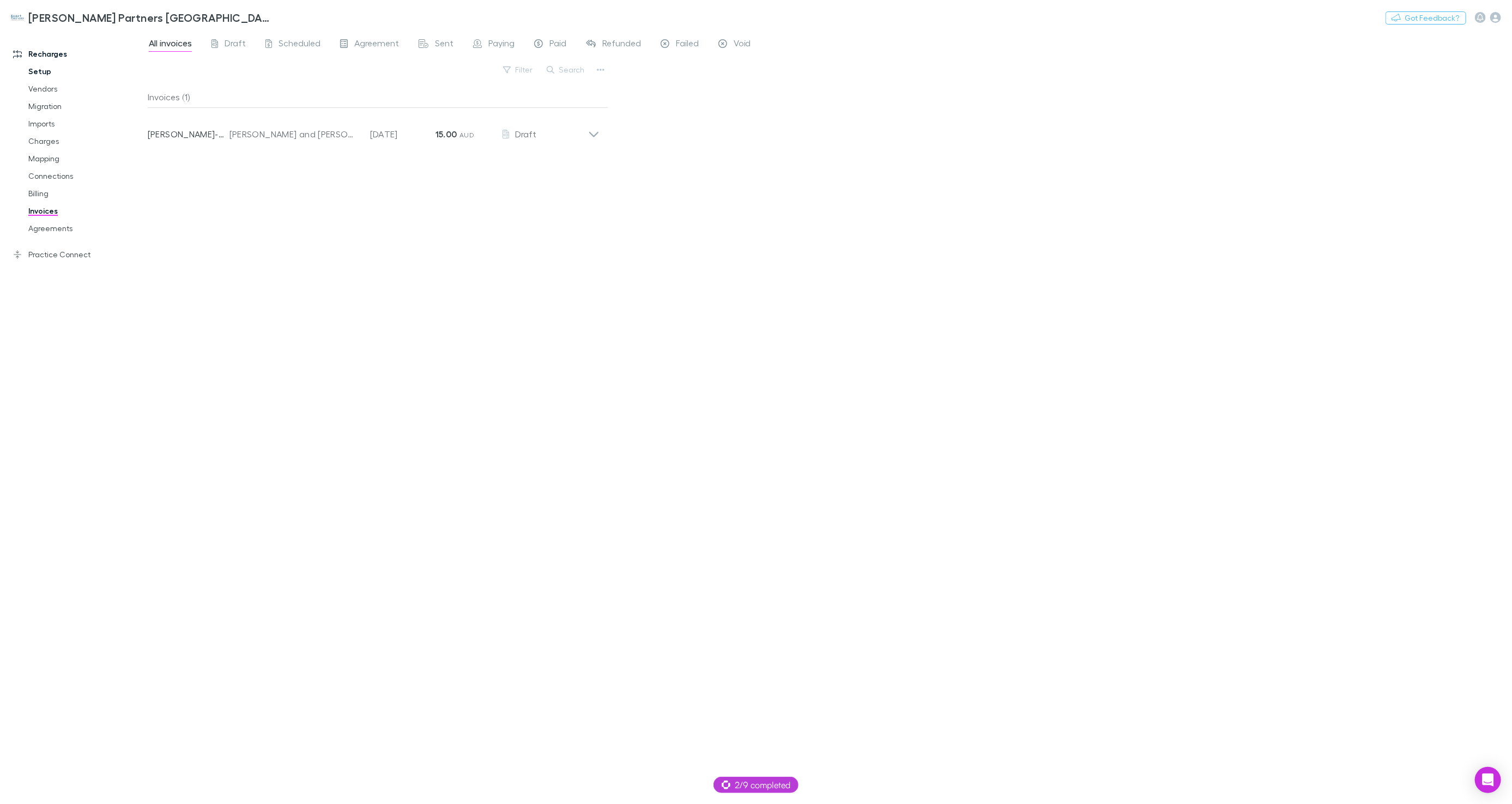
click at [45, 68] on link "Setup" at bounding box center [81, 71] width 128 height 17
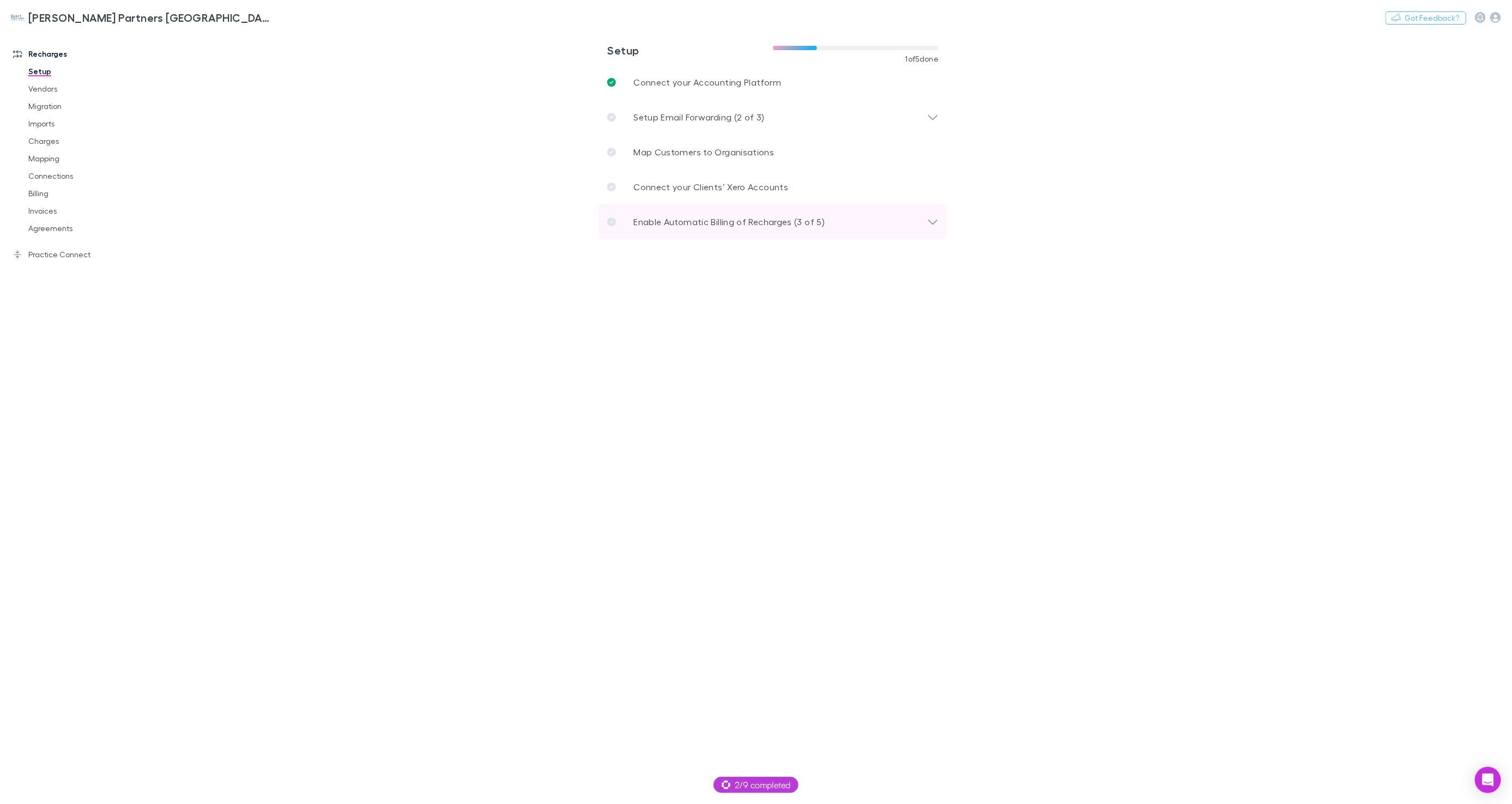
drag, startPoint x: 682, startPoint y: 225, endPoint x: 675, endPoint y: 224, distance: 7.1
click at [682, 225] on p "Enable Automatic Billing of Recharges (3 of 5)" at bounding box center [729, 221] width 191 height 13
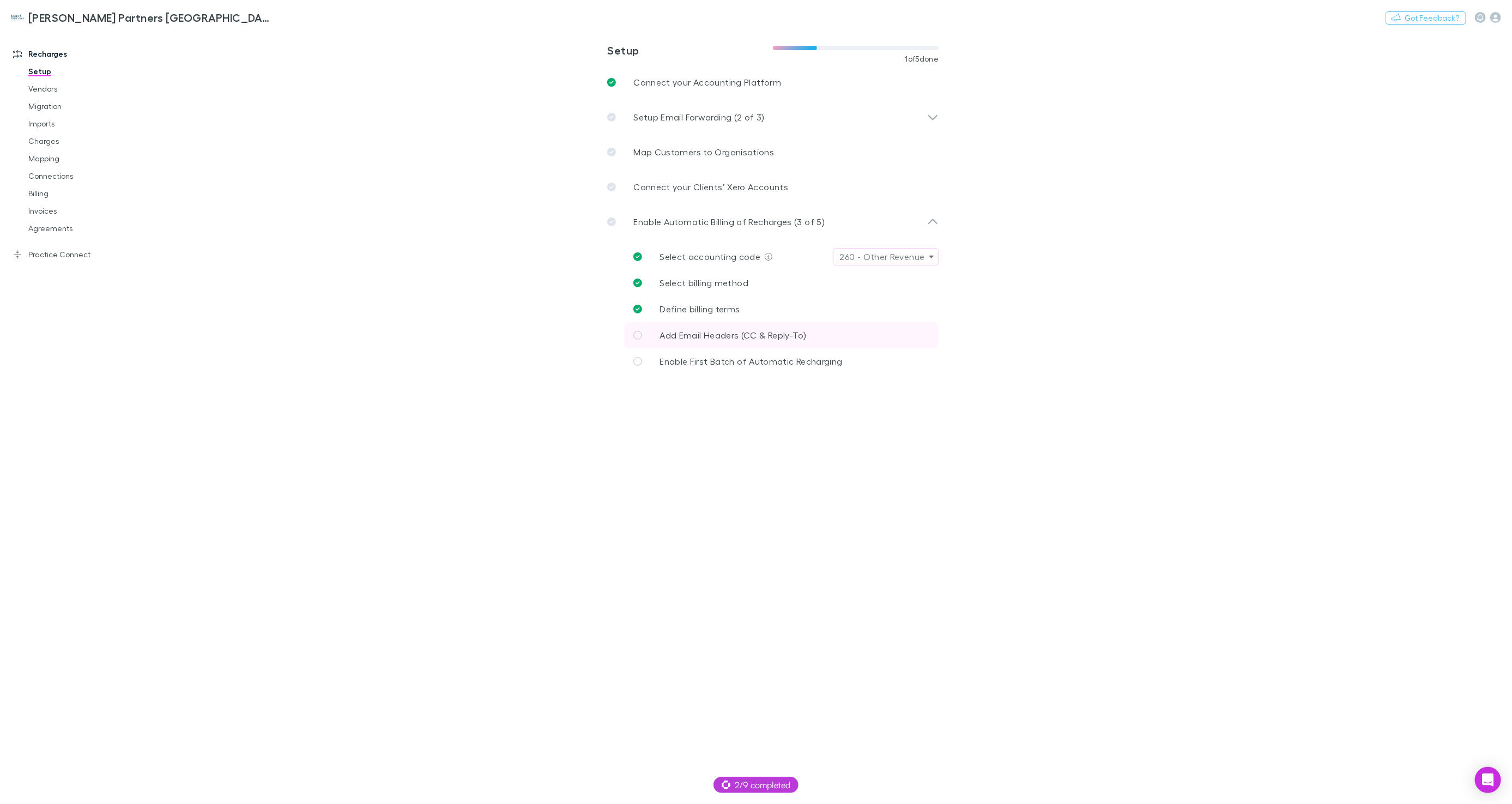
click at [698, 338] on span "Add Email Headers (CC & Reply-To)" at bounding box center [732, 334] width 147 height 10
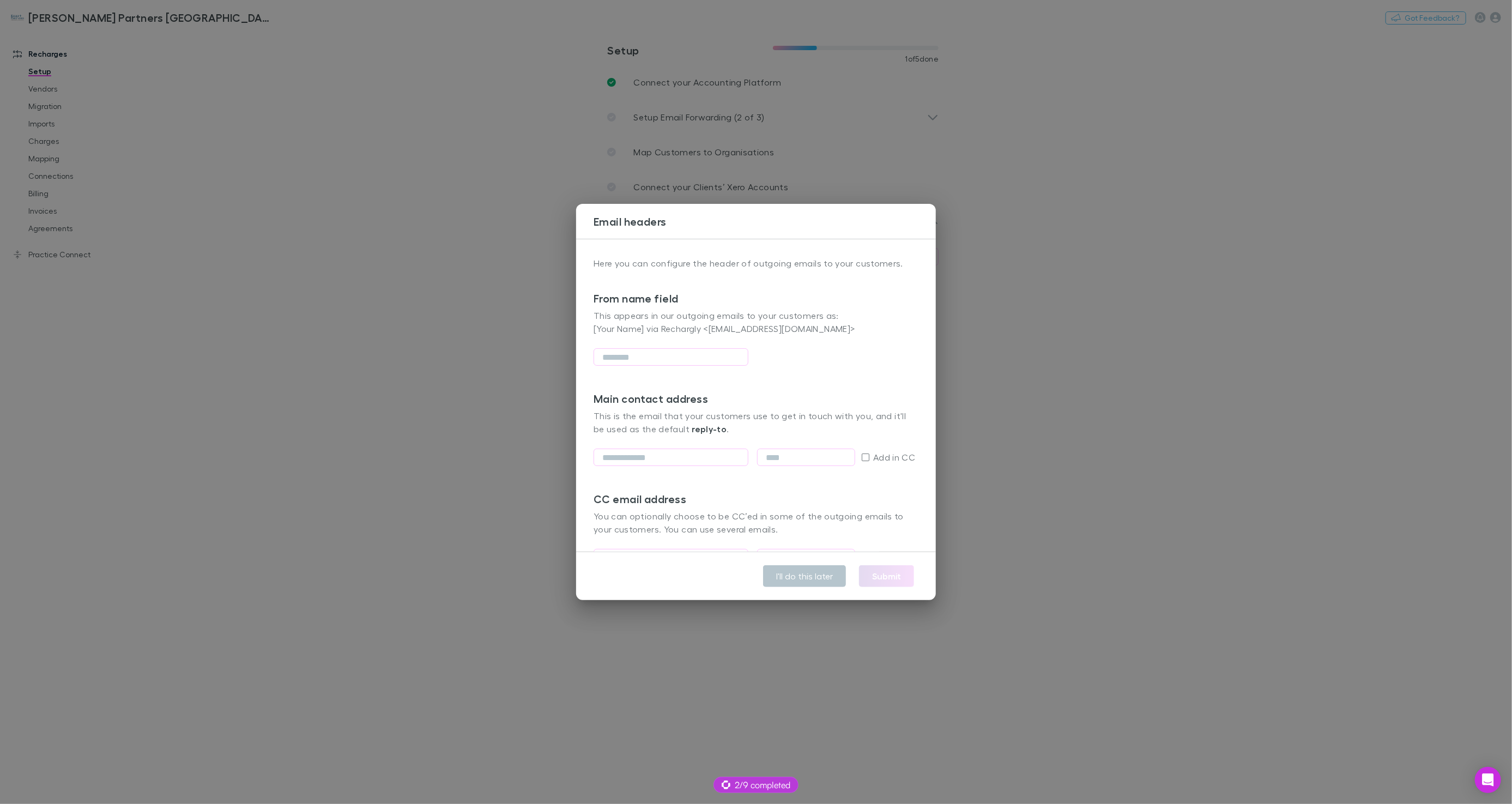
scroll to position [58, 0]
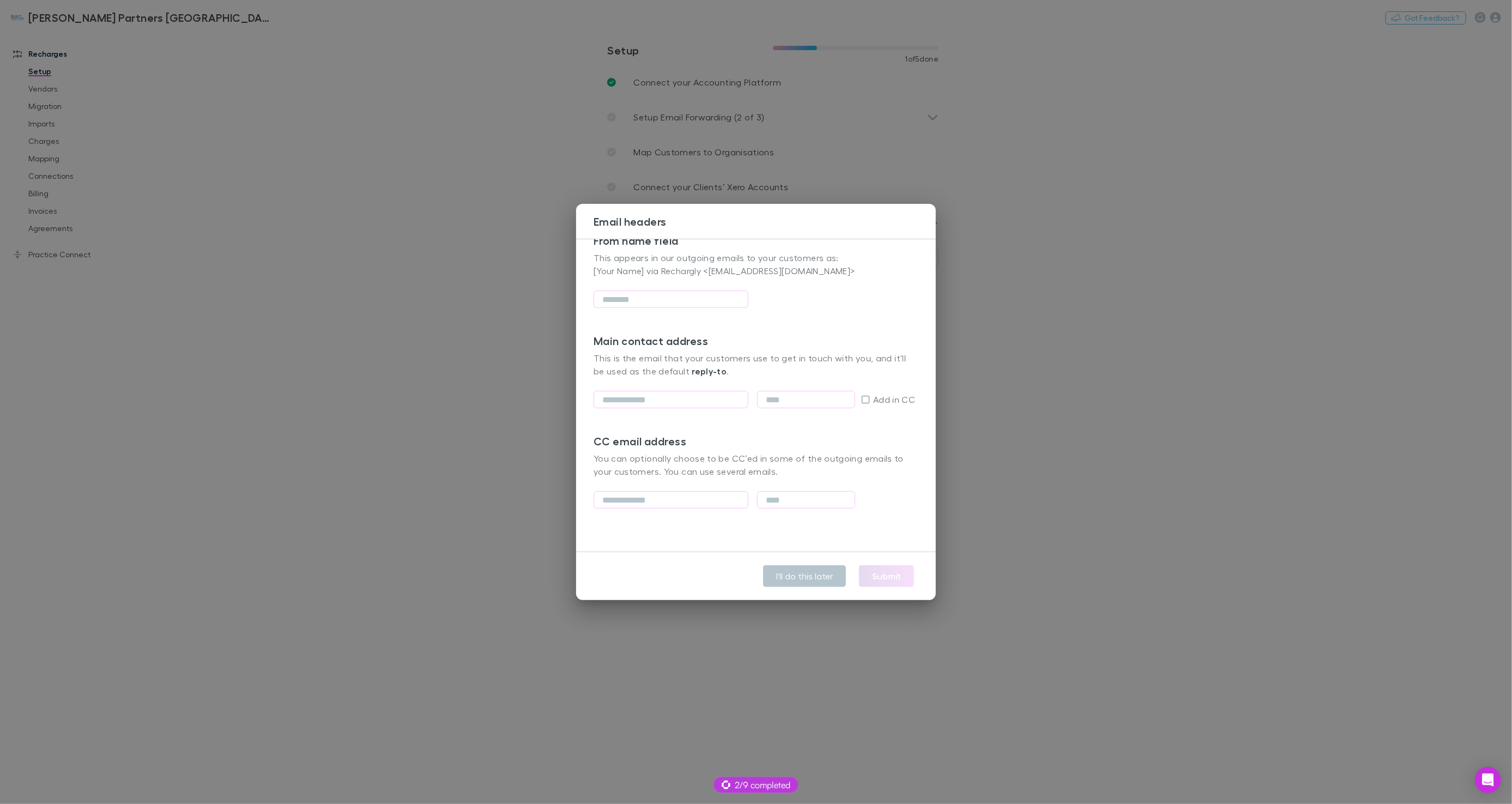
type input "**********"
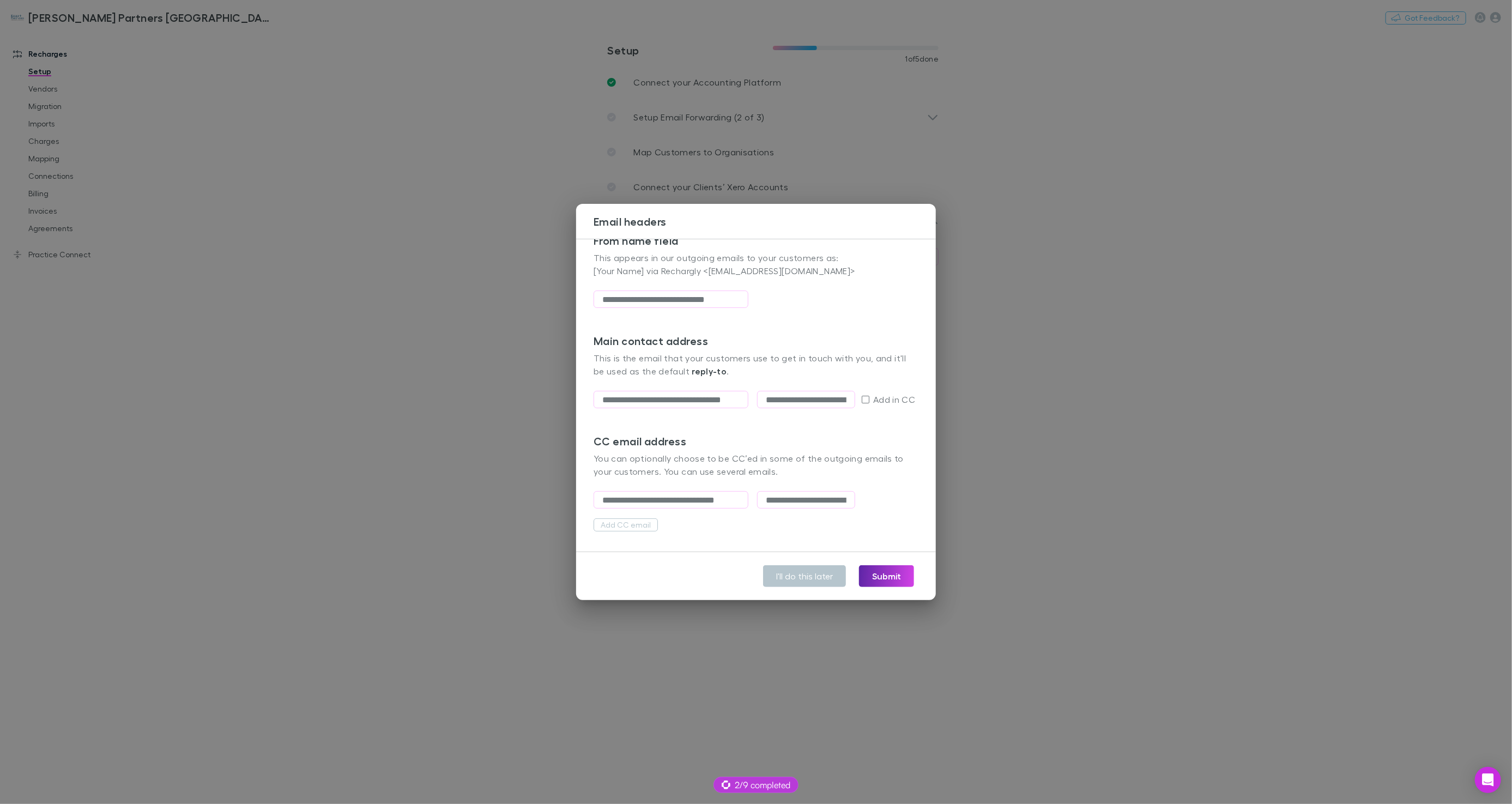
click at [512, 436] on div "**********" at bounding box center [756, 402] width 1512 height 804
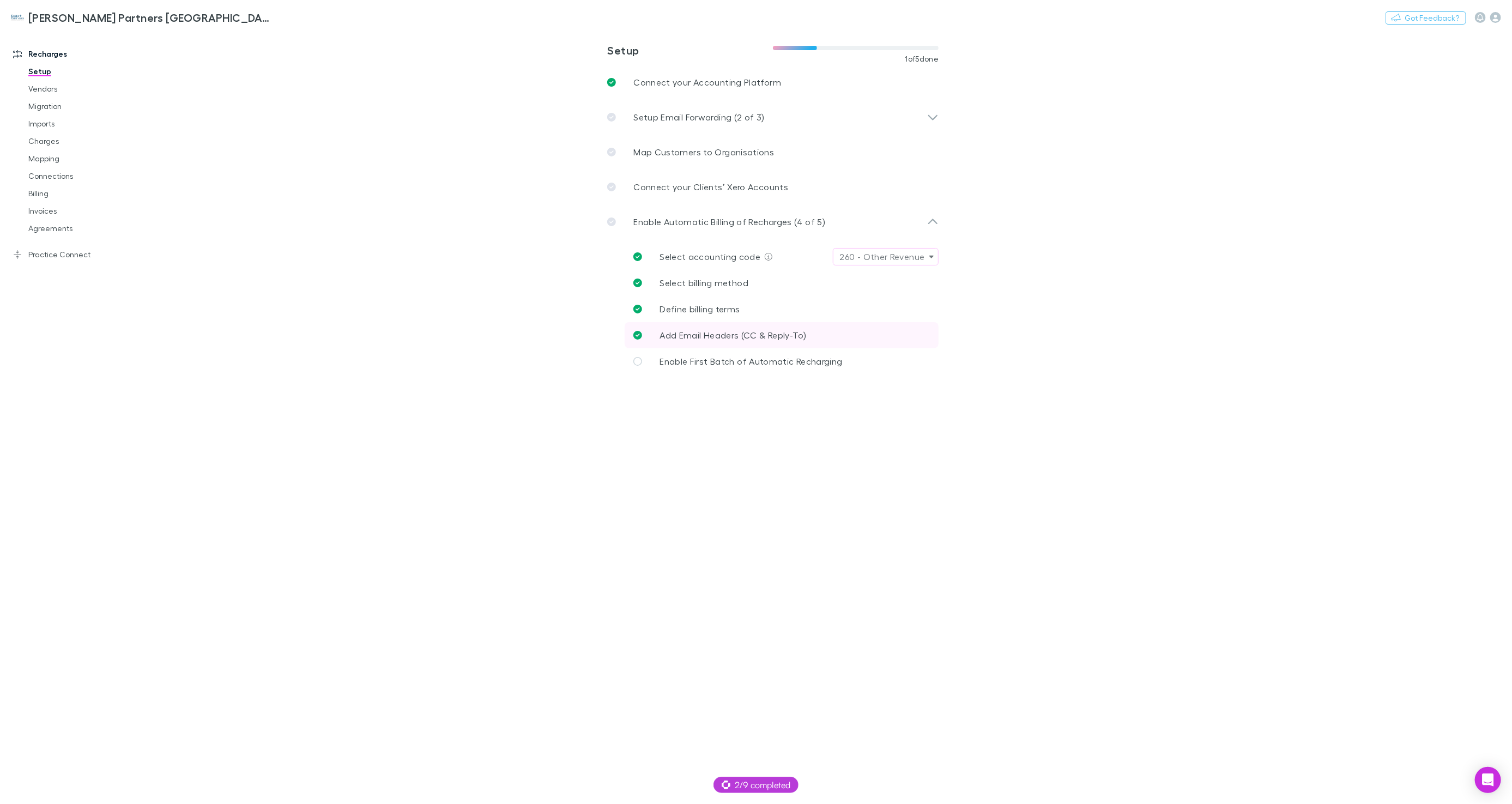
click at [726, 331] on span "Add Email Headers (CC & Reply-To)" at bounding box center [732, 334] width 147 height 10
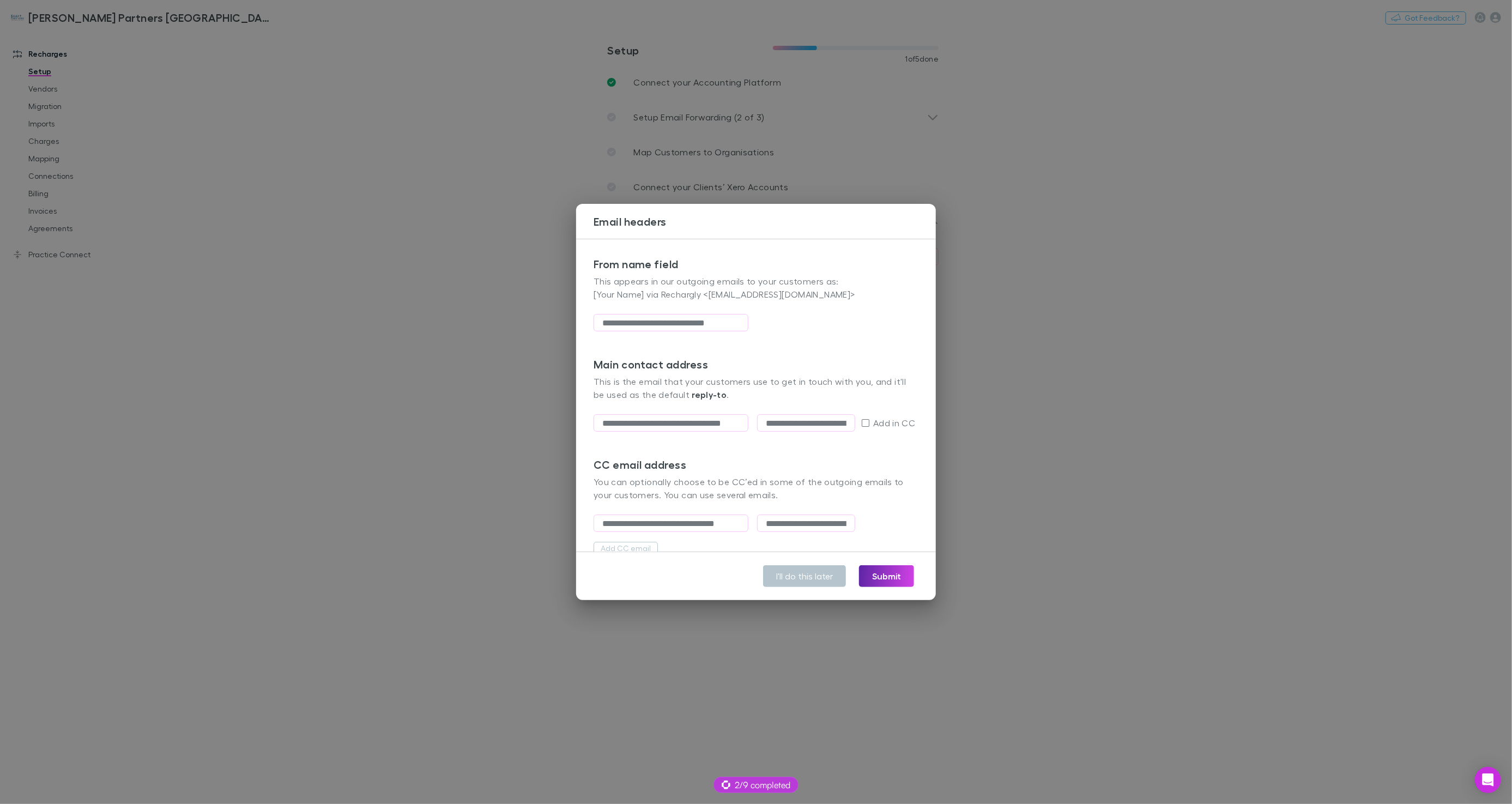
scroll to position [77, 0]
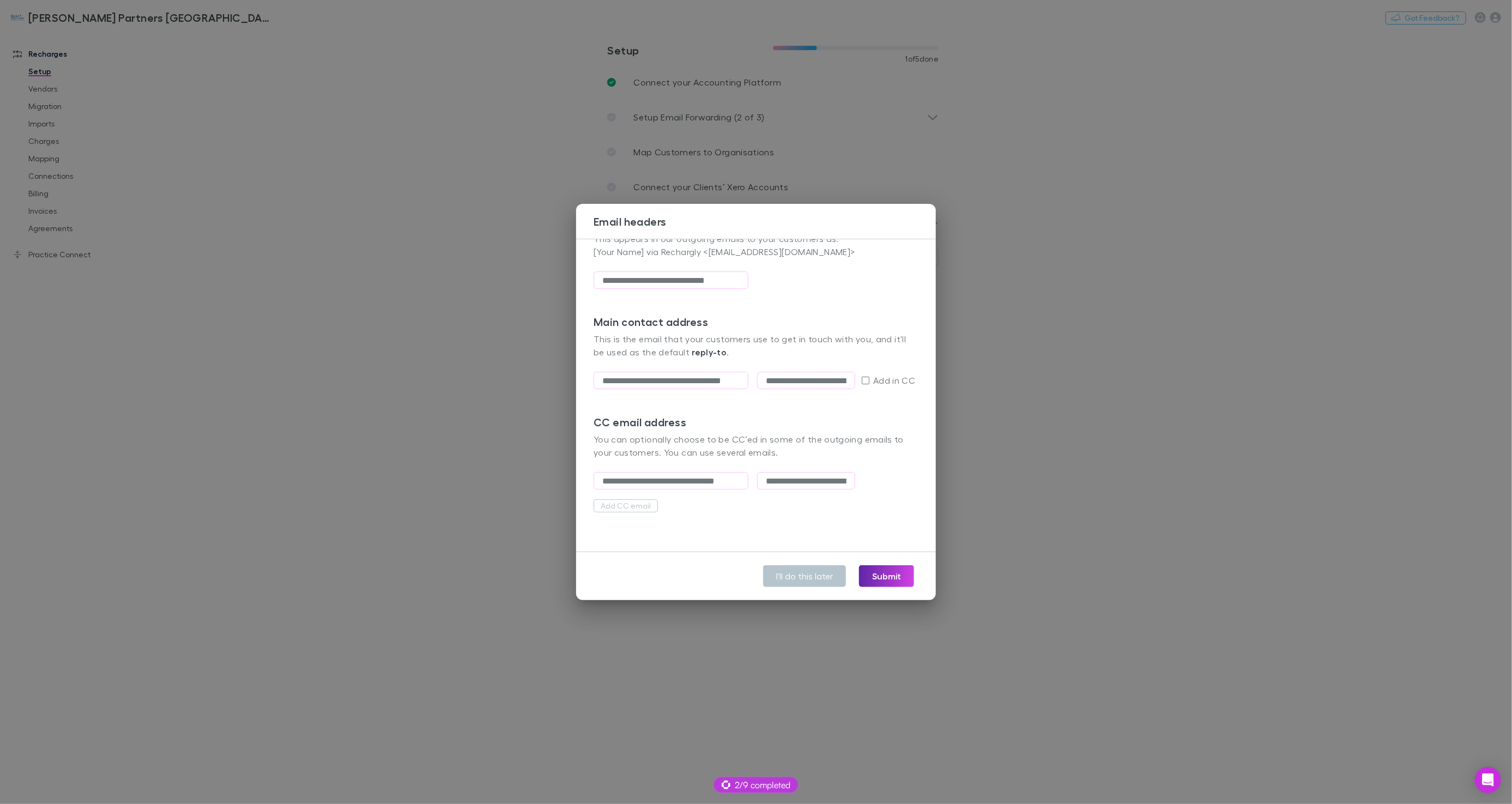
click at [543, 453] on div "**********" at bounding box center [756, 402] width 1512 height 804
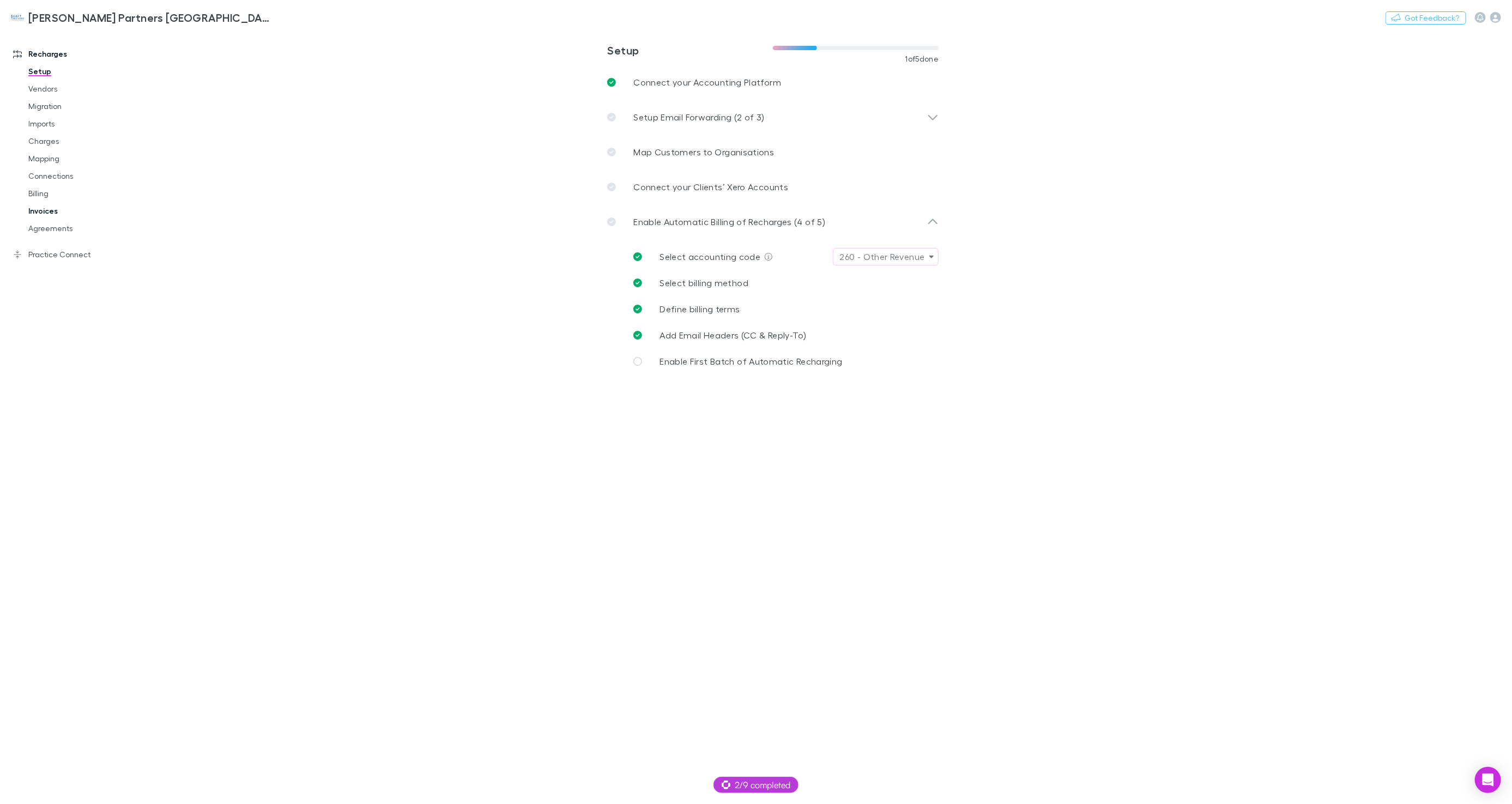
click at [41, 210] on link "Invoices" at bounding box center [81, 211] width 128 height 17
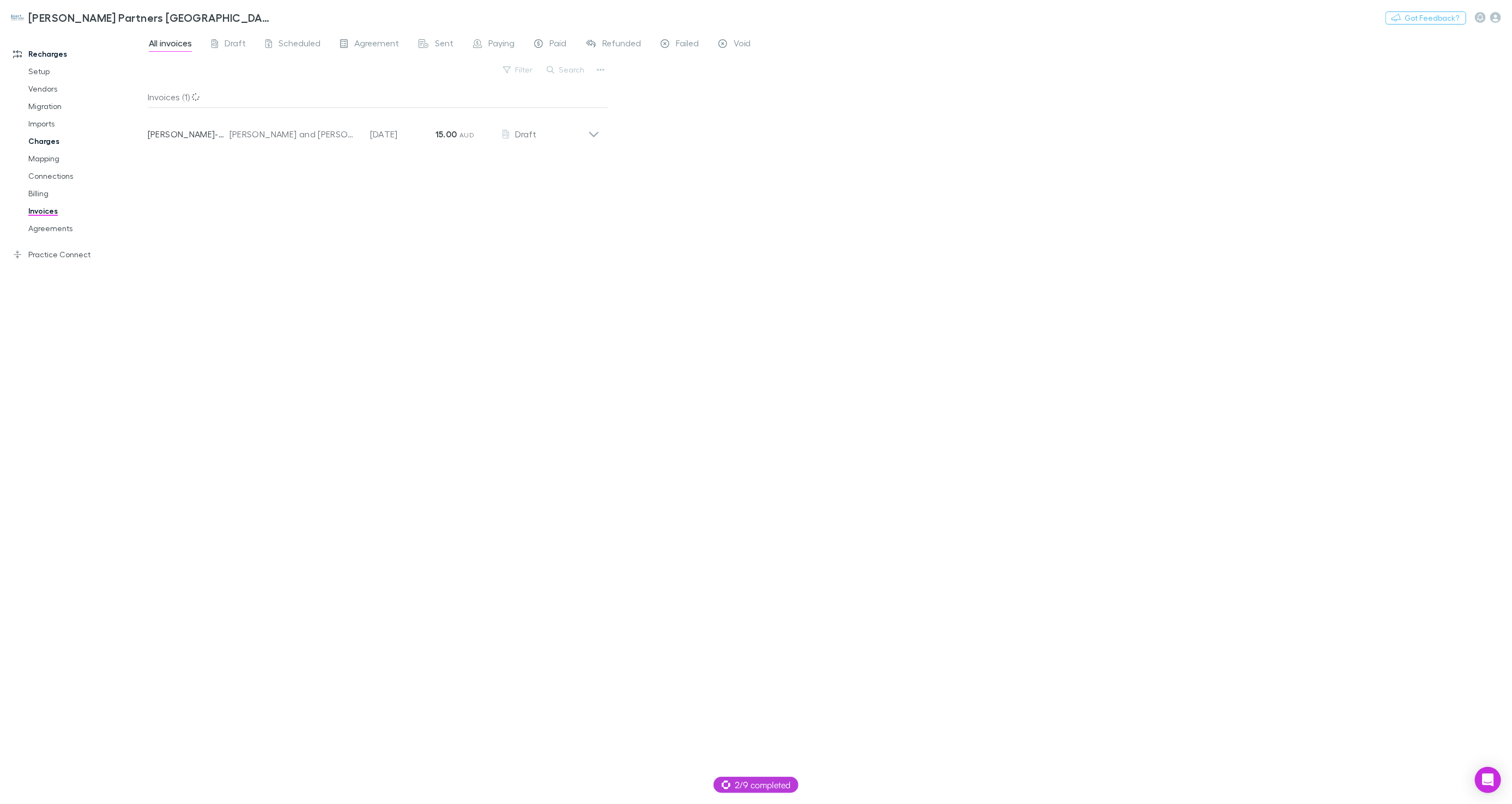
click at [46, 142] on link "Charges" at bounding box center [81, 141] width 128 height 17
click at [53, 155] on link "Mapping" at bounding box center [81, 158] width 128 height 17
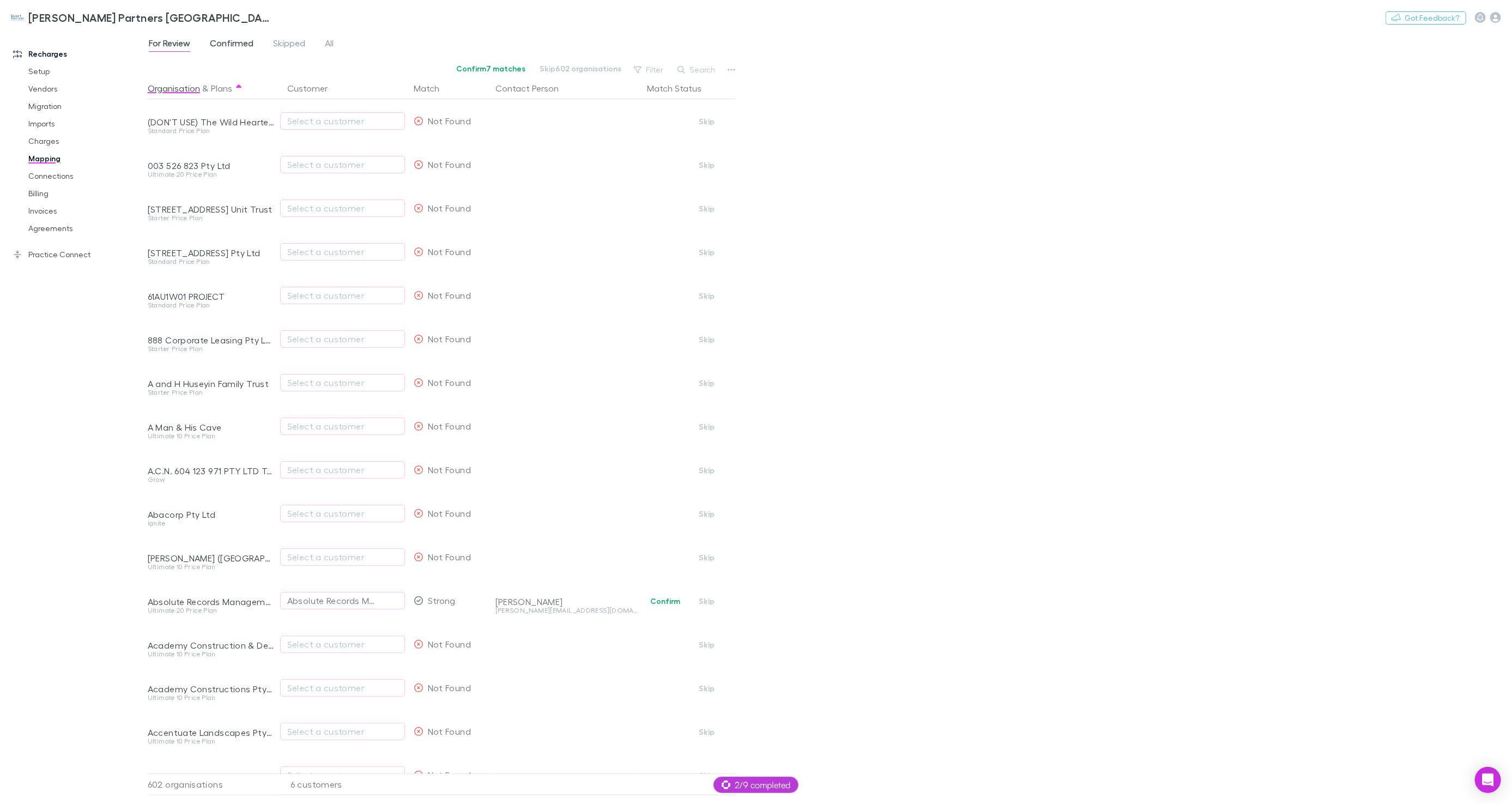
click at [224, 43] on span "Confirmed" at bounding box center [232, 45] width 44 height 14
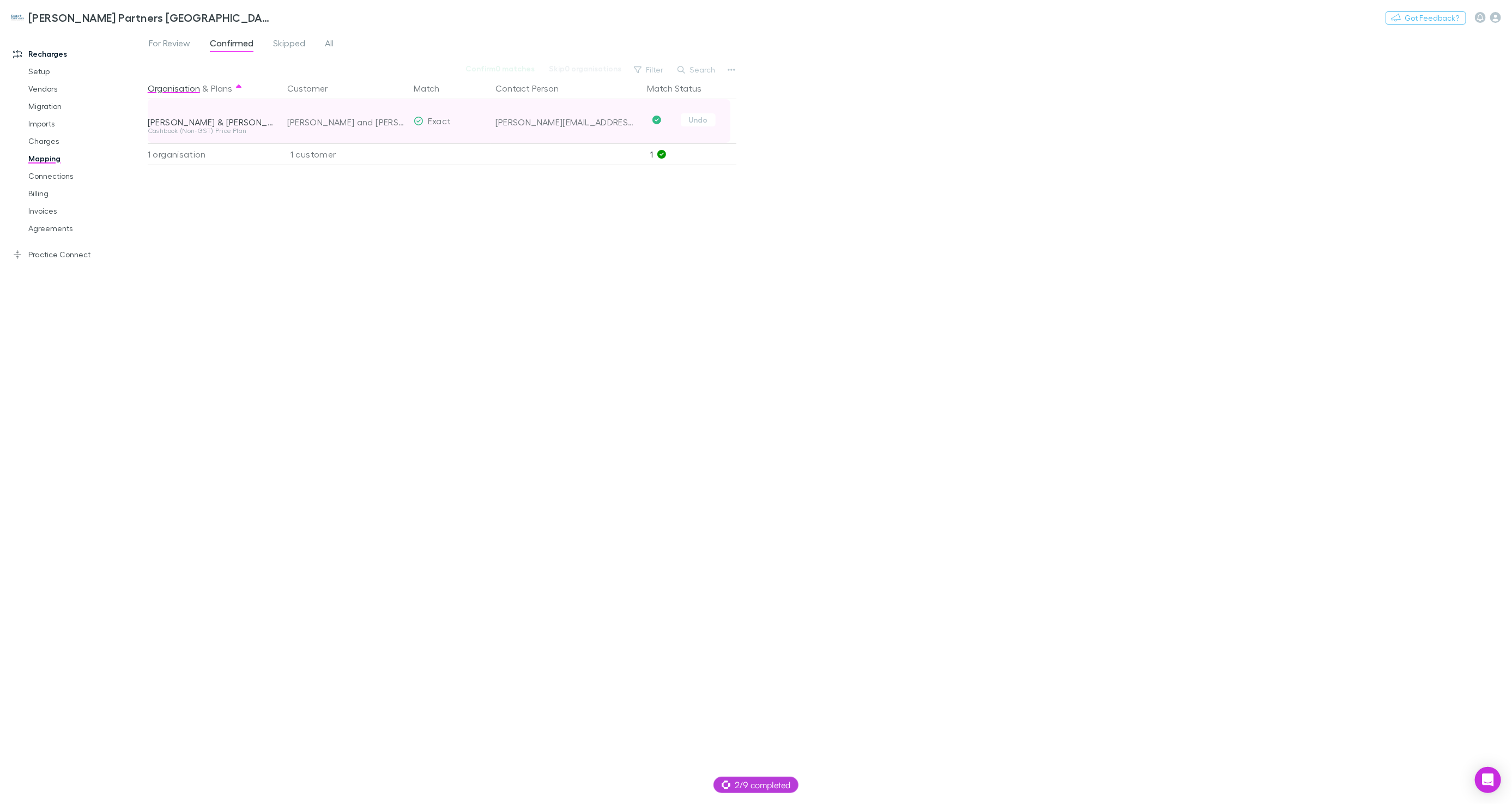
scroll to position [0, 1]
click at [725, 71] on button "button" at bounding box center [731, 69] width 15 height 15
click at [649, 179] on p "Re-sync contacts" at bounding box center [663, 173] width 133 height 13
click at [508, 189] on div "Organisation & Plans Customer Match Contact Person Match Status Daniel & Jessic…" at bounding box center [443, 436] width 591 height 718
click at [47, 191] on link "Billing" at bounding box center [81, 194] width 128 height 17
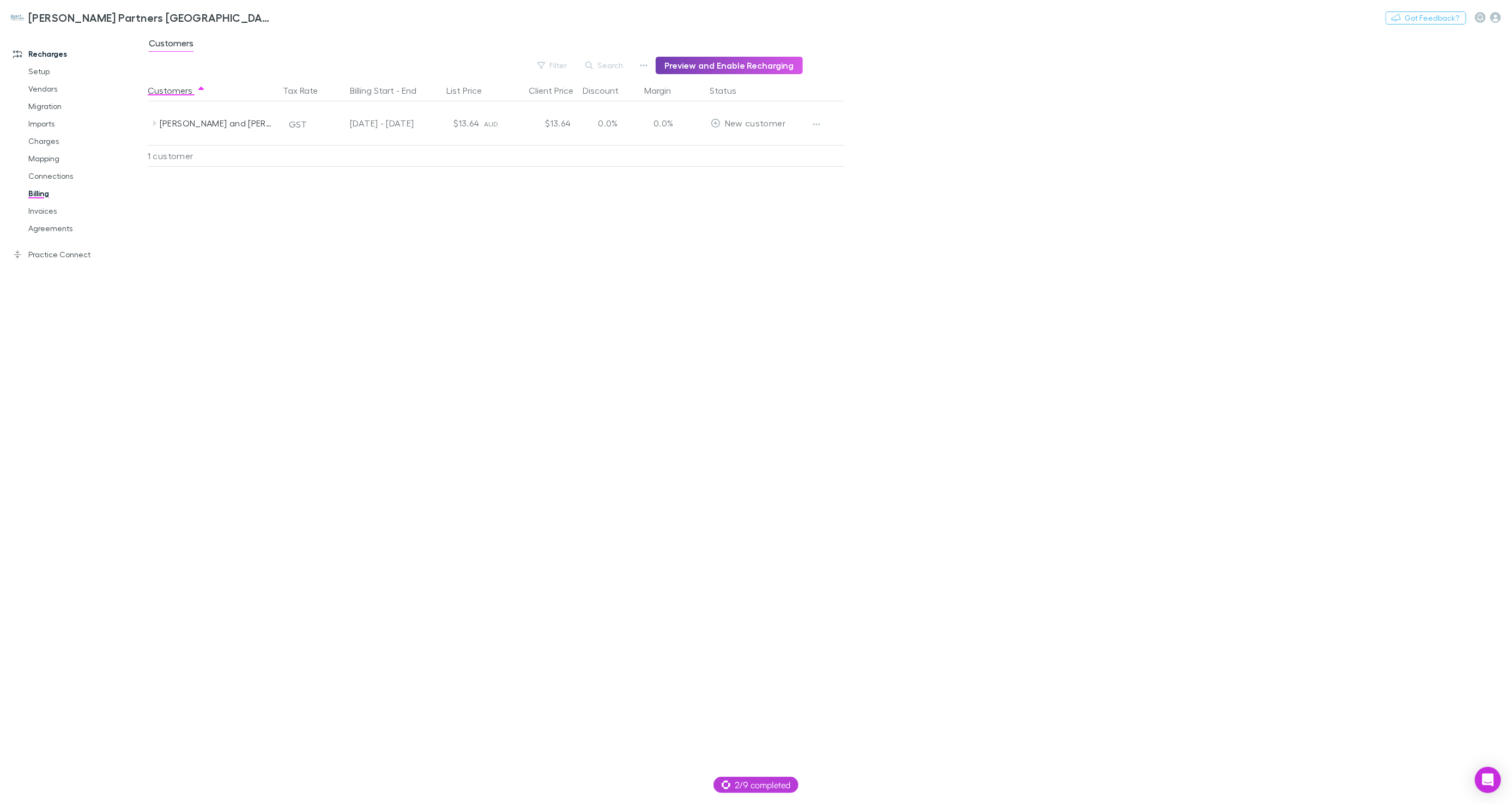
click at [696, 67] on button "Preview and Enable Recharging" at bounding box center [729, 65] width 147 height 17
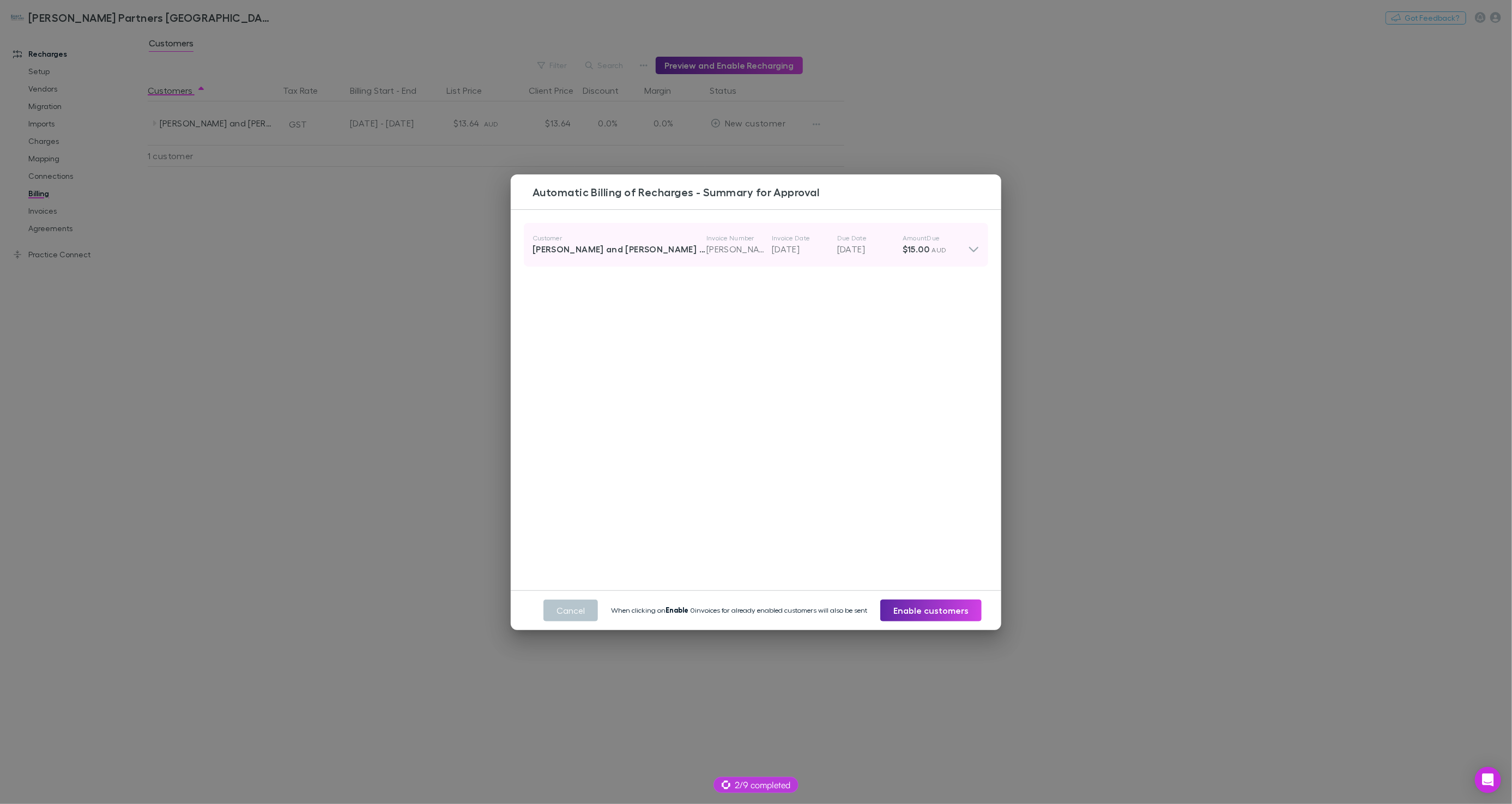
click at [692, 256] on div "Customer Daniel and Jessica Chiha Family Trust Invoice Number RECH-0001 Invoice…" at bounding box center [750, 245] width 435 height 39
click at [451, 297] on div "Automatic Billing of Recharges - Summary for Approval Customer Daniel and Jessi…" at bounding box center [756, 402] width 1512 height 804
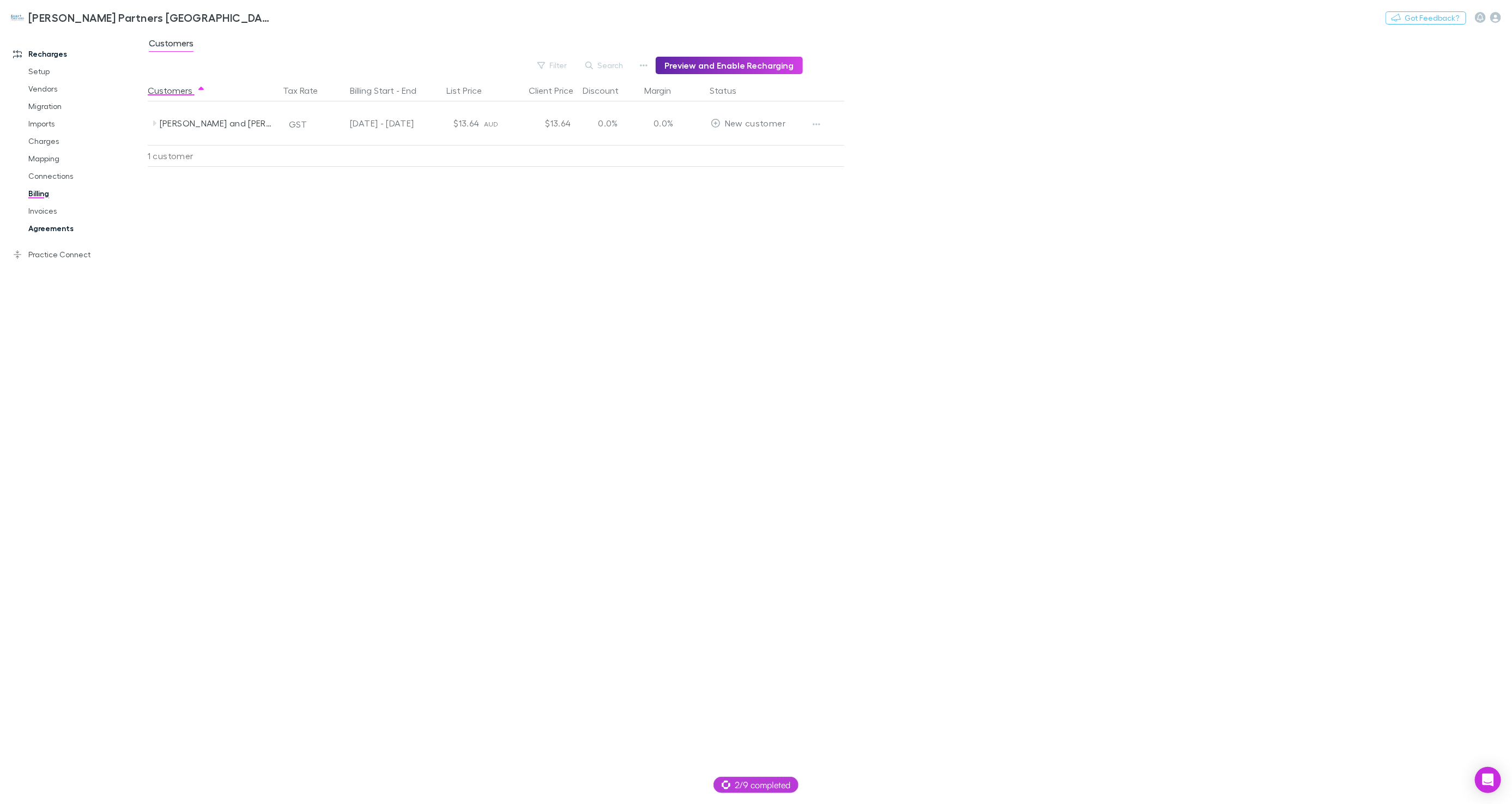
click at [67, 229] on link "Agreements" at bounding box center [81, 228] width 128 height 17
click at [50, 197] on link "Billing" at bounding box center [81, 194] width 128 height 17
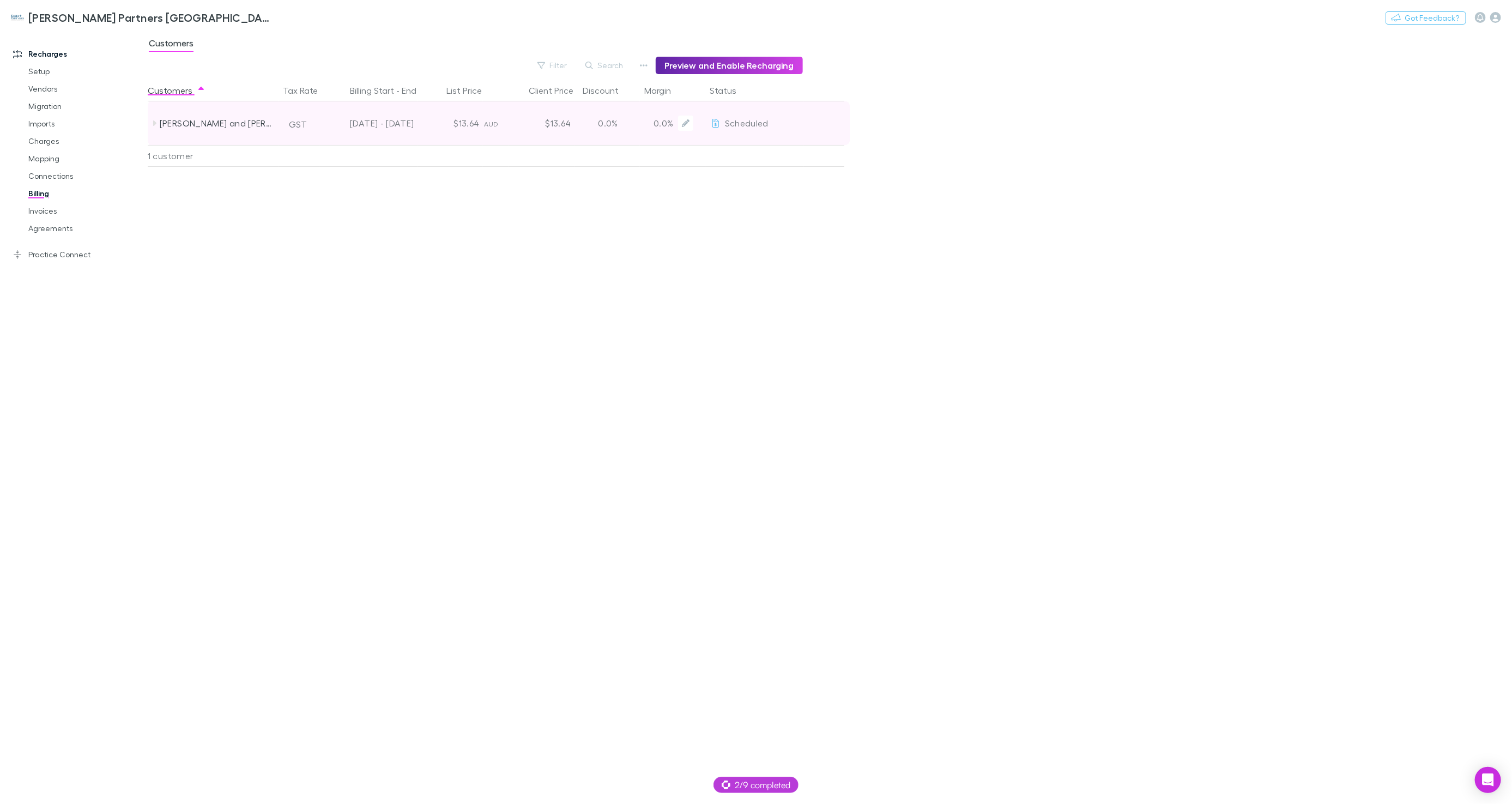
click at [730, 122] on span "Scheduled" at bounding box center [747, 122] width 44 height 10
click at [743, 125] on span "Scheduled" at bounding box center [747, 122] width 44 height 10
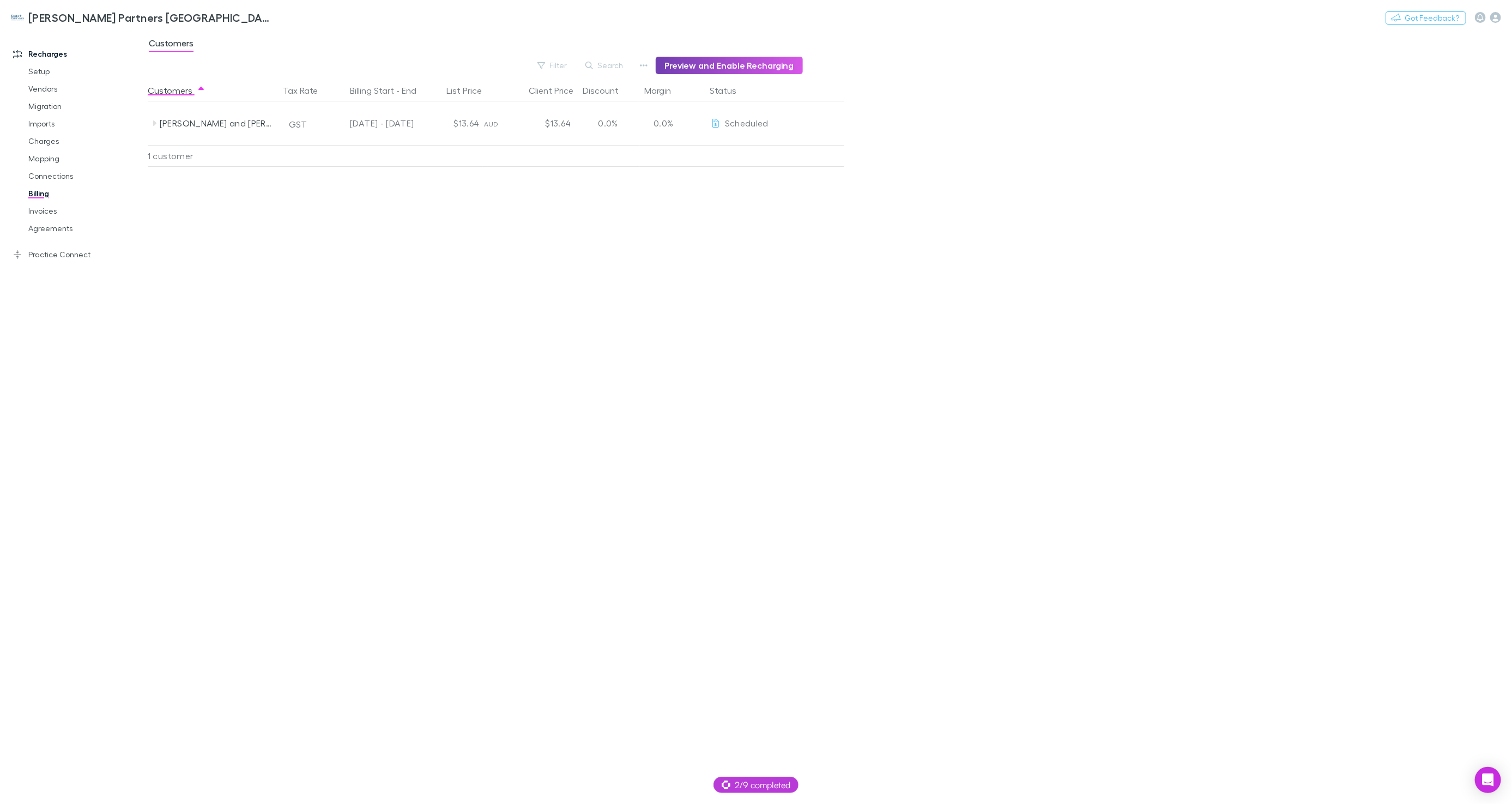
click at [745, 68] on button "Preview and Enable Recharging" at bounding box center [729, 65] width 147 height 17
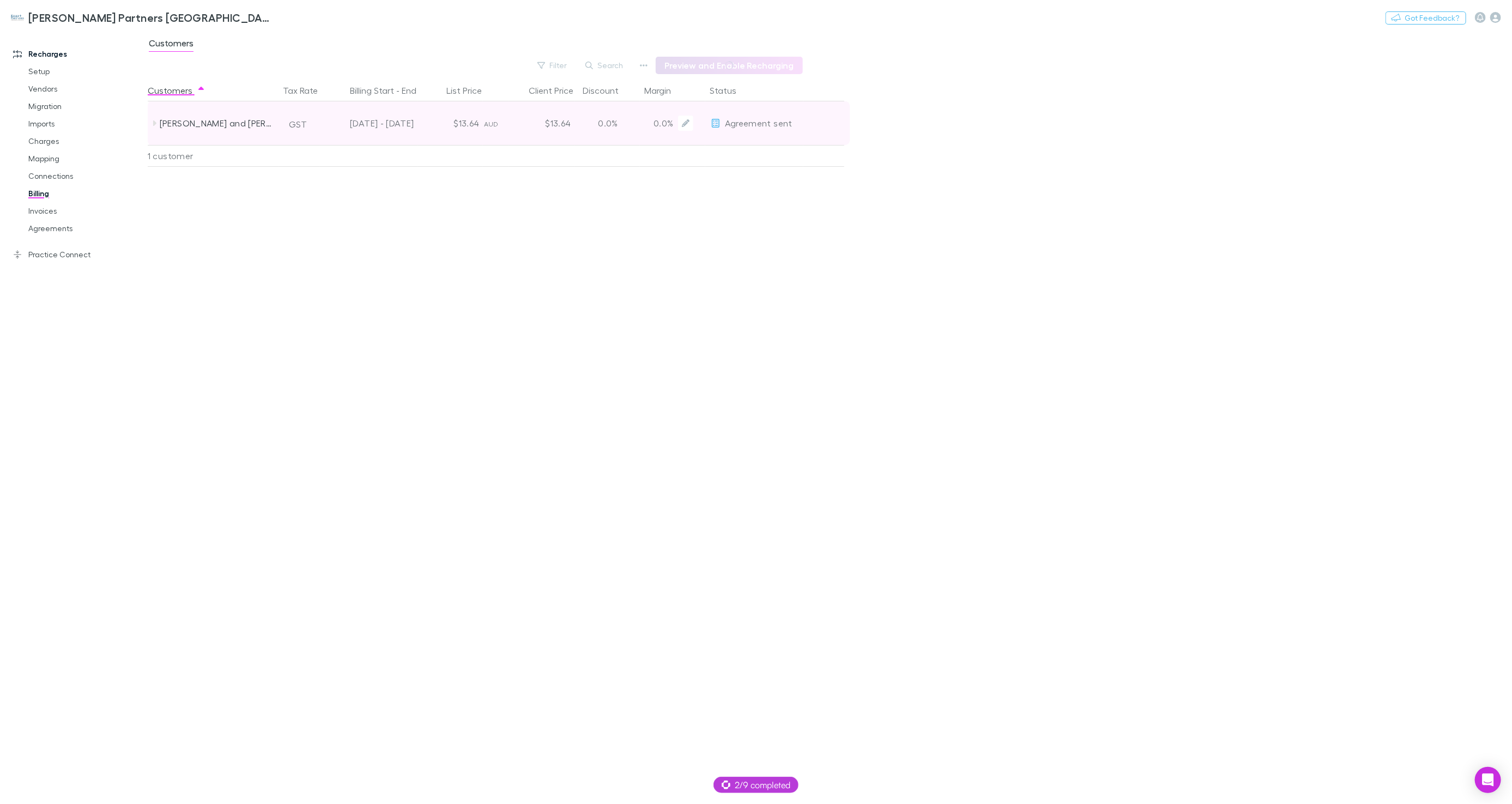
click at [760, 122] on span "Agreement sent" at bounding box center [758, 122] width 67 height 10
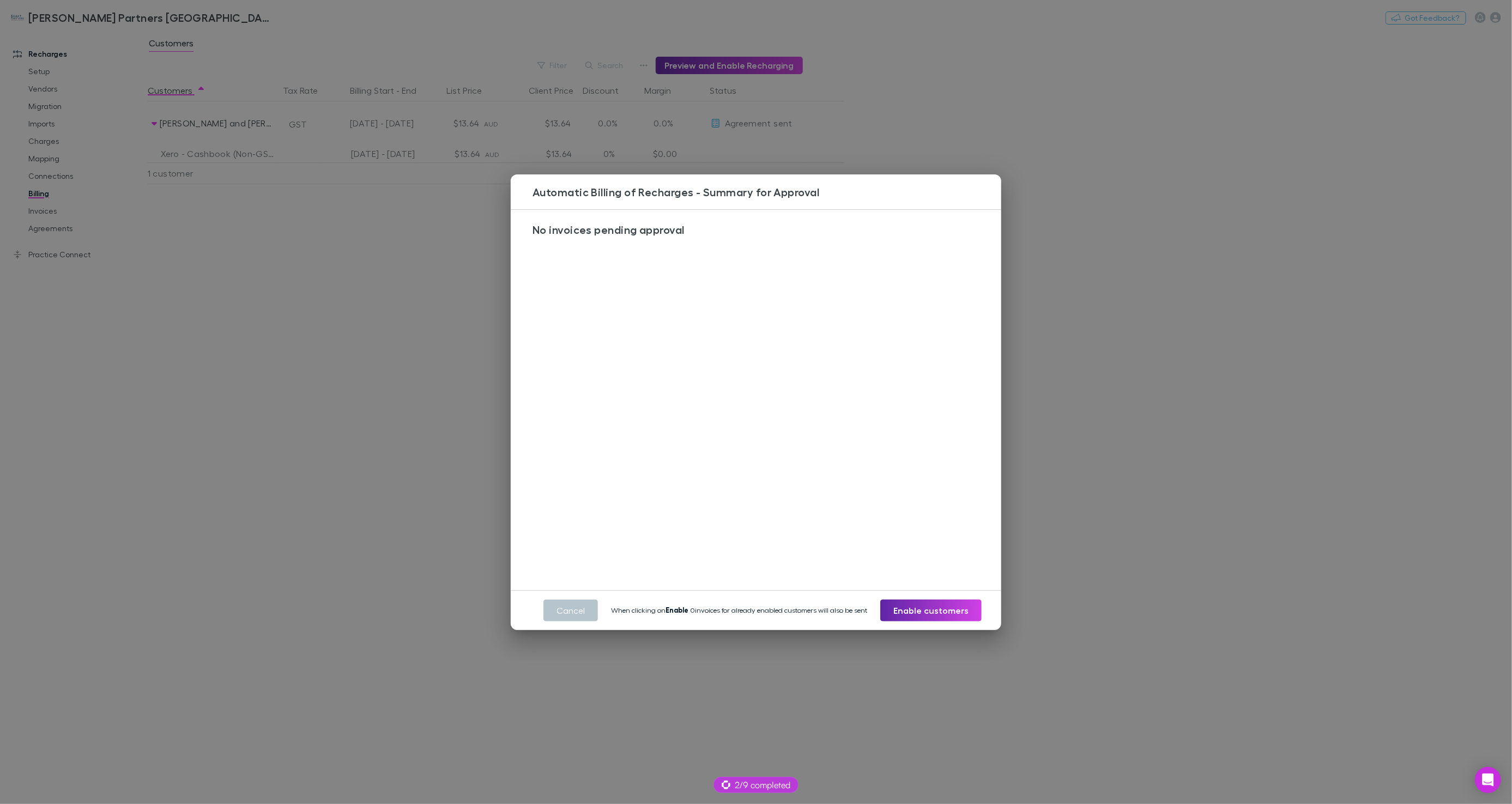
click at [356, 329] on div "Automatic Billing of Recharges - Summary for Approval No invoices pending appro…" at bounding box center [756, 402] width 1512 height 804
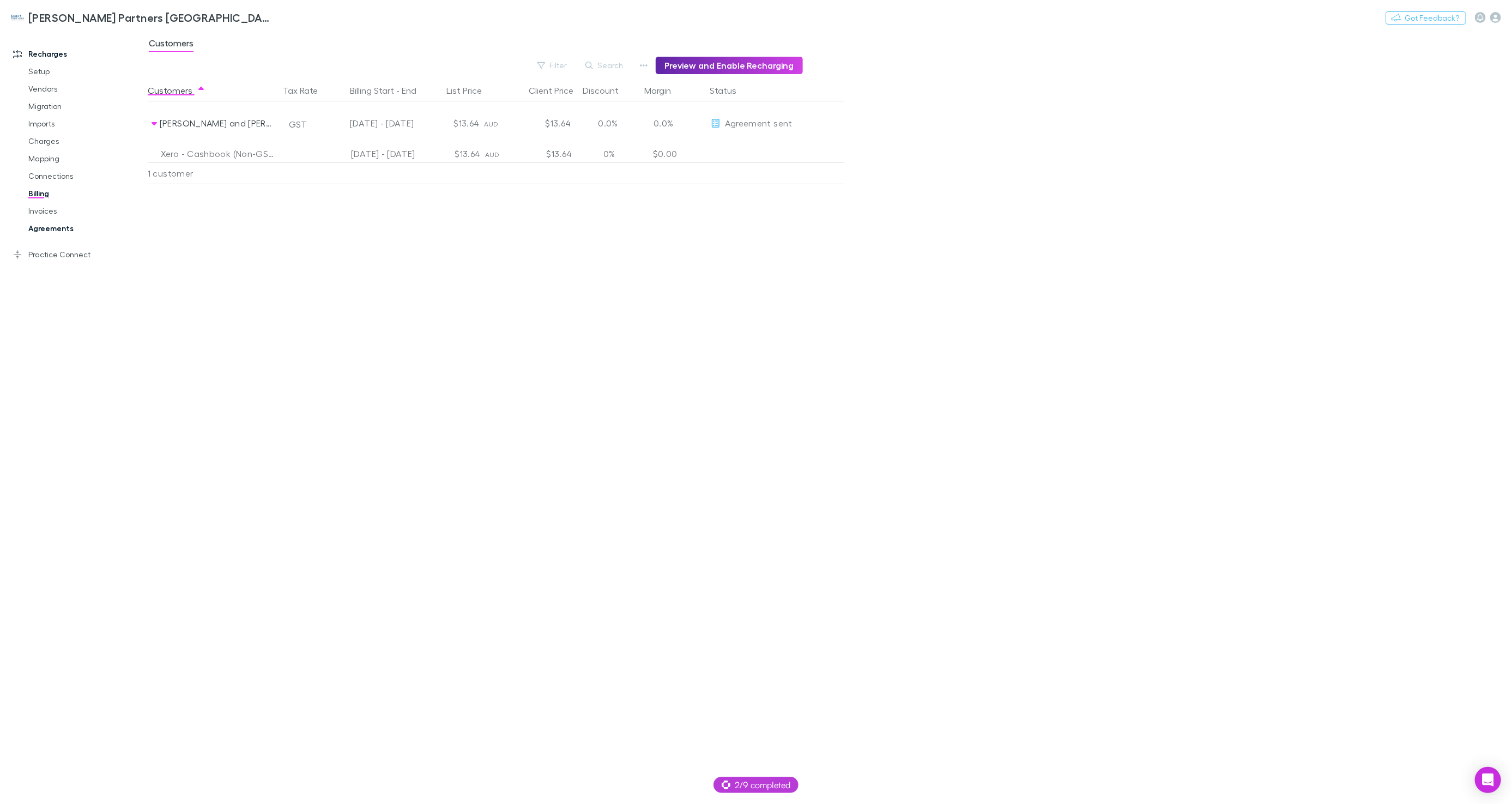
click at [62, 230] on link "Agreements" at bounding box center [81, 228] width 128 height 17
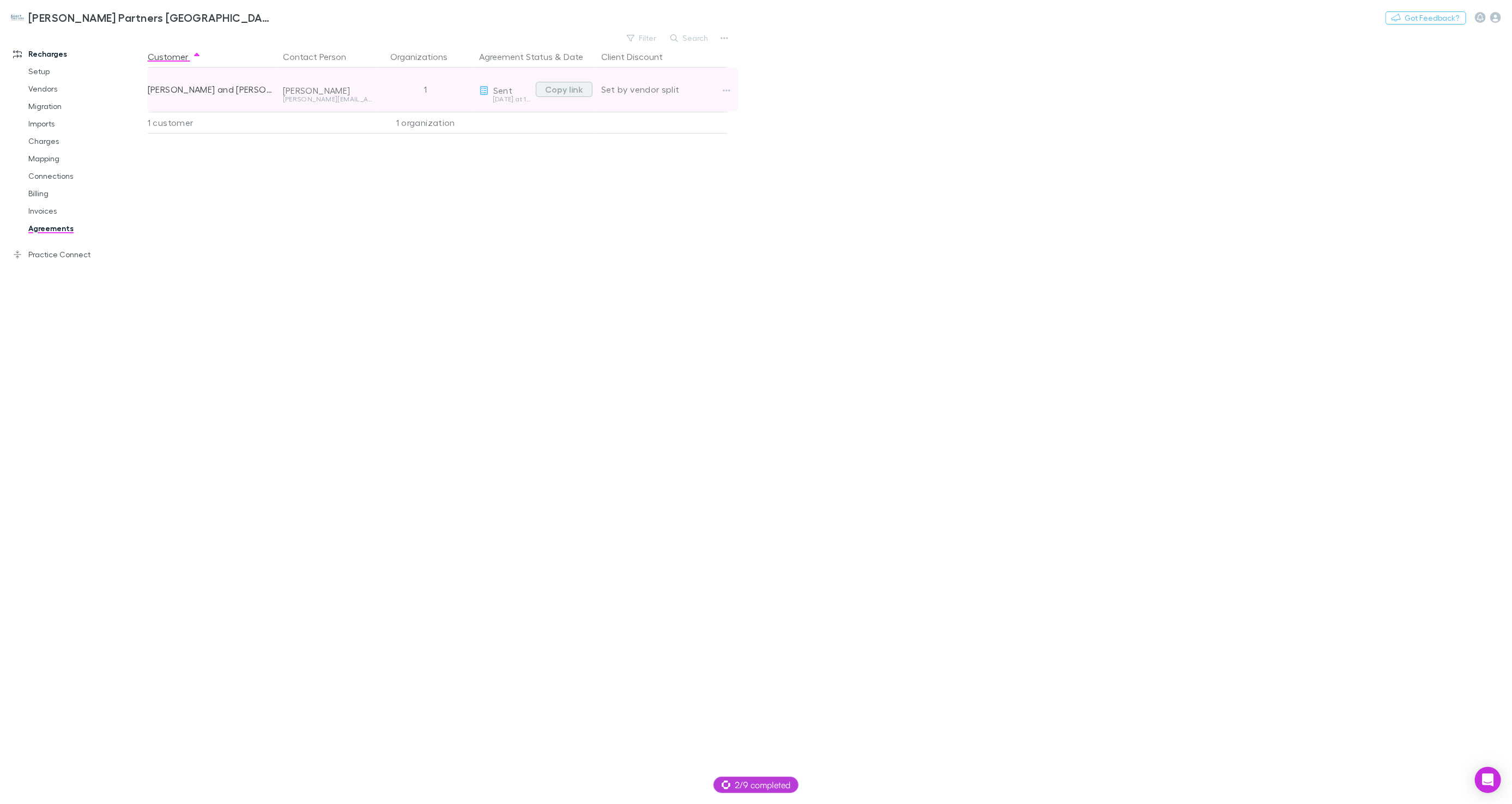
drag, startPoint x: 565, startPoint y: 89, endPoint x: 577, endPoint y: 88, distance: 12.0
click at [565, 90] on button "Copy link" at bounding box center [564, 89] width 56 height 15
click at [282, 20] on button "Switch company" at bounding box center [318, 17] width 72 height 13
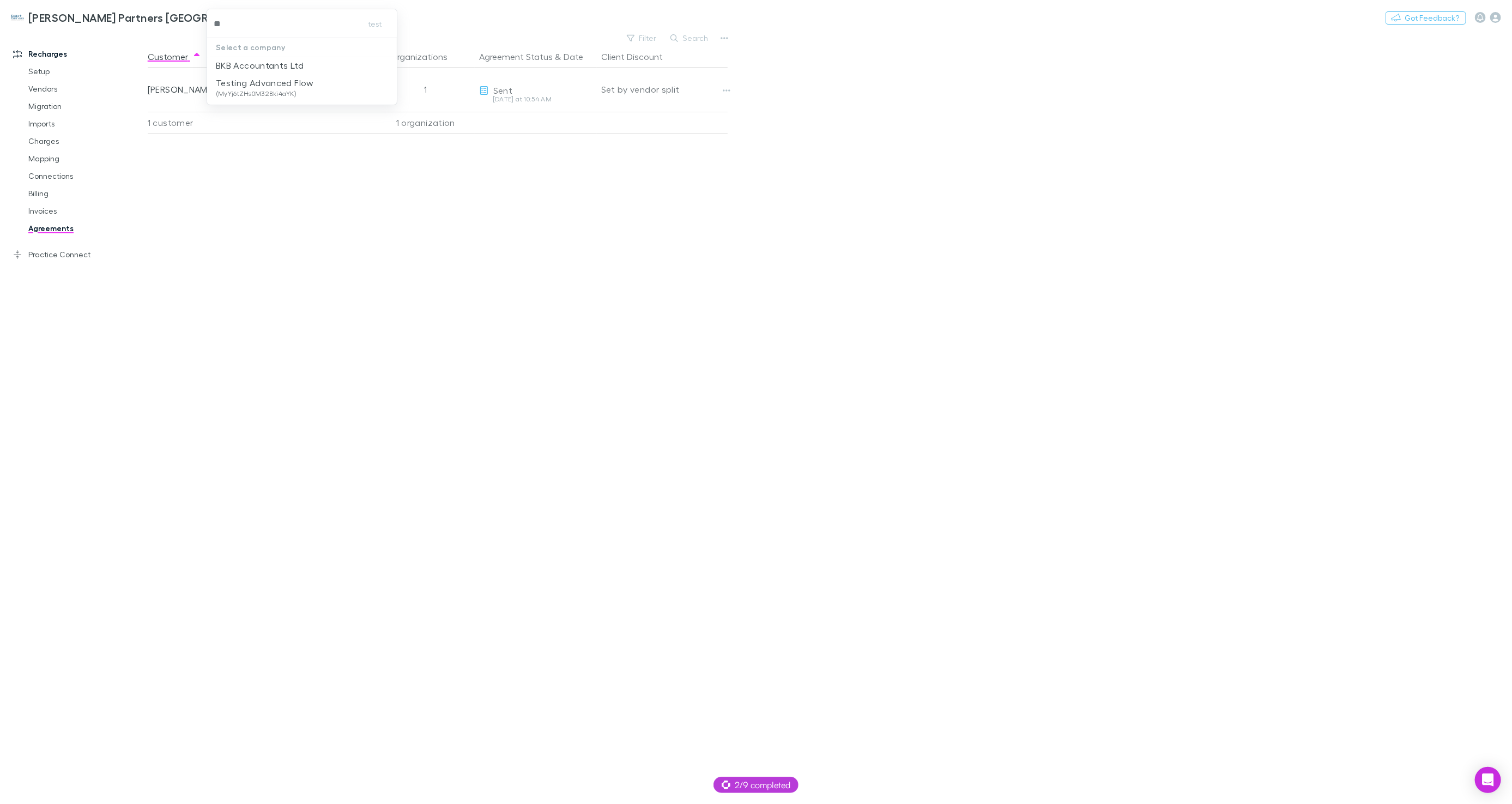
type input "***"
click at [231, 61] on p "BKB Accountants Ltd" at bounding box center [260, 65] width 88 height 13
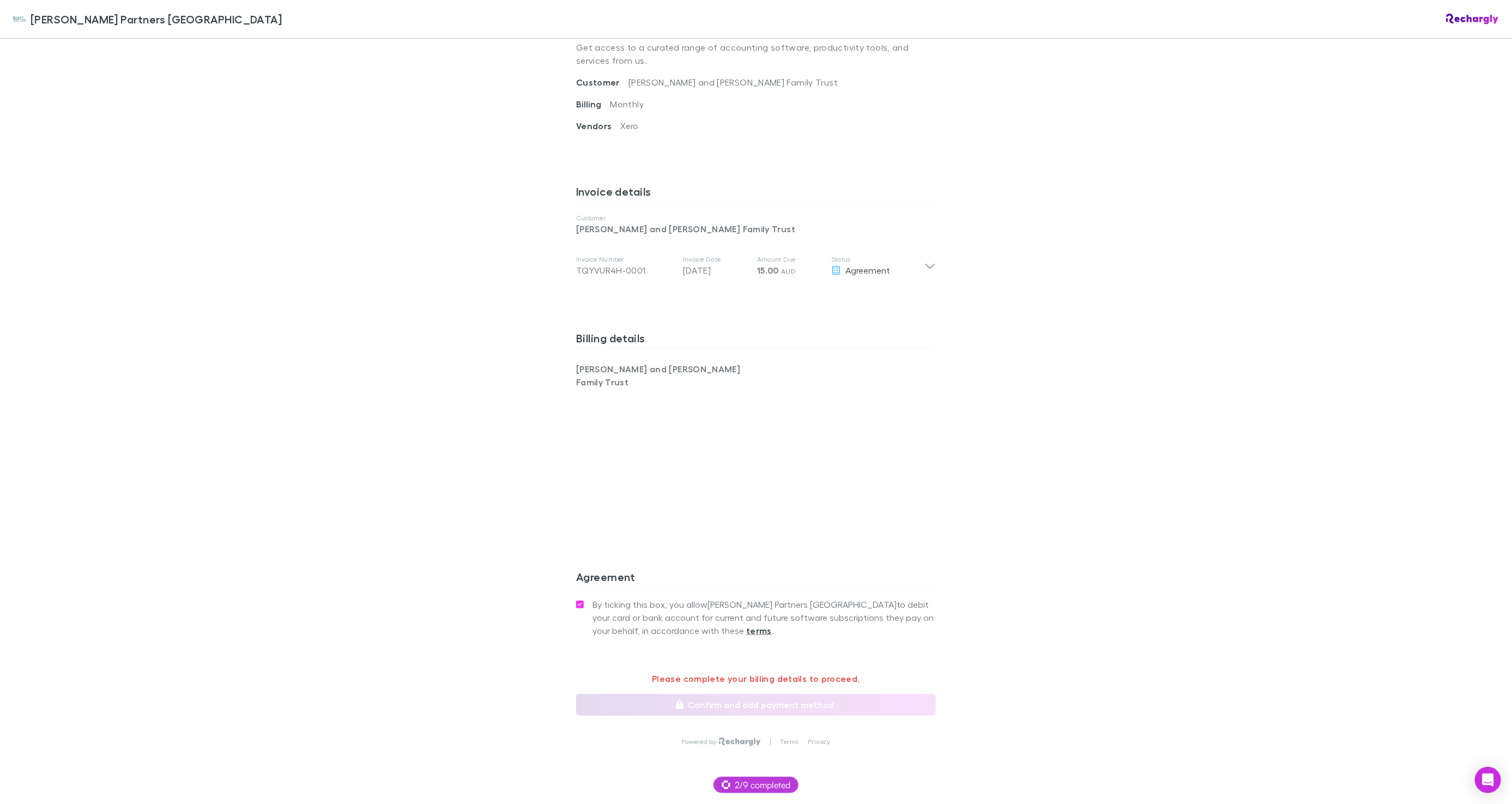
scroll to position [442, 0]
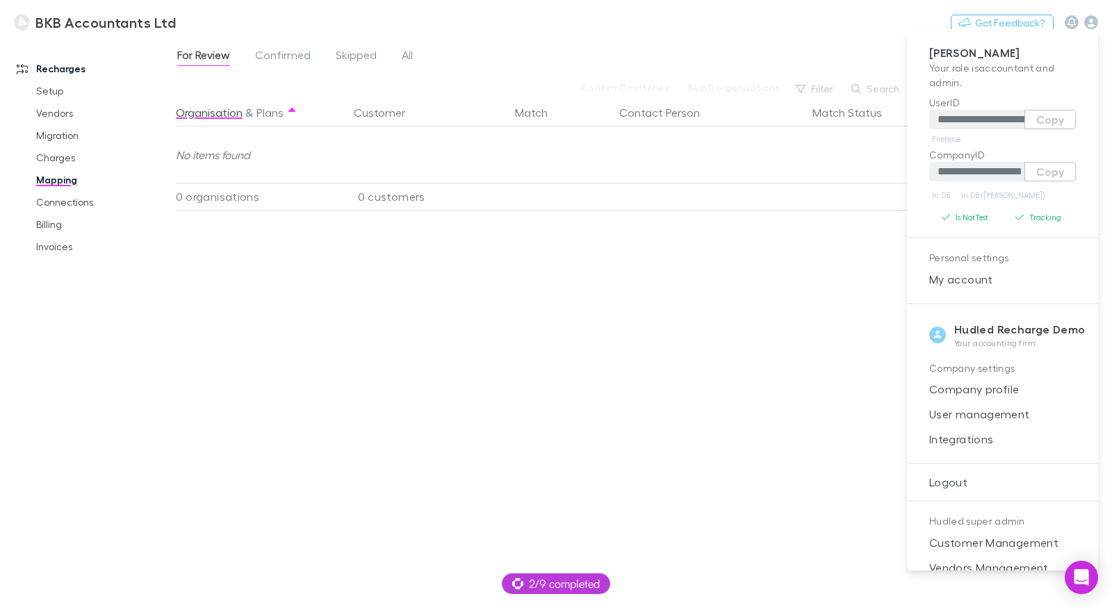
click at [60, 87] on div at bounding box center [556, 304] width 1112 height 608
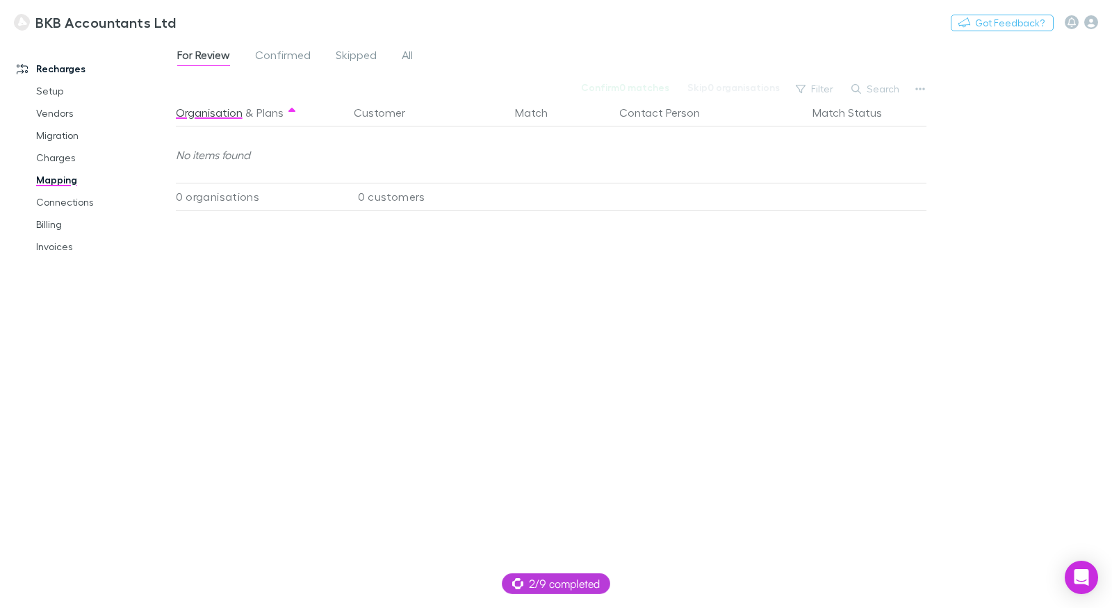
click at [58, 90] on div "**********" at bounding box center [556, 304] width 1112 height 608
click at [54, 95] on link "Setup" at bounding box center [97, 91] width 151 height 22
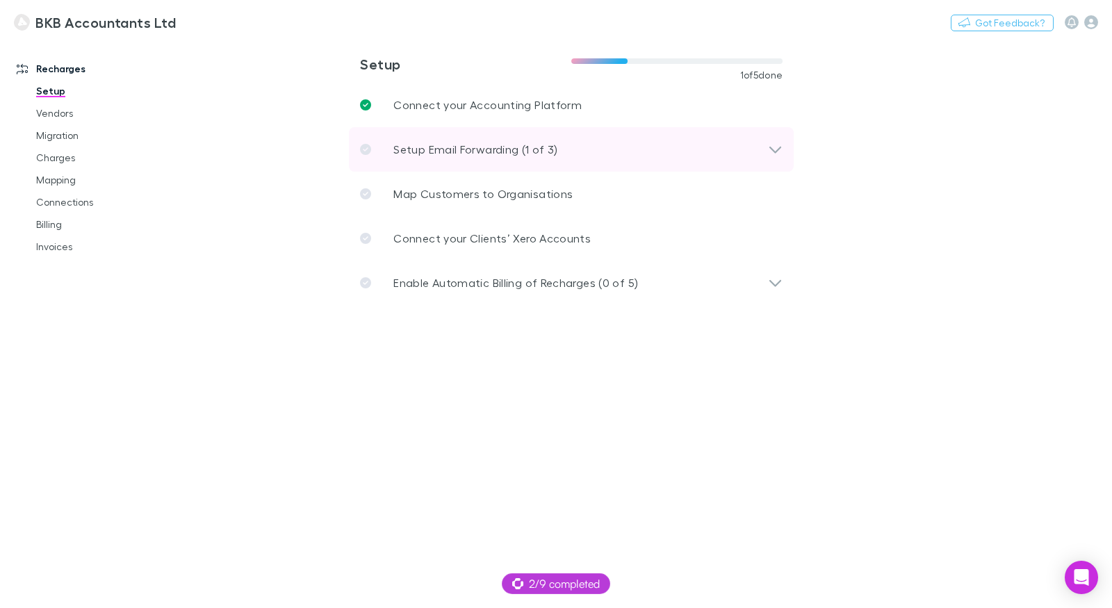
click at [448, 147] on p "Setup Email Forwarding (1 of 3)" at bounding box center [475, 149] width 164 height 17
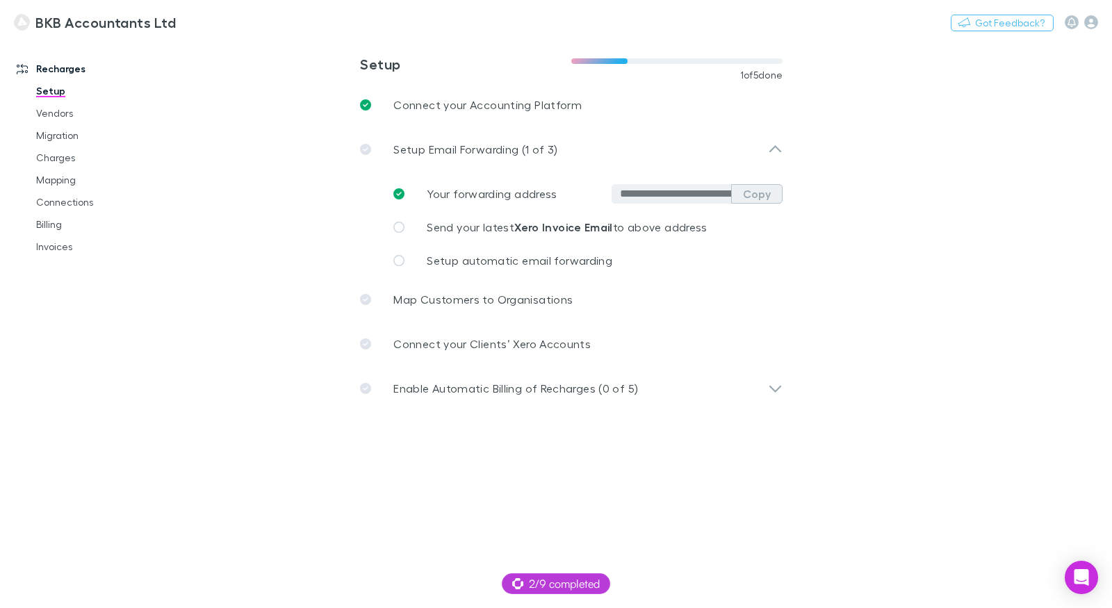
click at [764, 195] on button "Copy" at bounding box center [756, 193] width 51 height 19
click at [1097, 23] on icon "button" at bounding box center [1091, 22] width 14 height 14
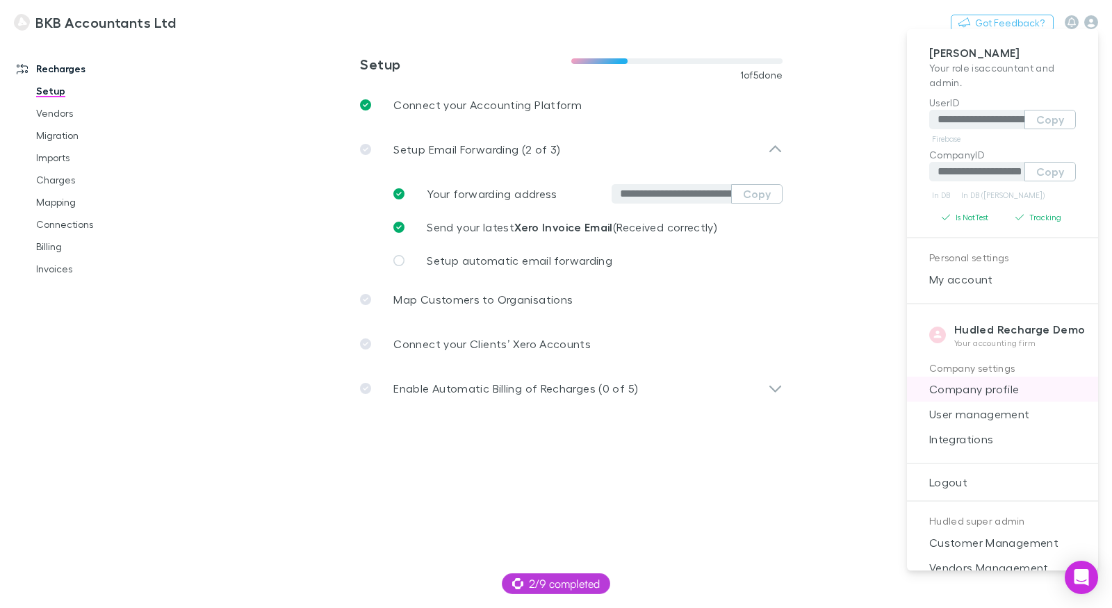
click at [1002, 389] on span "Company profile" at bounding box center [1002, 389] width 169 height 17
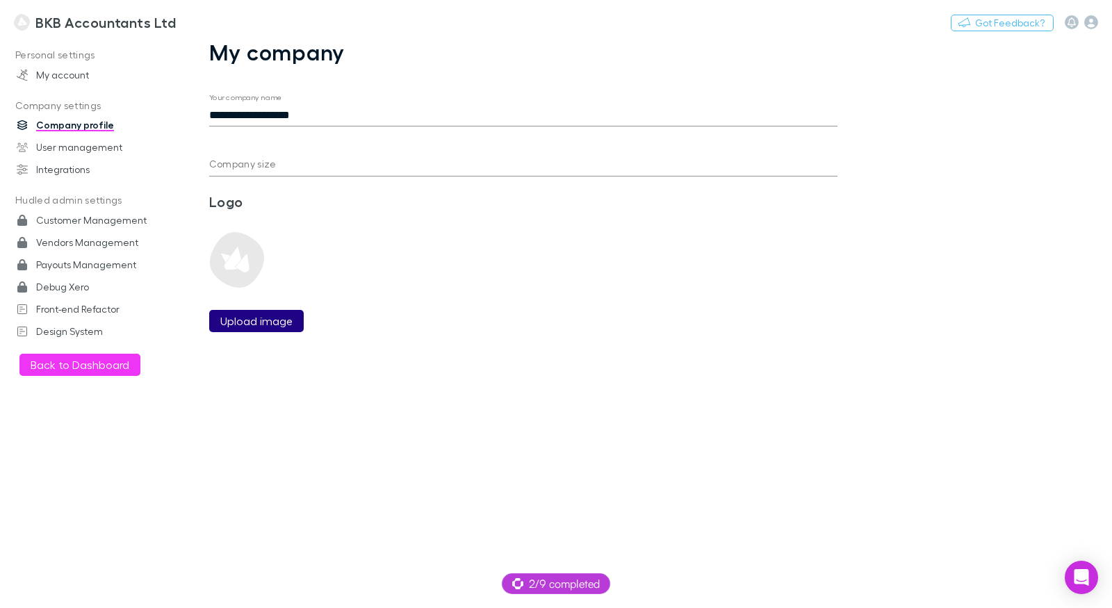
click at [254, 318] on label "Upload image" at bounding box center [256, 321] width 72 height 17
click at [0, 0] on input "Upload image" at bounding box center [0, 0] width 0 height 0
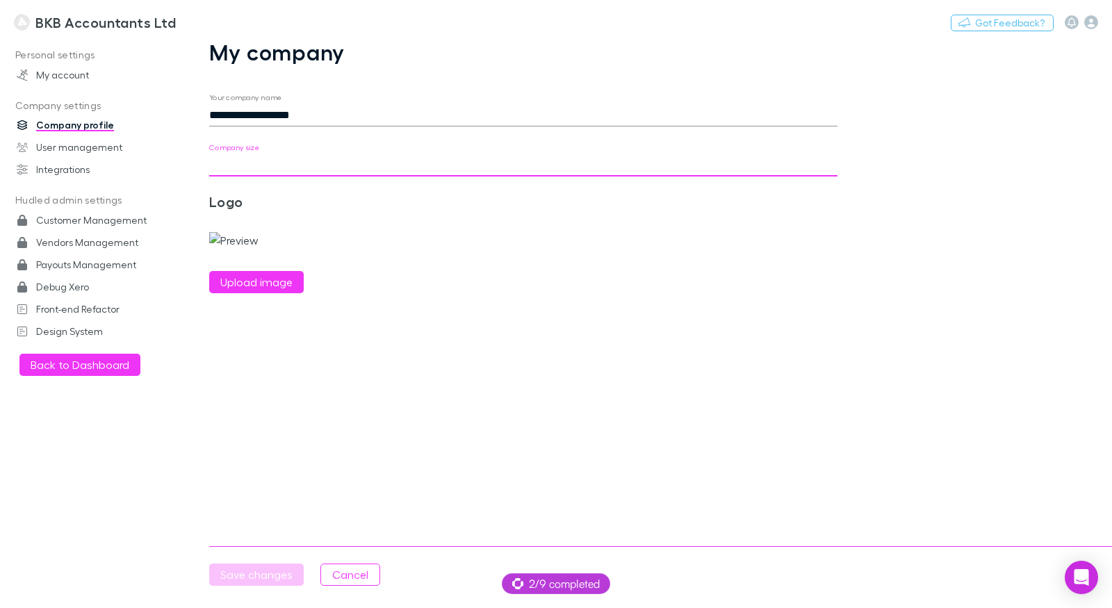
click at [268, 165] on input "Company size" at bounding box center [523, 165] width 628 height 22
type input "**"
click at [274, 573] on button "Save changes" at bounding box center [256, 575] width 95 height 22
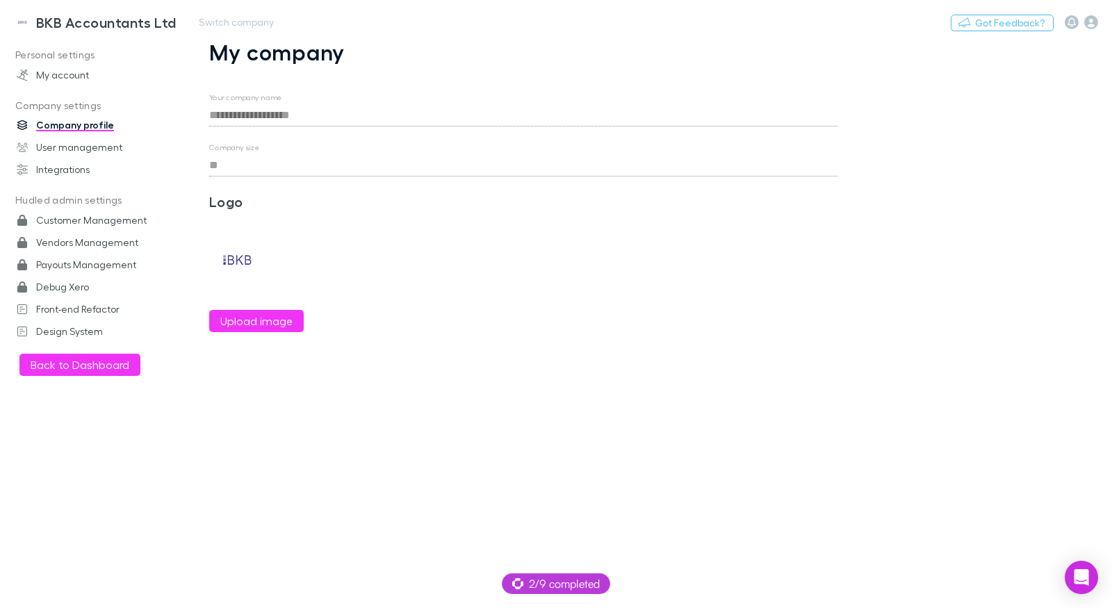
click at [109, 23] on h3 "BKB Accountants Ltd" at bounding box center [106, 22] width 140 height 17
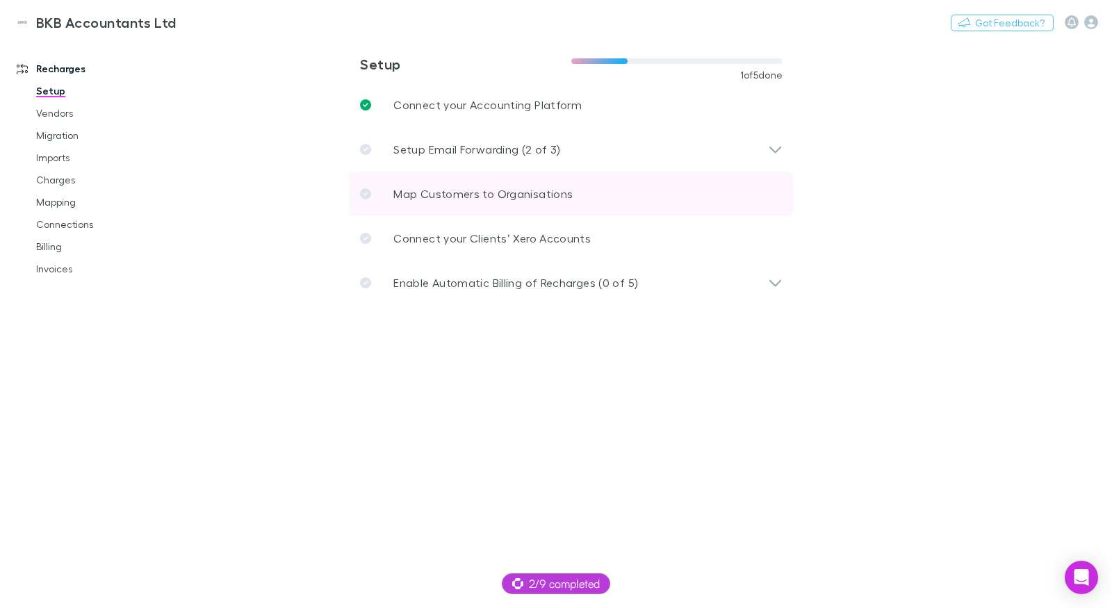
click at [430, 188] on p "Map Customers to Organisations" at bounding box center [482, 194] width 179 height 17
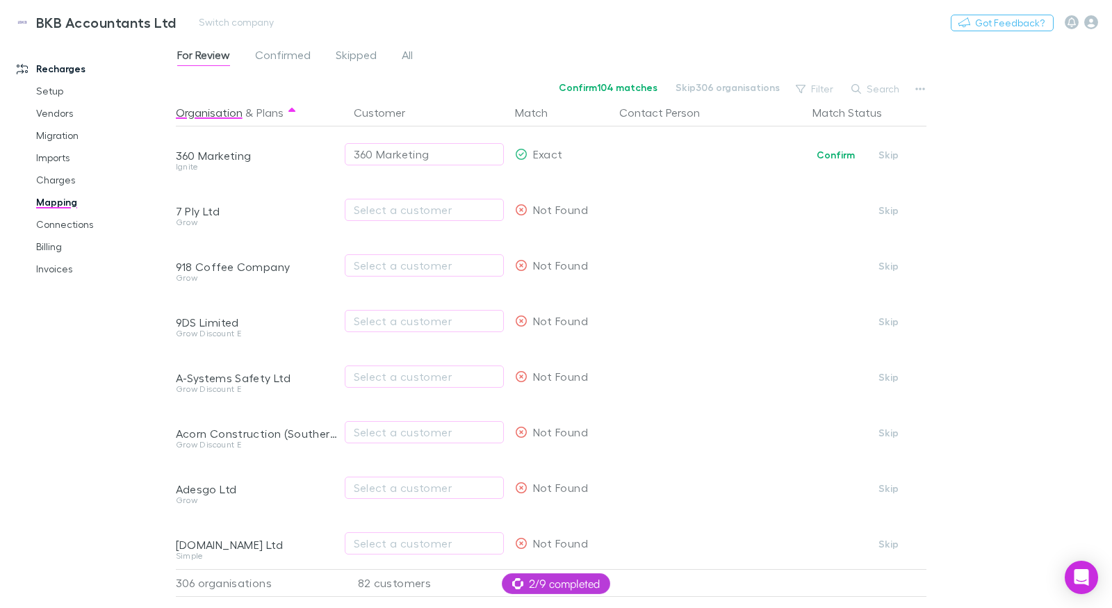
click at [97, 17] on h3 "BKB Accountants Ltd" at bounding box center [106, 22] width 140 height 17
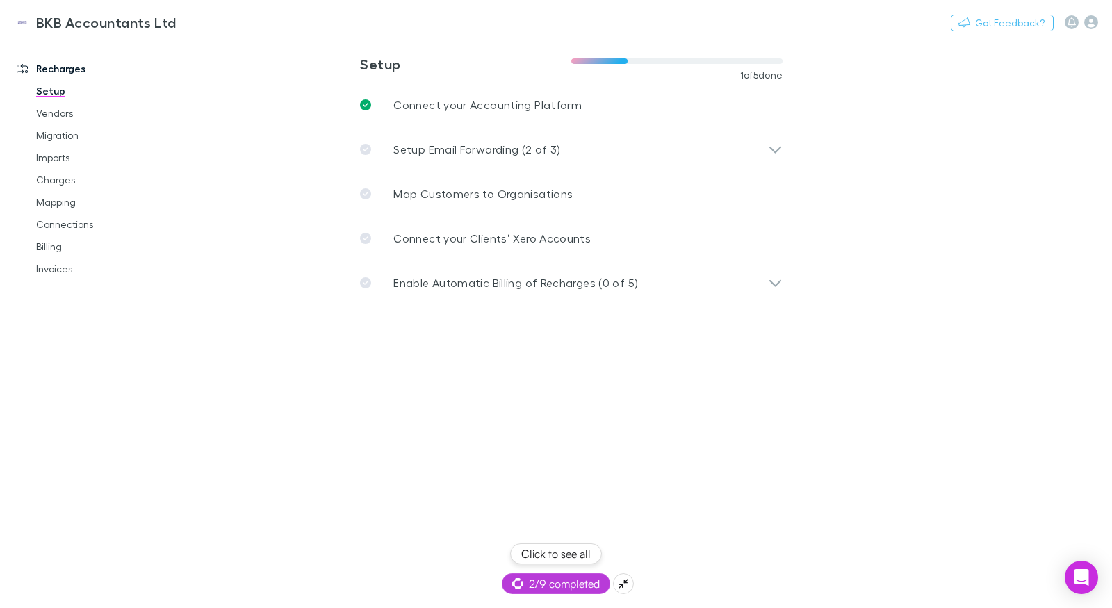
click at [564, 581] on span "2/9 completed" at bounding box center [556, 583] width 88 height 17
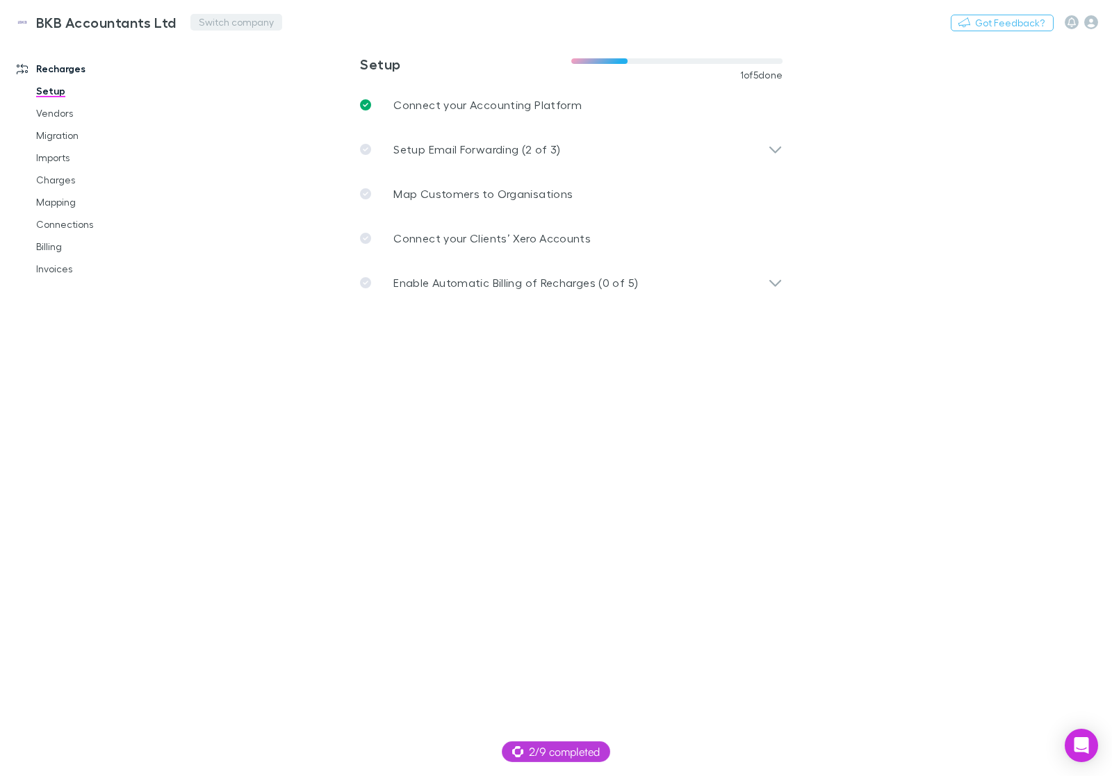
click at [215, 22] on button "Switch company" at bounding box center [236, 22] width 92 height 17
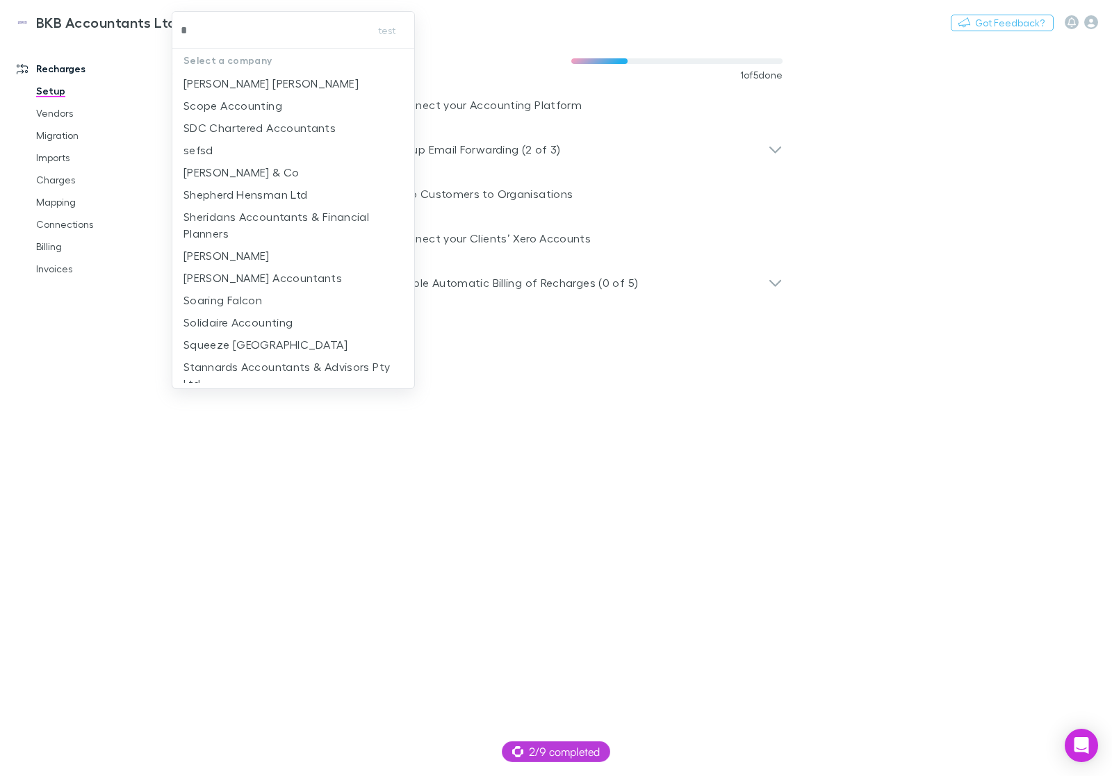
type input "**"
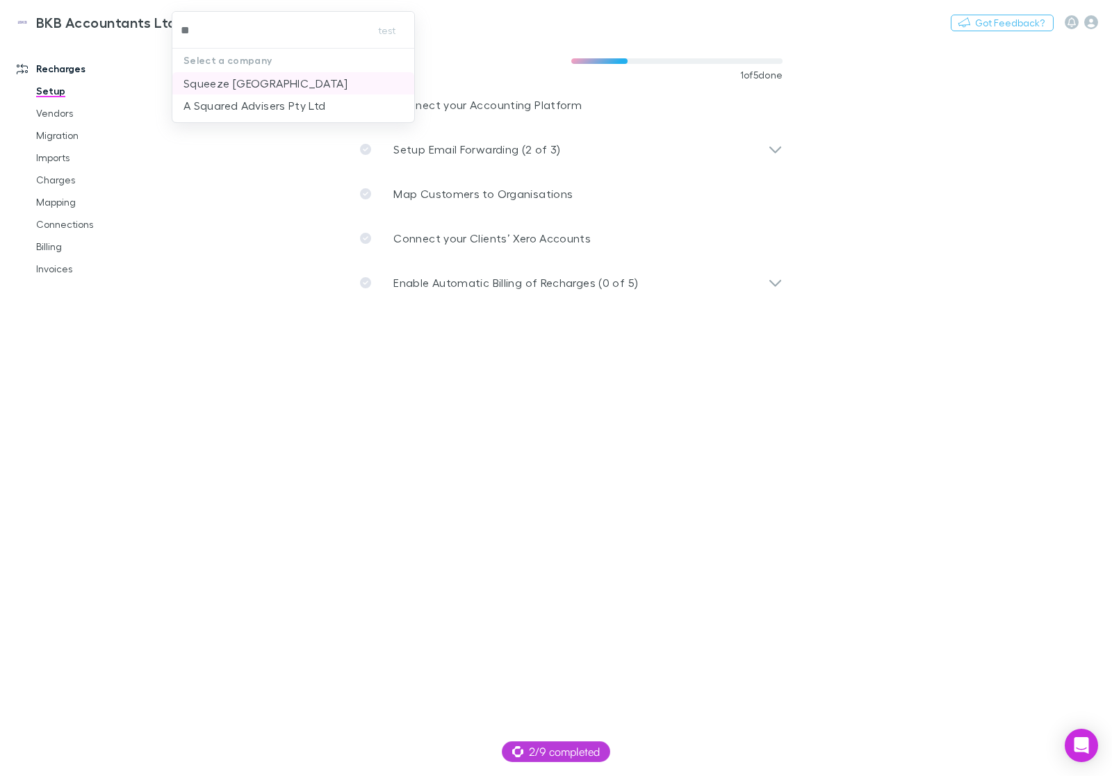
click at [271, 87] on p "Squeeze [GEOGRAPHIC_DATA]" at bounding box center [265, 83] width 164 height 17
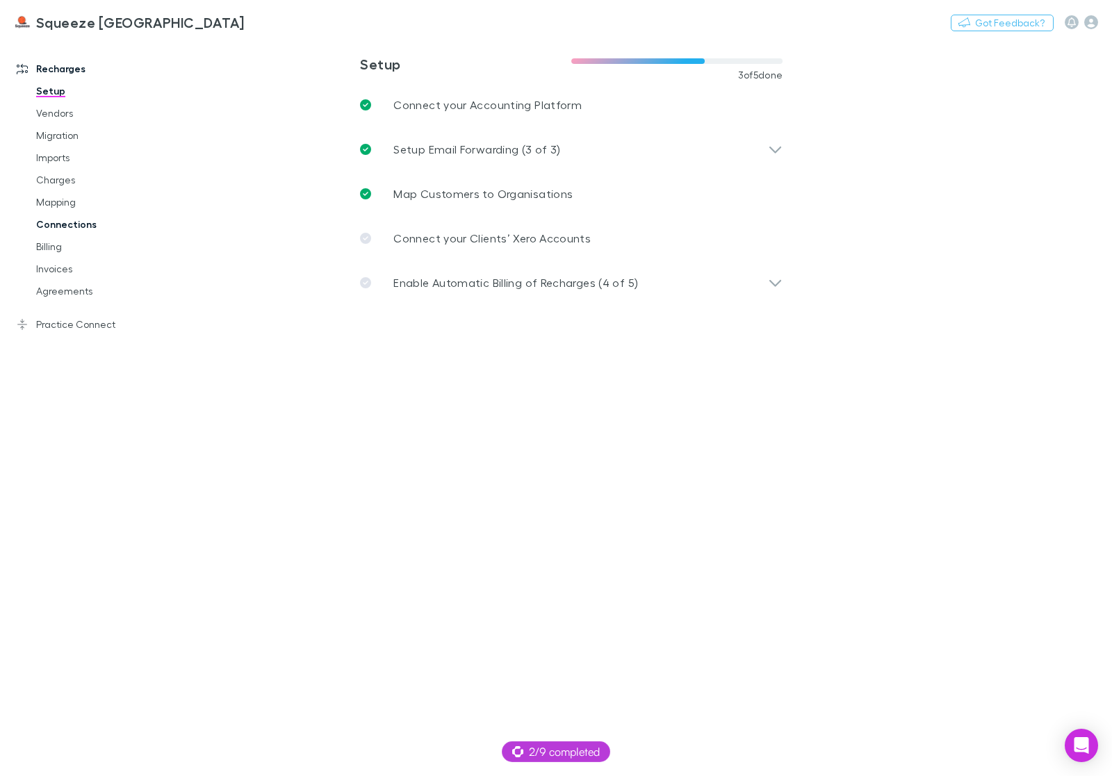
click at [76, 227] on link "Connections" at bounding box center [97, 224] width 151 height 22
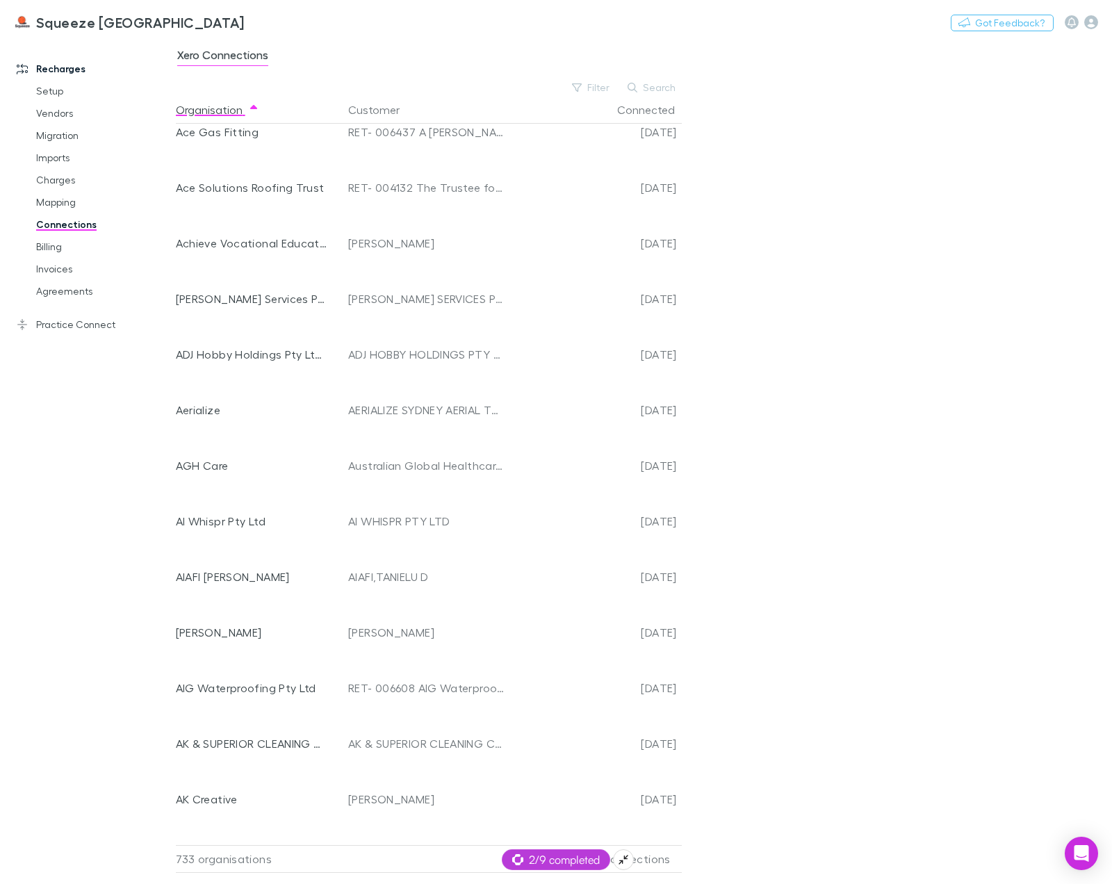
click at [628, 607] on icon at bounding box center [623, 859] width 11 height 11
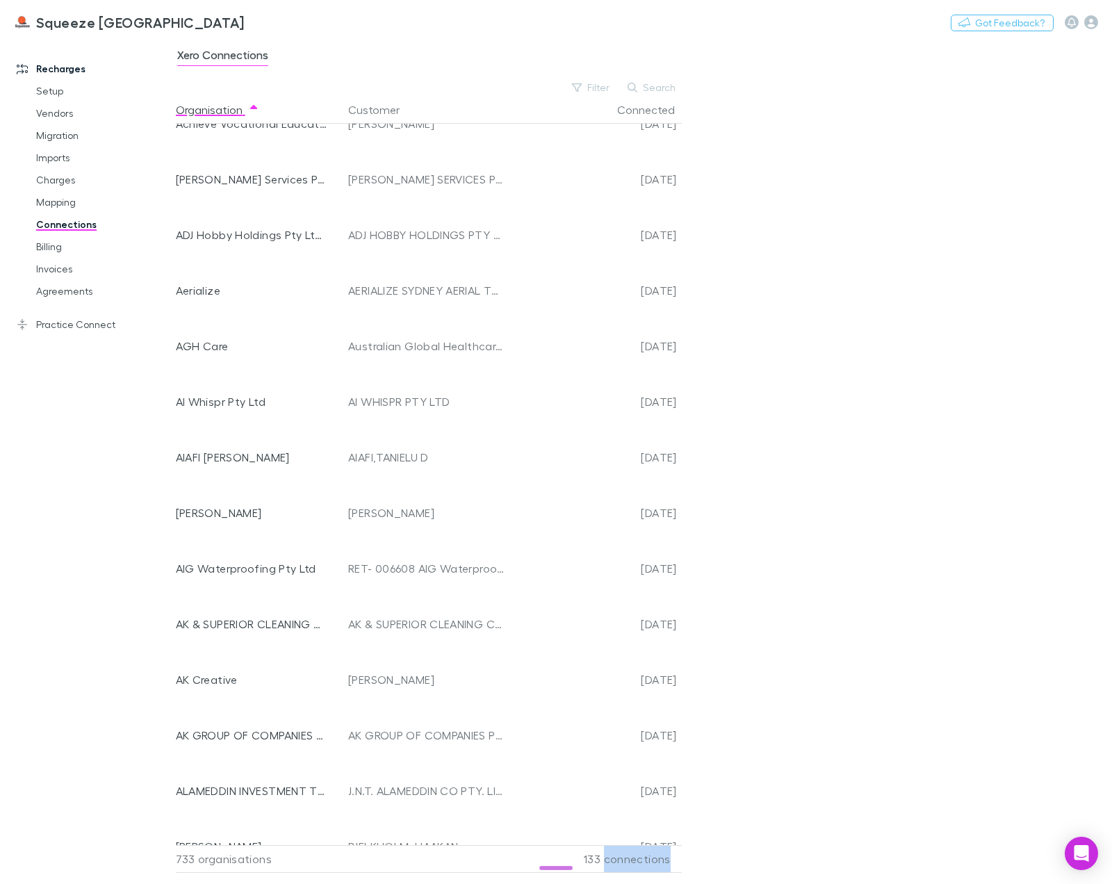
drag, startPoint x: 628, startPoint y: 860, endPoint x: 637, endPoint y: 858, distance: 9.3
click at [634, 607] on div "133 connections" at bounding box center [592, 859] width 167 height 28
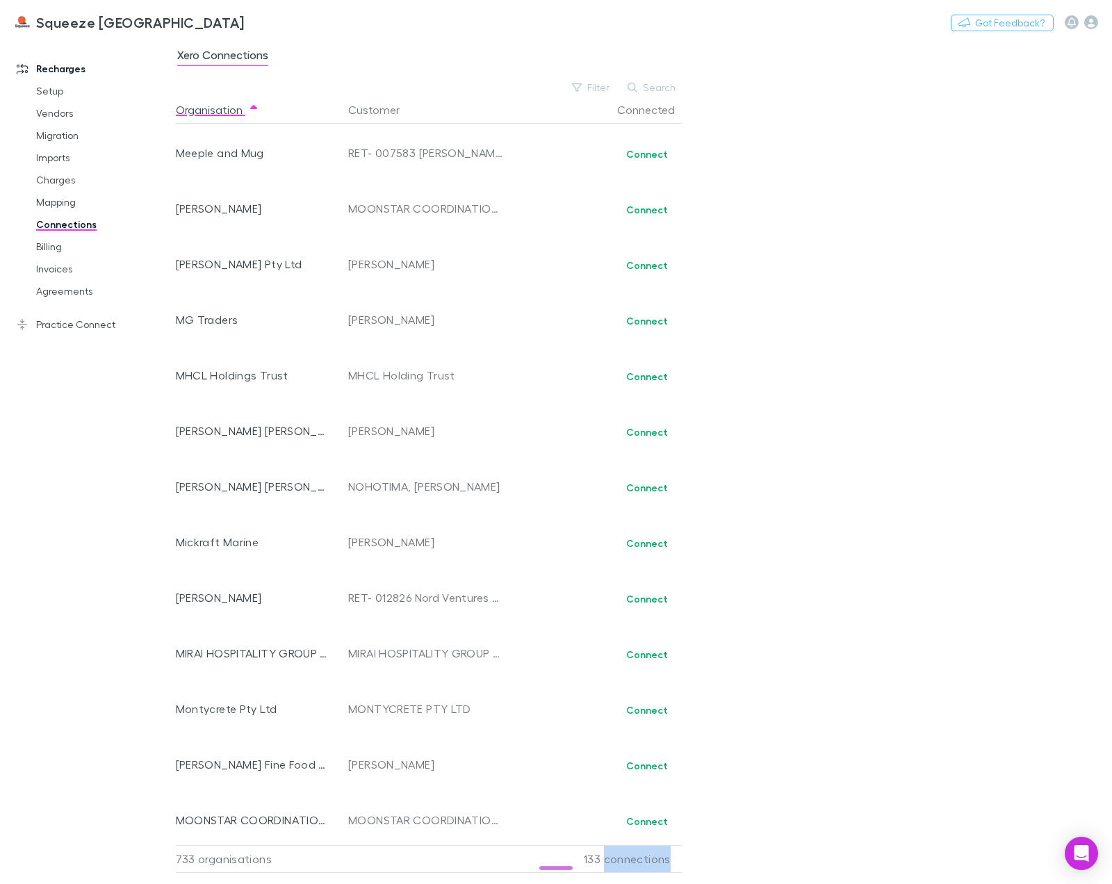
scroll to position [24296, 0]
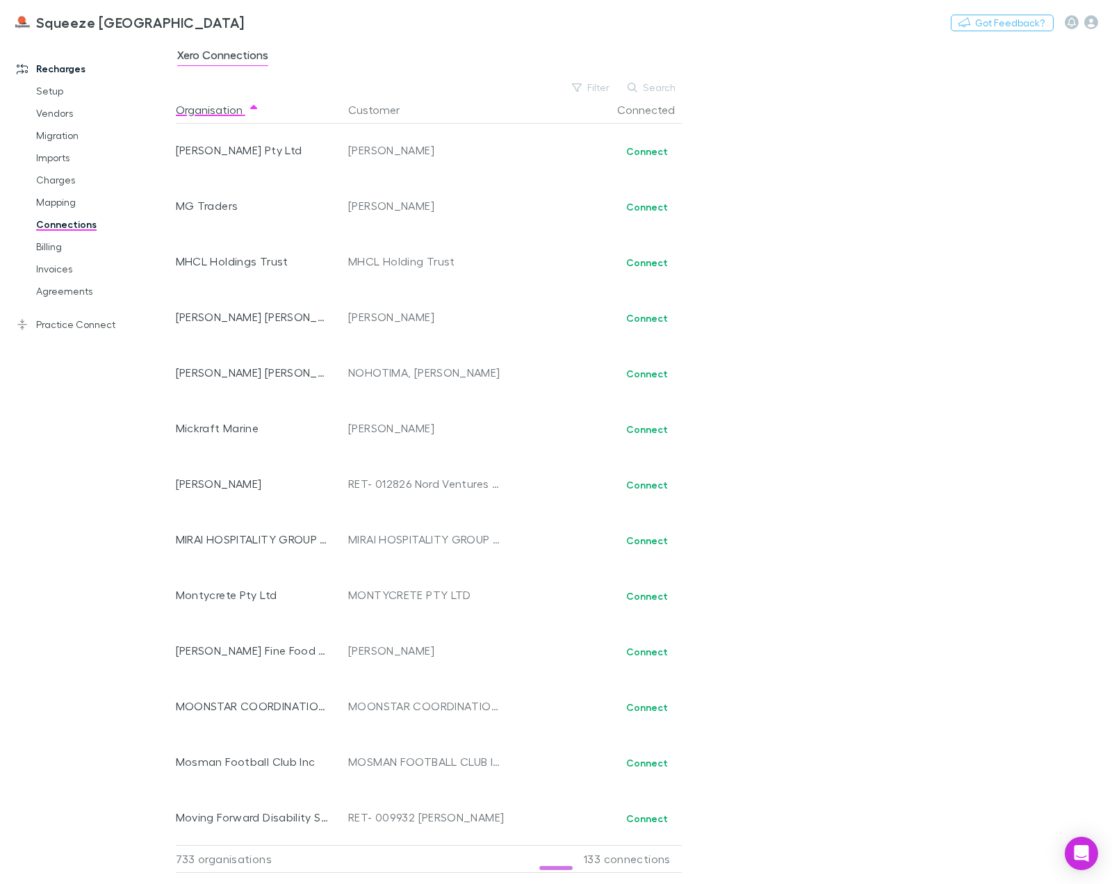
click at [123, 468] on div "Recharges Setup Vendors Migration Imports Charges Mapping Connections Billing I…" at bounding box center [88, 453] width 176 height 818
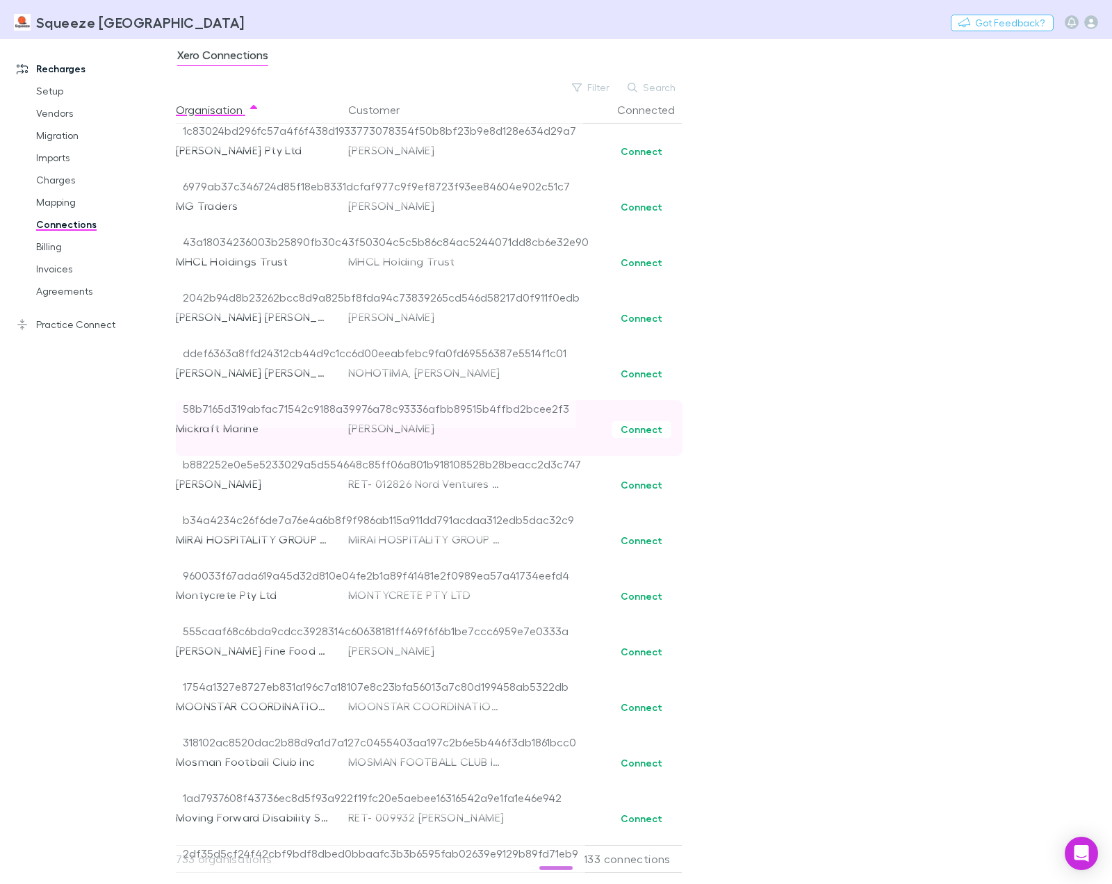
click at [297, 409] on span "58b7165d319abfac71542c9188a39976a78c93336afbb89515b4ffbd2bcee2f3" at bounding box center [376, 414] width 400 height 28
click at [311, 407] on span "58b7165d319abfac71542c9188a39976a78c93336afbb89515b4ffbd2bcee2f3" at bounding box center [376, 414] width 400 height 28
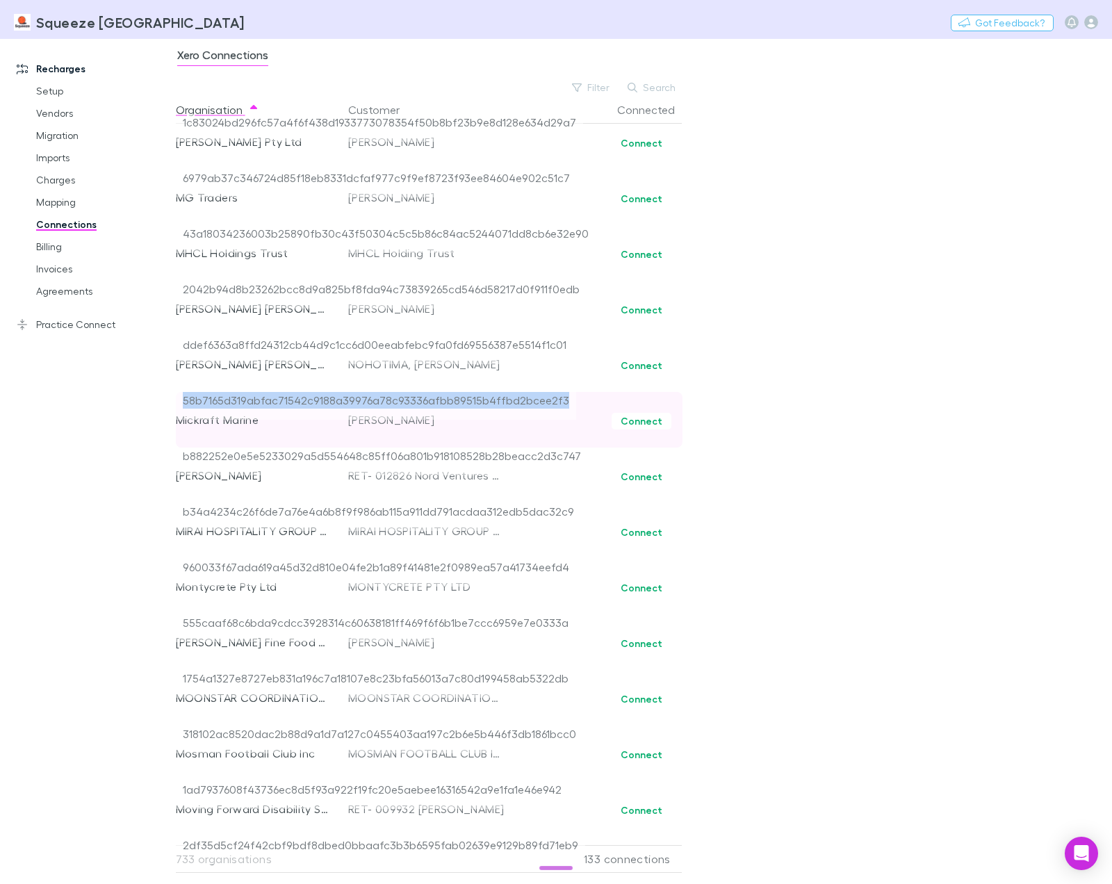
scroll to position [24313, 0]
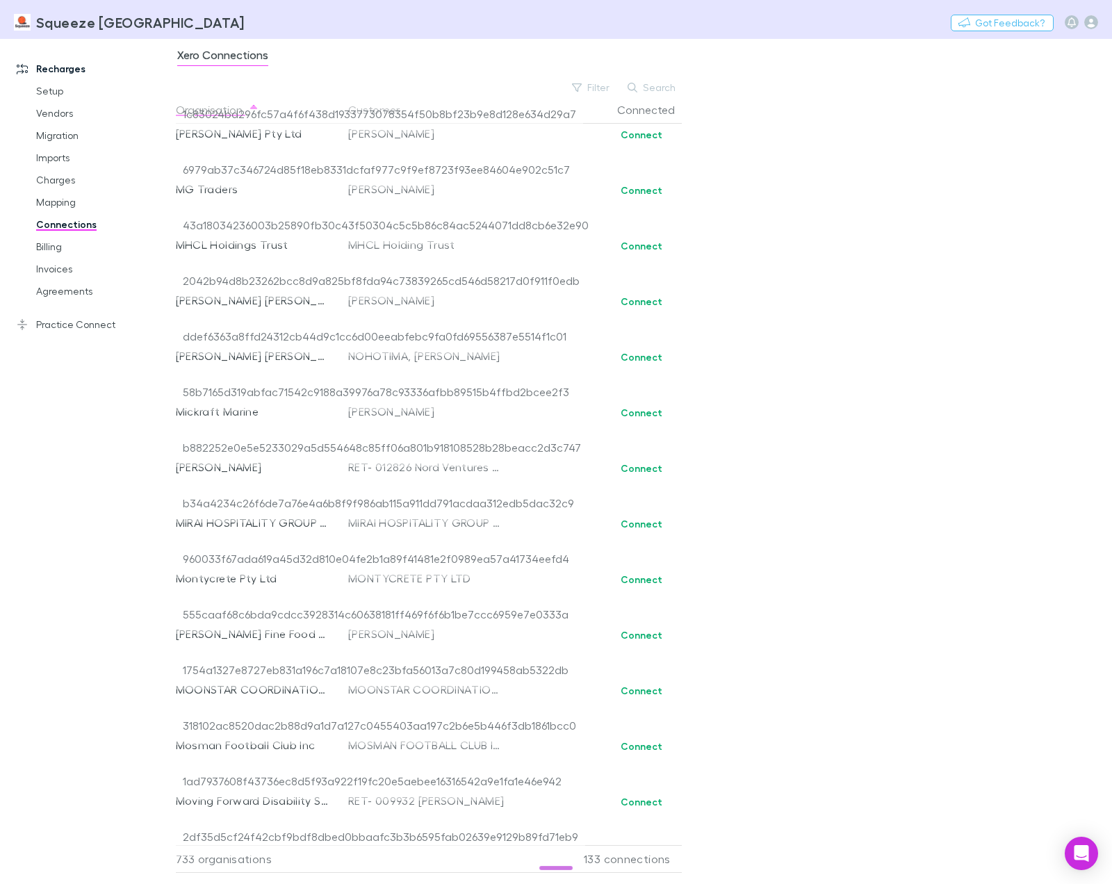
click at [128, 474] on div "Recharges Setup Vendors Migration Imports Charges Mapping Connections Billing I…" at bounding box center [88, 453] width 176 height 818
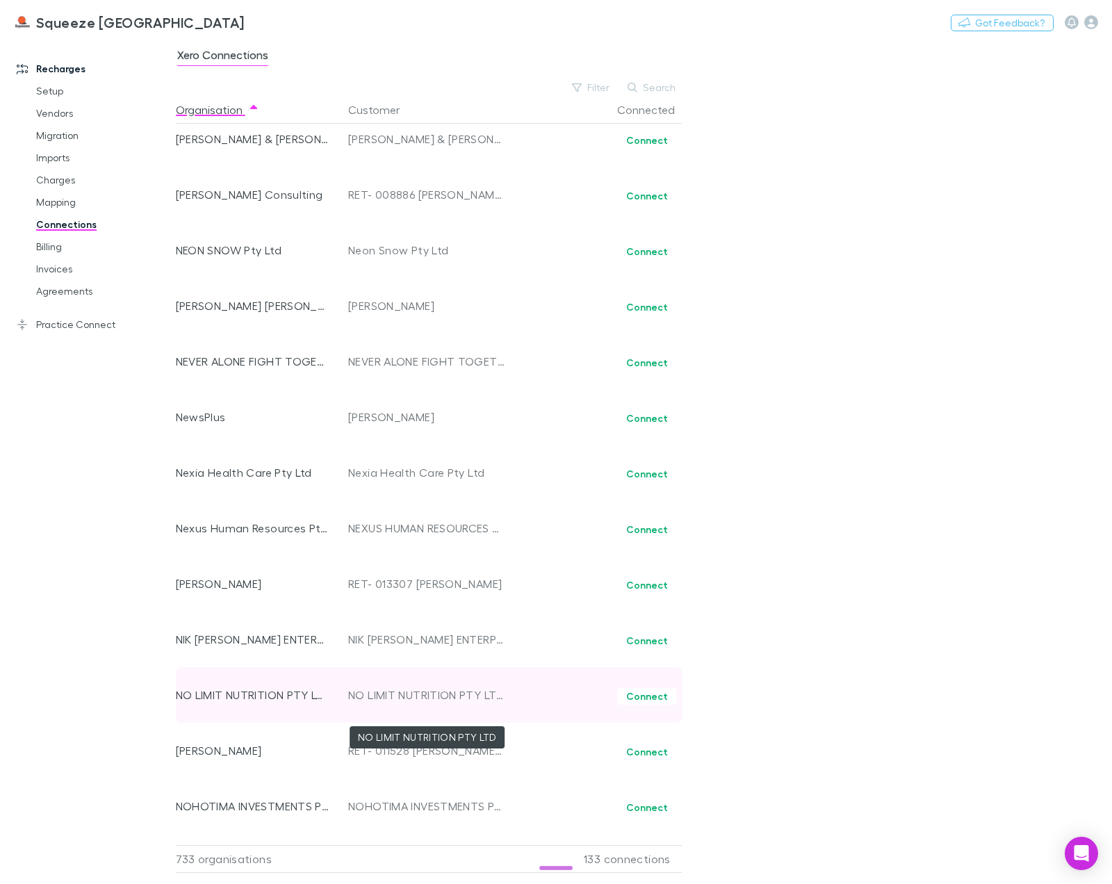
scroll to position [25533, 0]
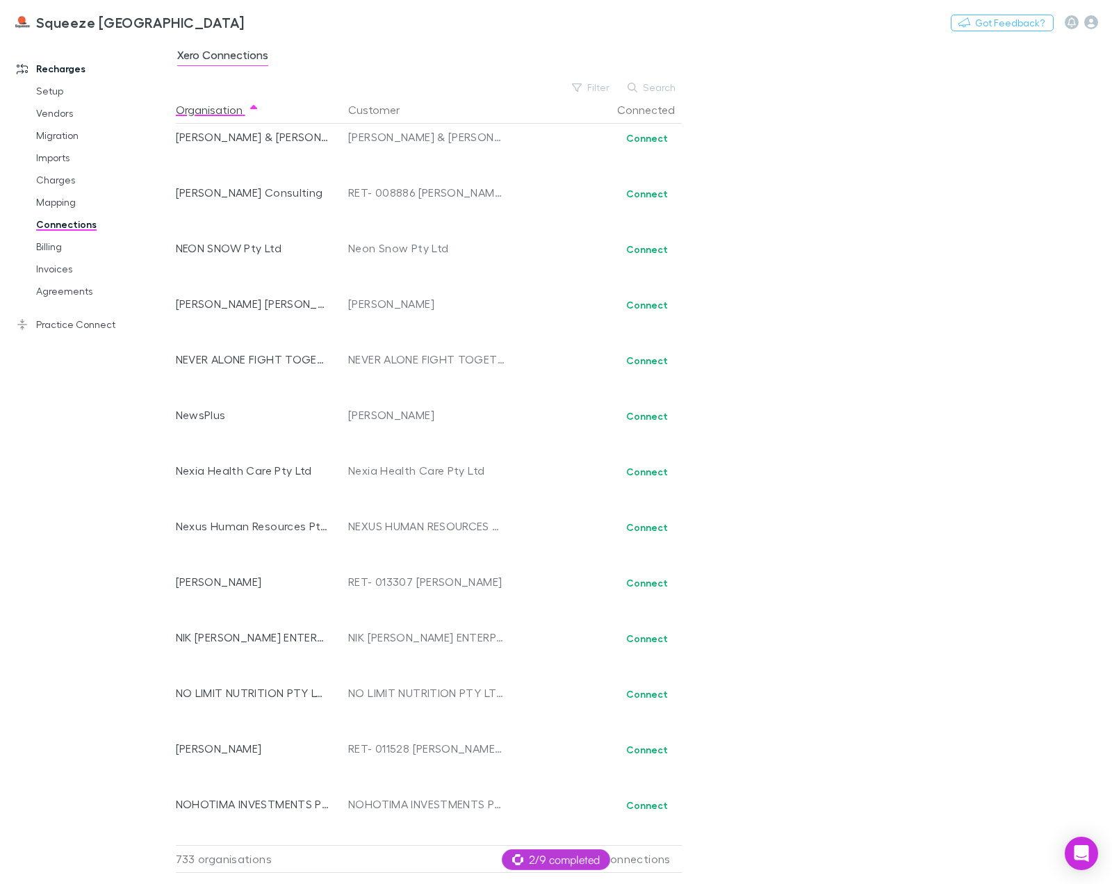
click at [911, 607] on div "Xero Connections Filter Search Organisation Customer Connected !Serene Country …" at bounding box center [644, 461] width 936 height 845
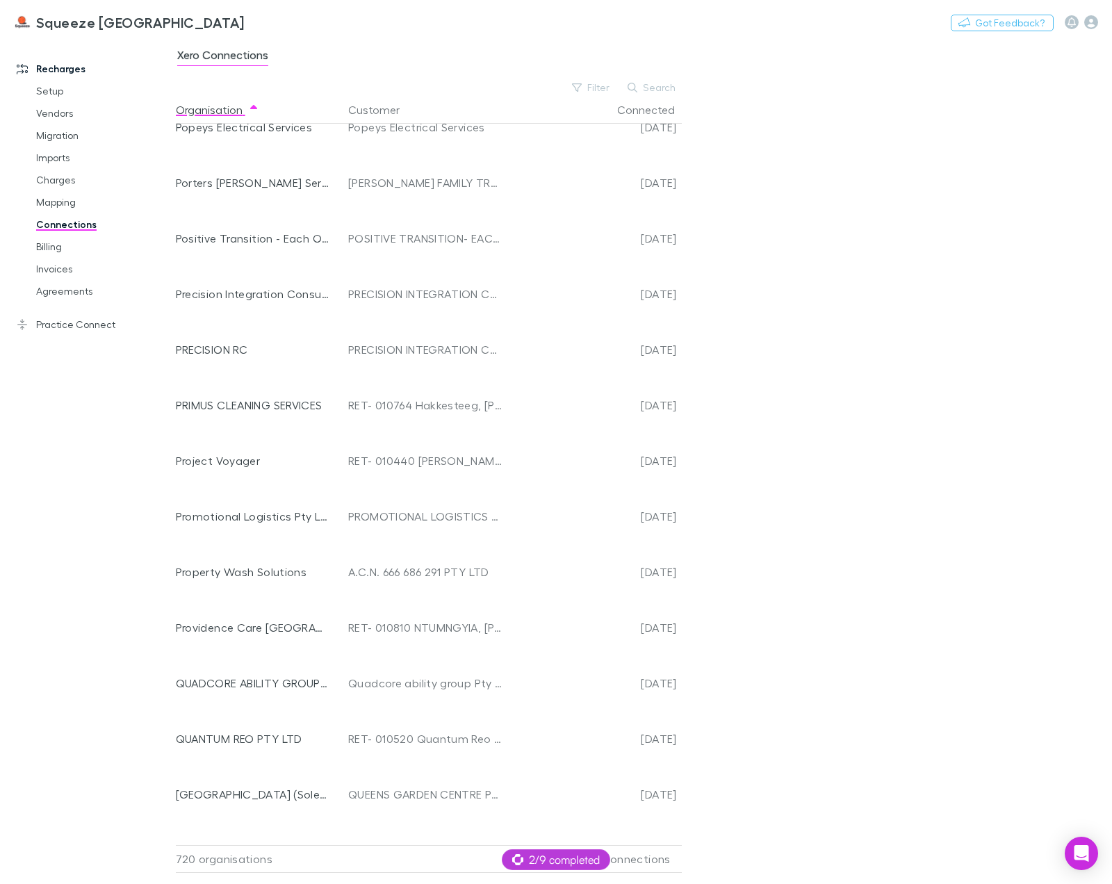
scroll to position [27599, 0]
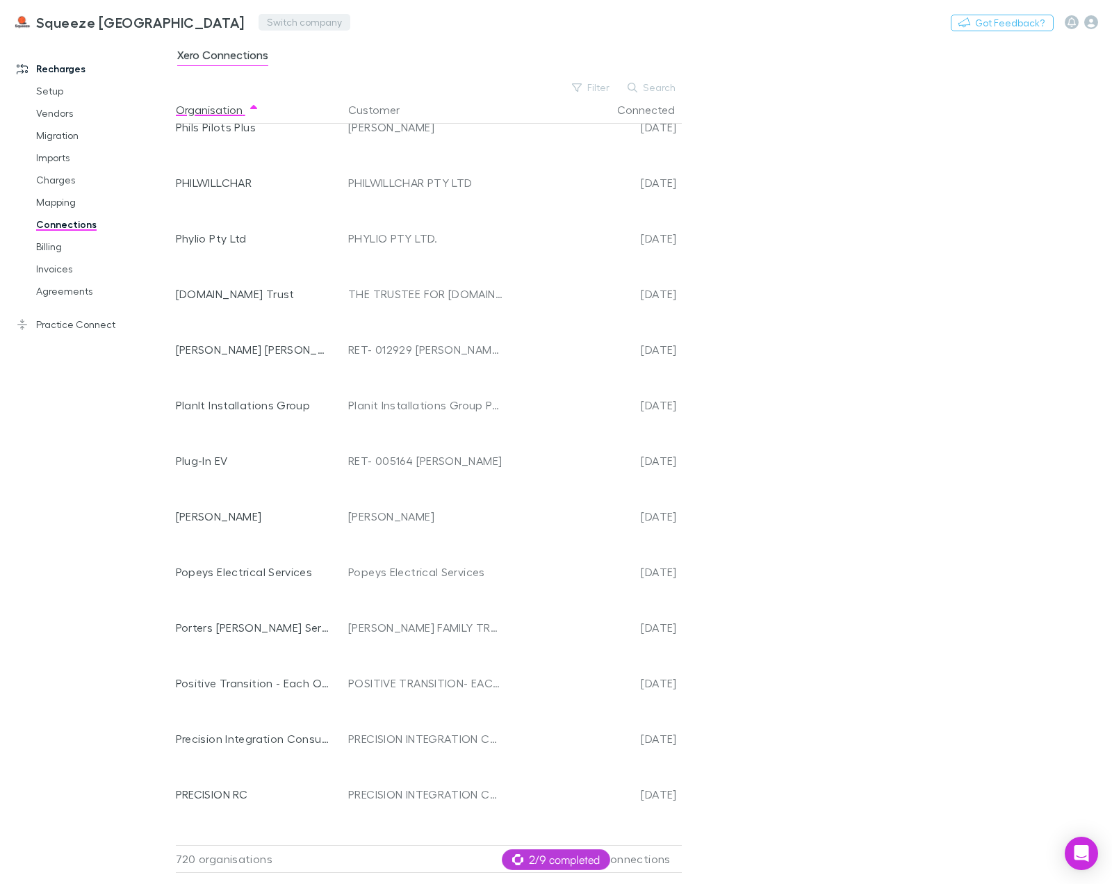
click at [259, 24] on button "Switch company" at bounding box center [305, 22] width 92 height 17
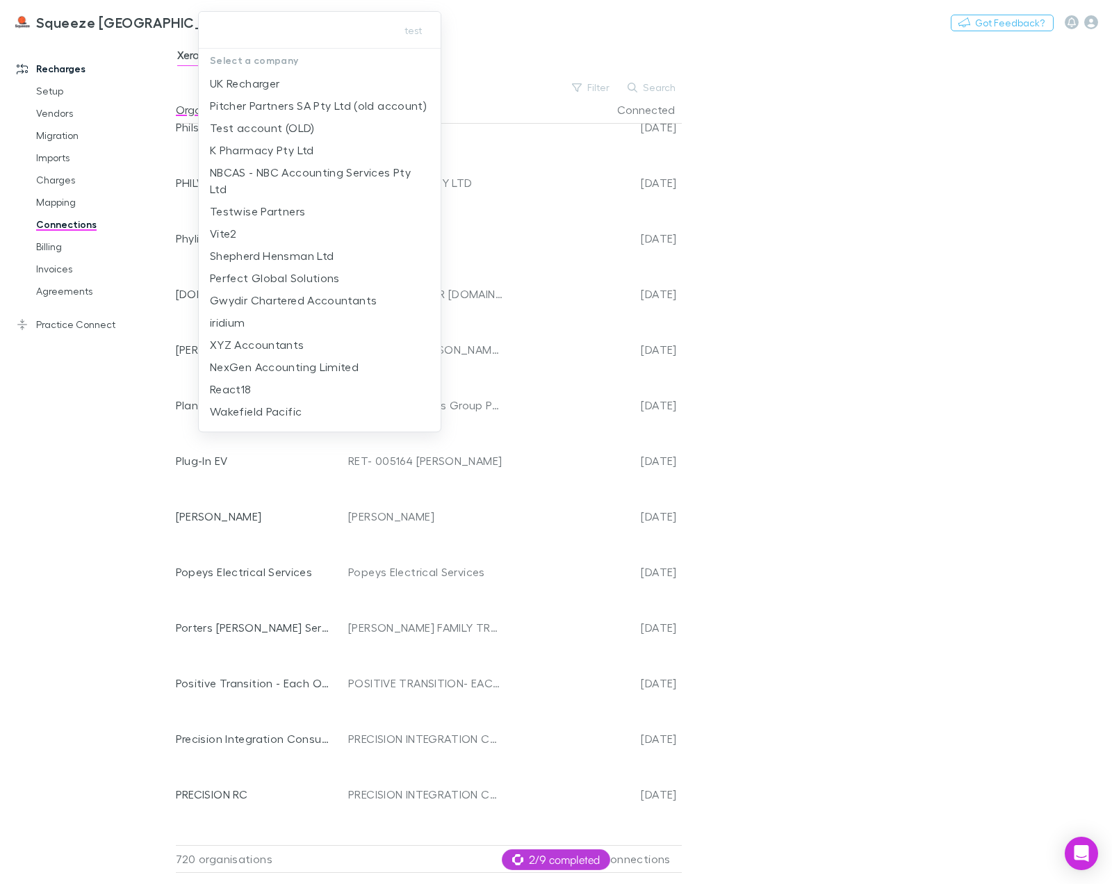
type input "*"
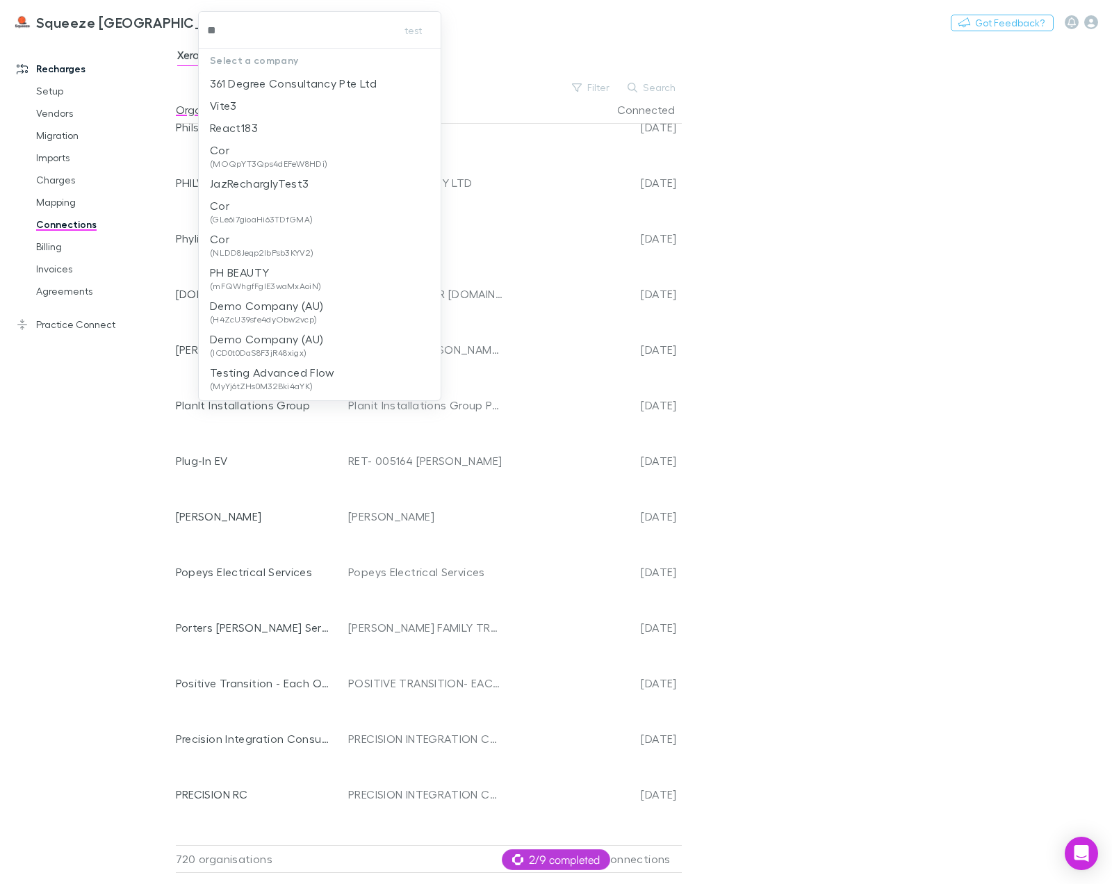
type input "***"
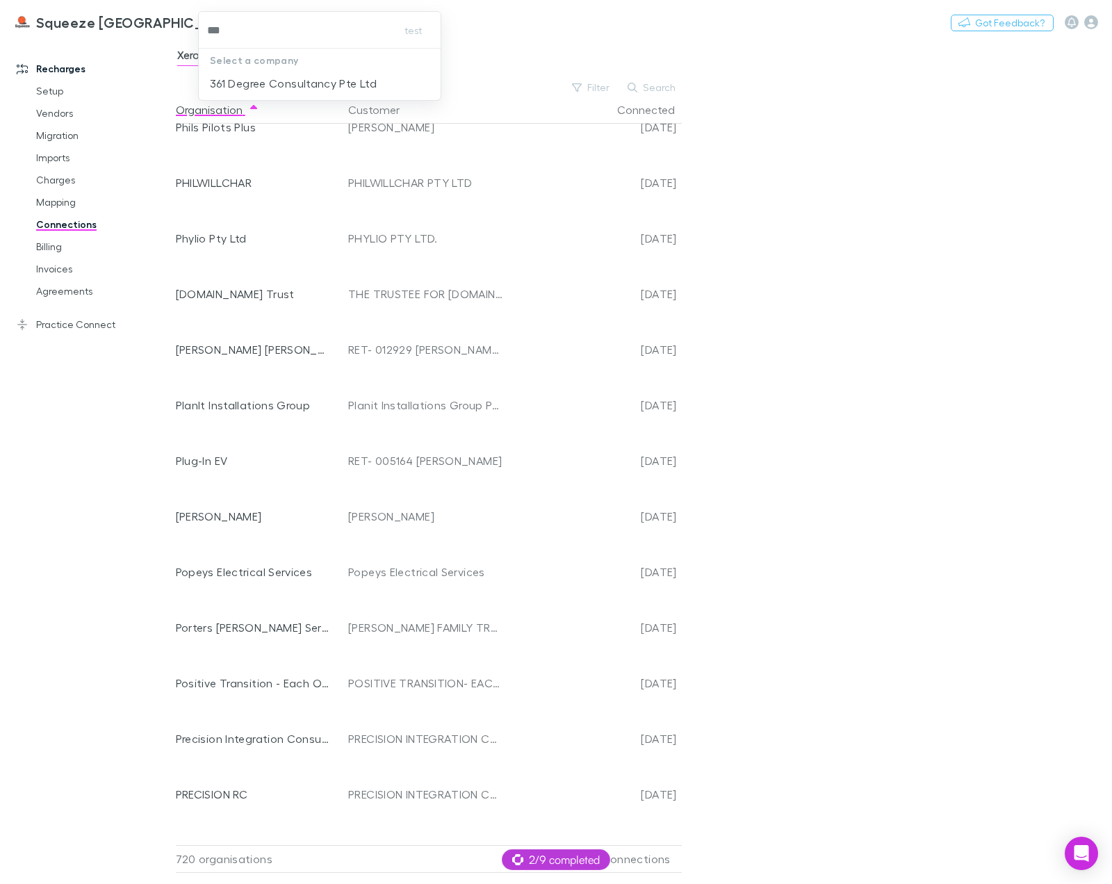
click at [295, 75] on p "361 Degree Consultancy Pte Ltd" at bounding box center [293, 83] width 167 height 17
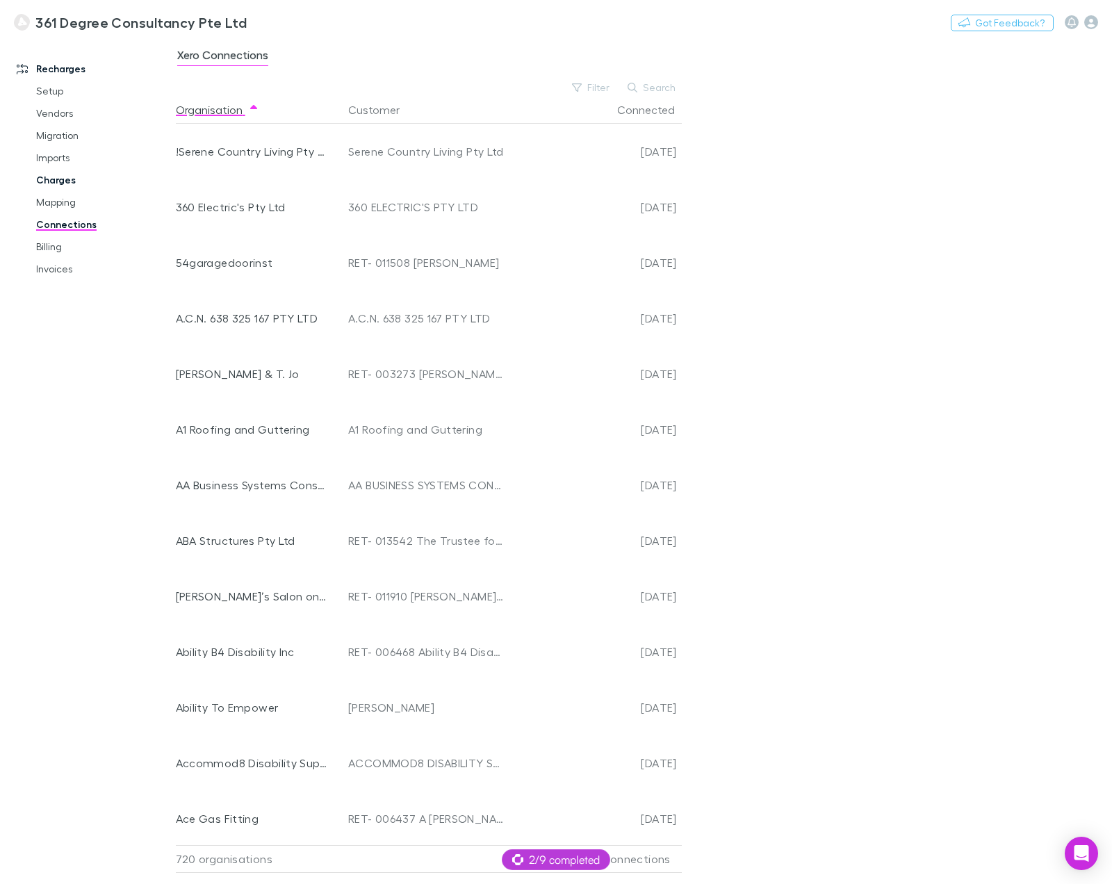
click at [59, 183] on link "Charges" at bounding box center [97, 180] width 151 height 22
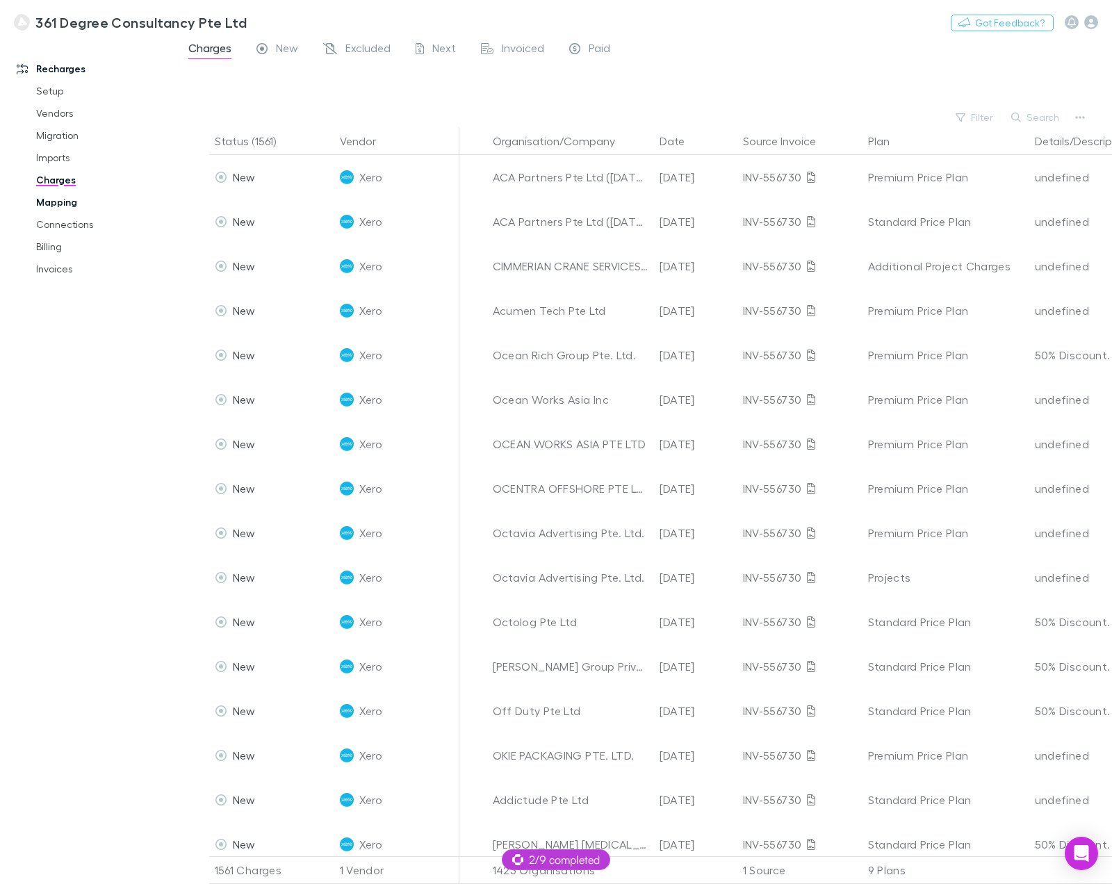
click at [74, 202] on link "Mapping" at bounding box center [97, 202] width 151 height 22
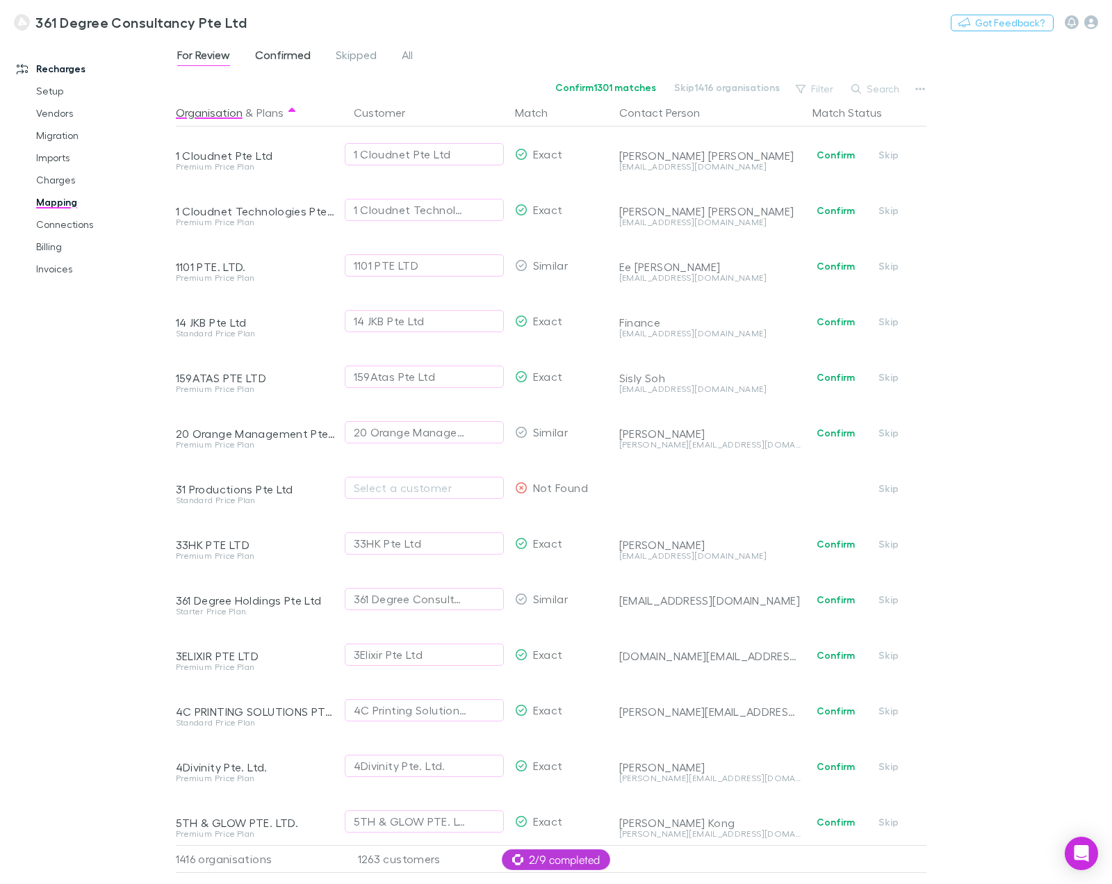
click at [286, 62] on span "Confirmed" at bounding box center [283, 57] width 56 height 18
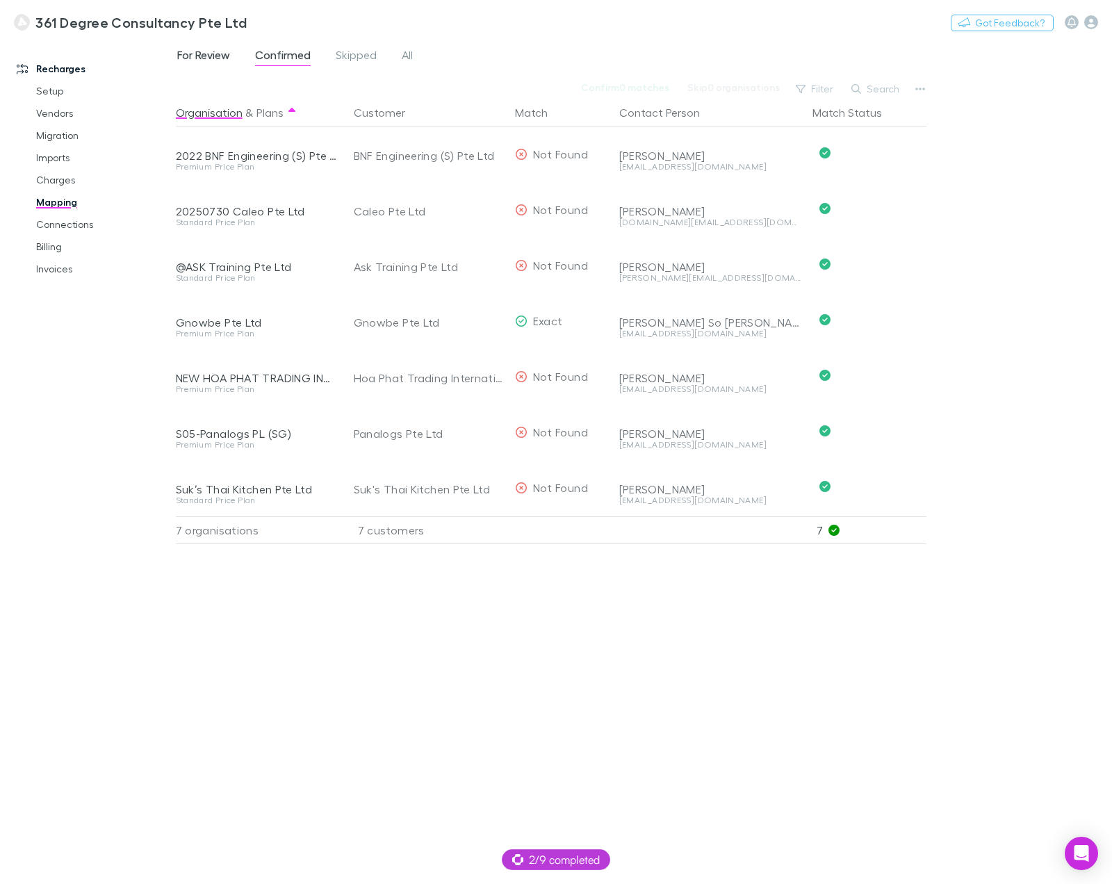
click at [227, 56] on span "For Review" at bounding box center [203, 57] width 53 height 18
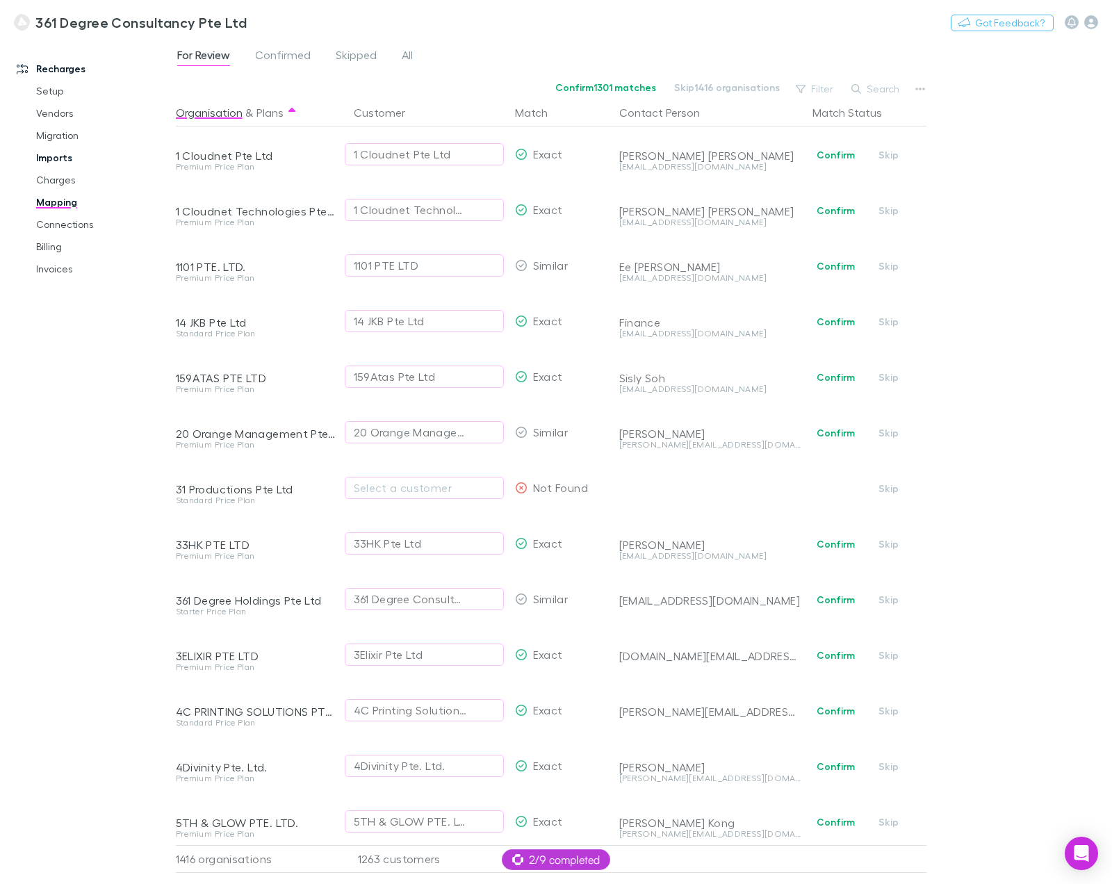
click at [69, 154] on link "Imports" at bounding box center [97, 158] width 151 height 22
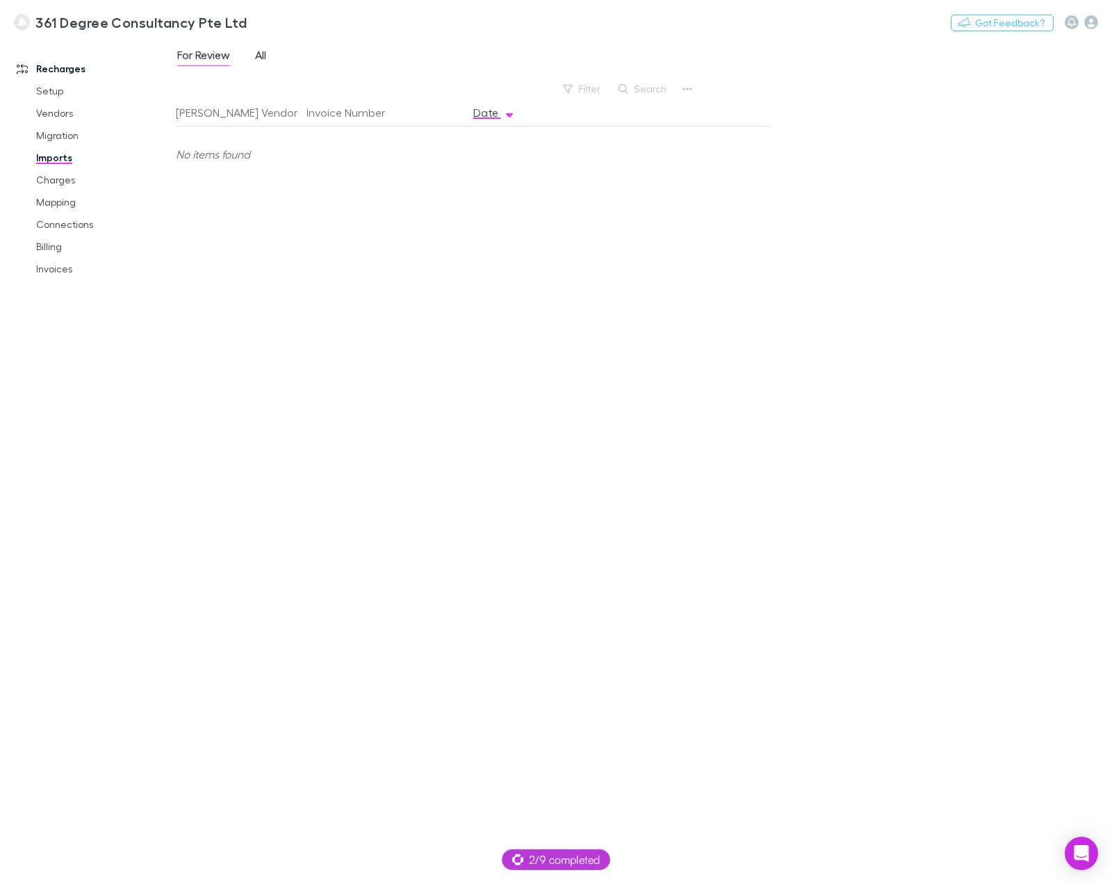
click at [265, 52] on span "All" at bounding box center [260, 57] width 11 height 18
click at [47, 202] on link "Mapping" at bounding box center [97, 202] width 151 height 22
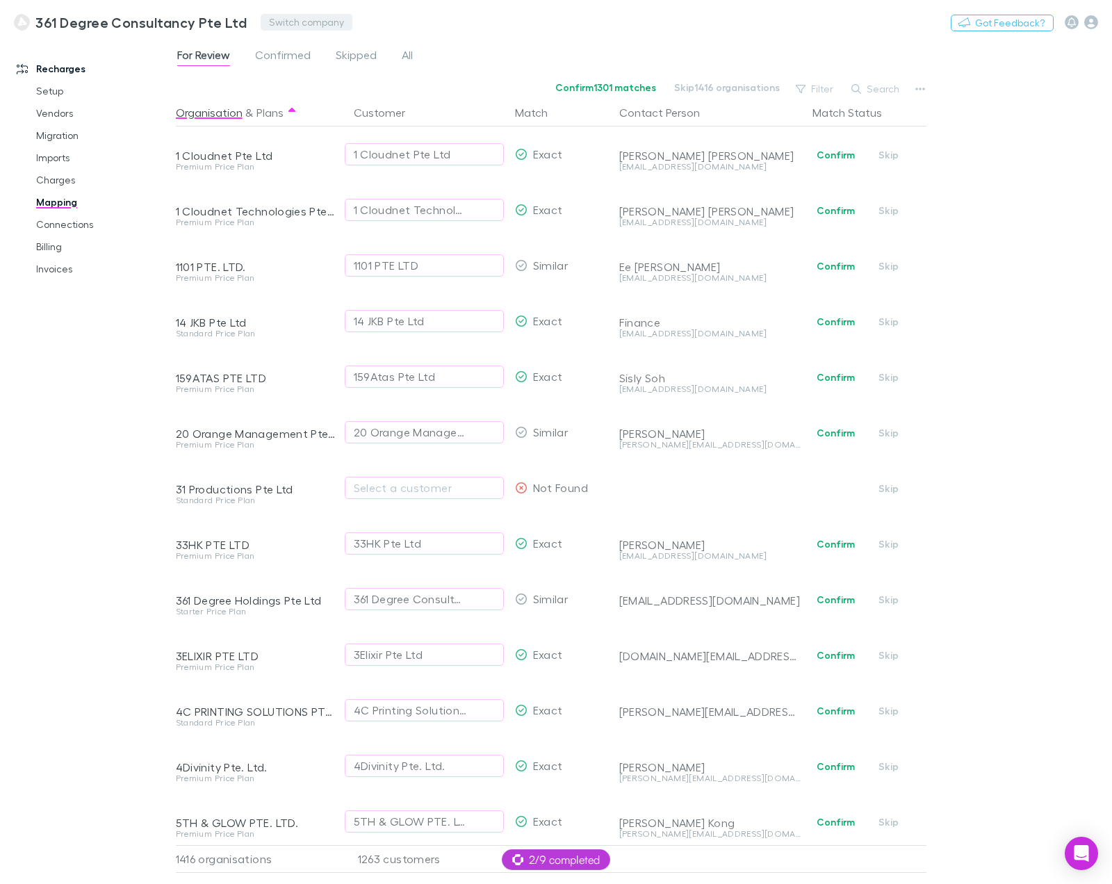
click at [310, 24] on button "Switch company" at bounding box center [307, 22] width 92 height 17
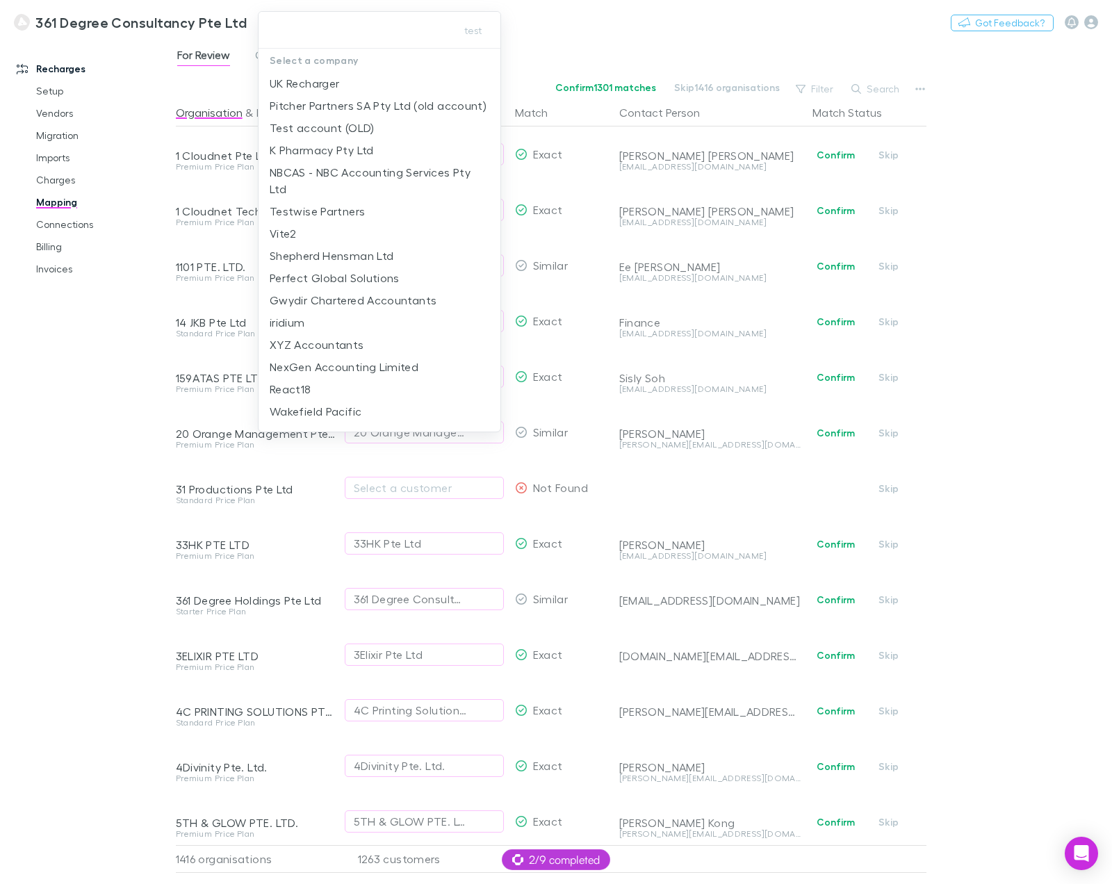
type input "*"
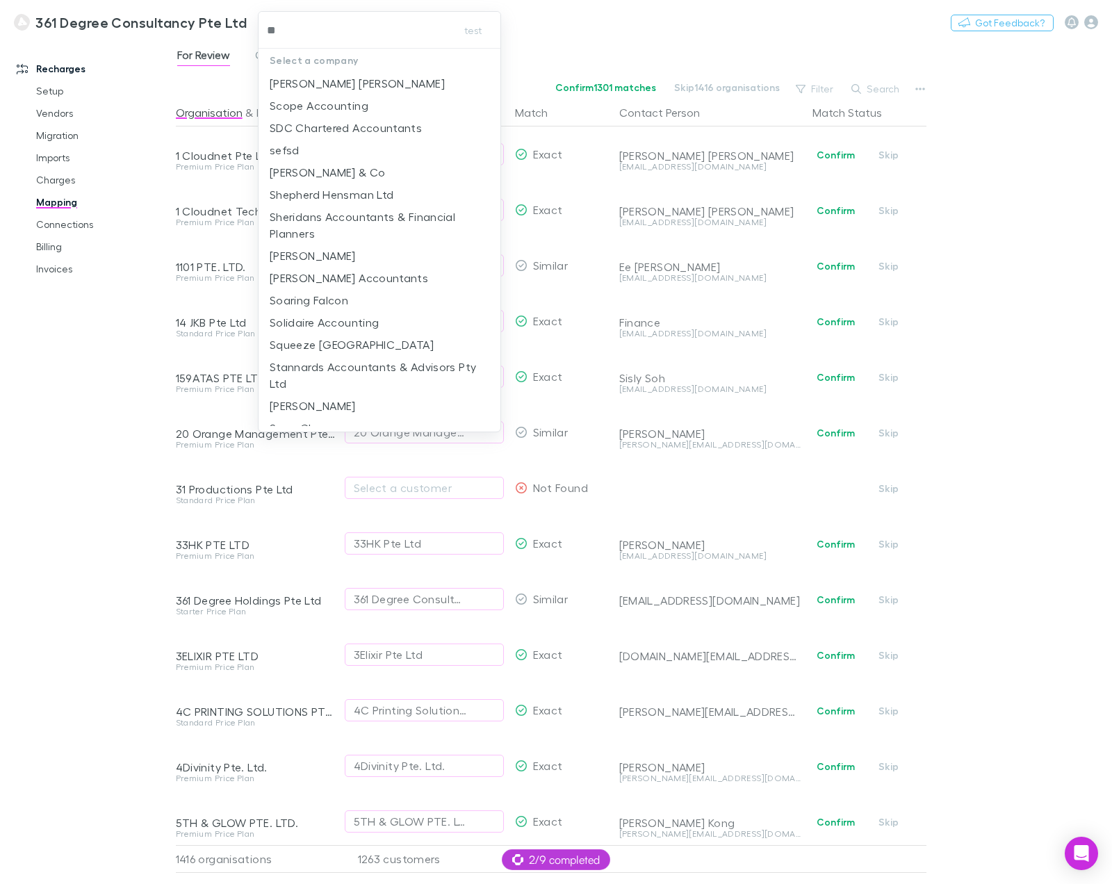
type input "***"
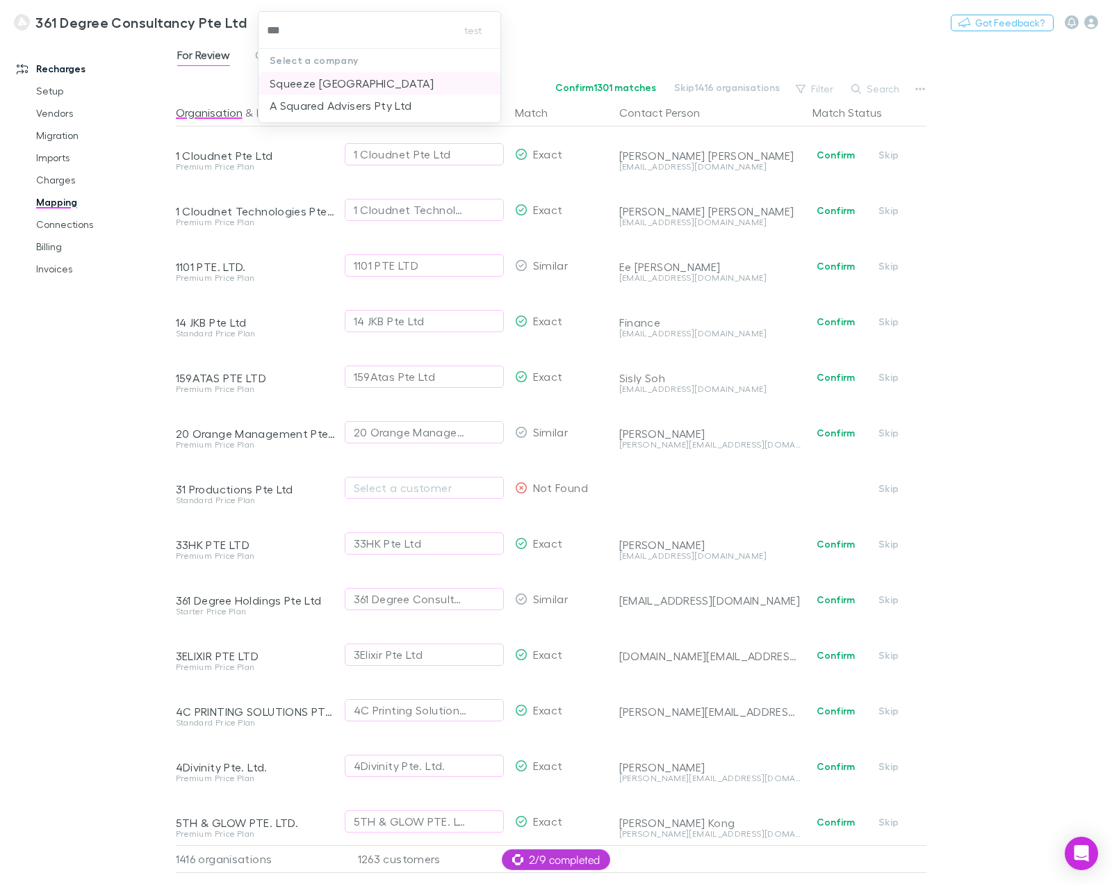
click at [331, 88] on p "Squeeze [GEOGRAPHIC_DATA]" at bounding box center [352, 83] width 164 height 17
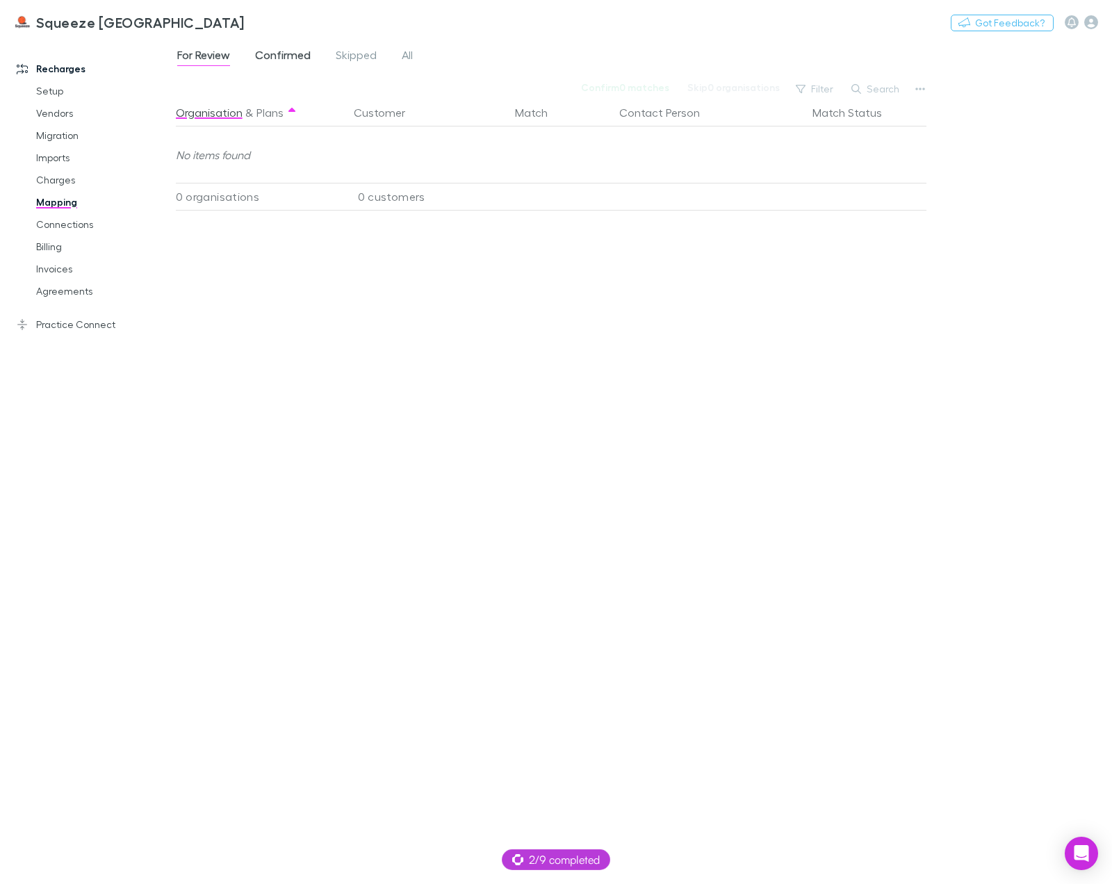
click at [288, 46] on link "Confirmed" at bounding box center [283, 57] width 58 height 22
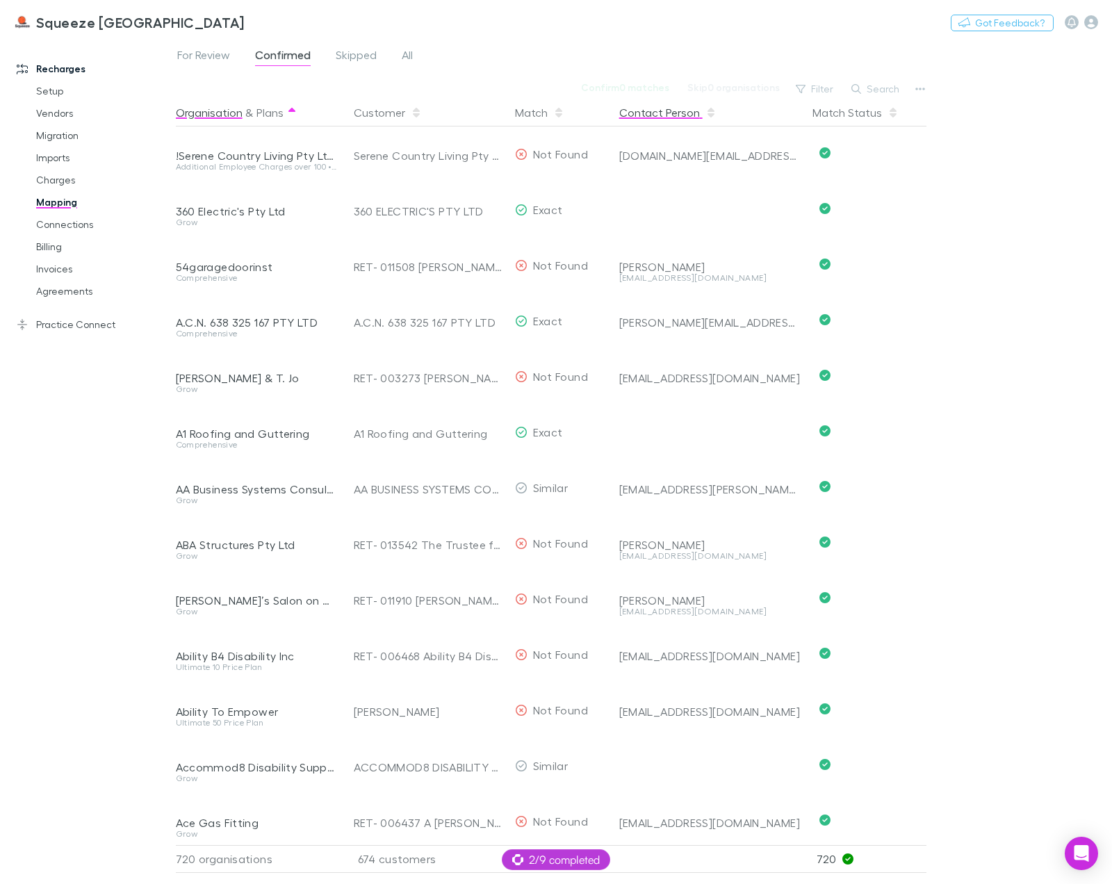
click at [675, 122] on button "Contact Person" at bounding box center [667, 113] width 97 height 28
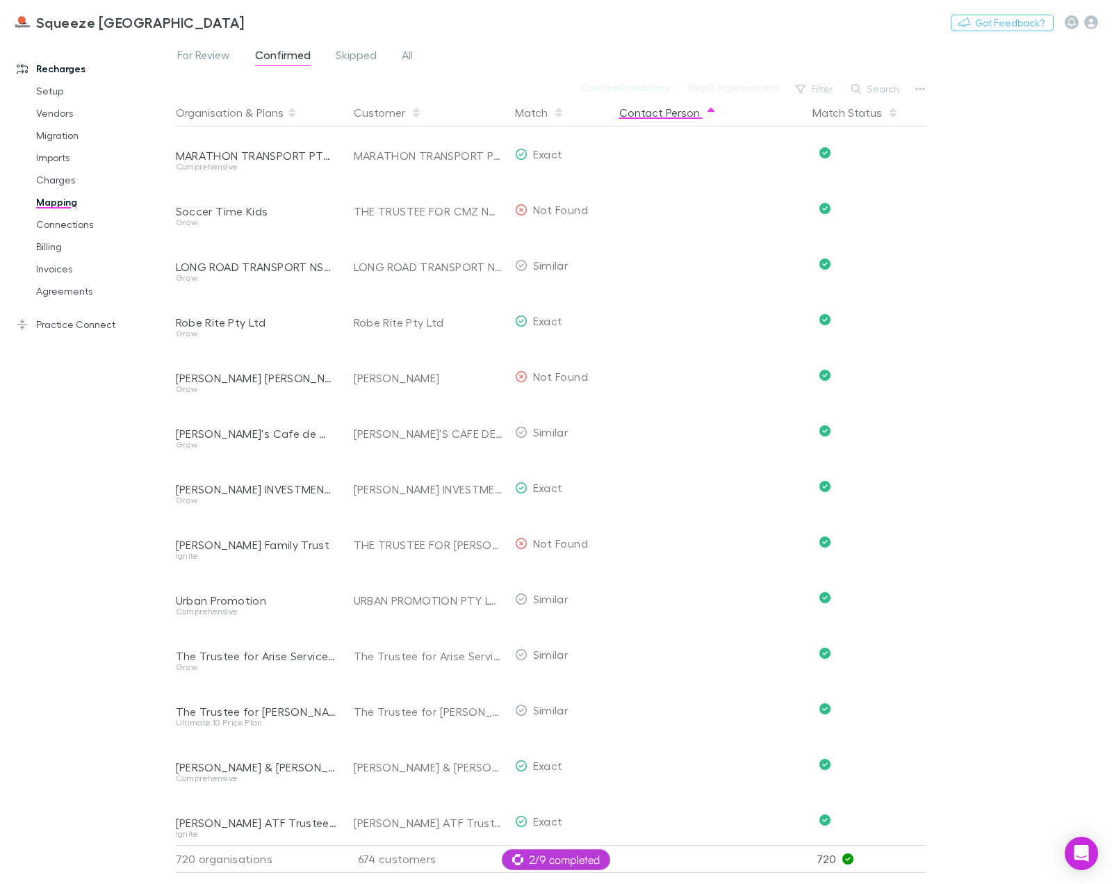
click at [675, 122] on button "Contact Person" at bounding box center [667, 113] width 97 height 28
